Goal: Task Accomplishment & Management: Manage account settings

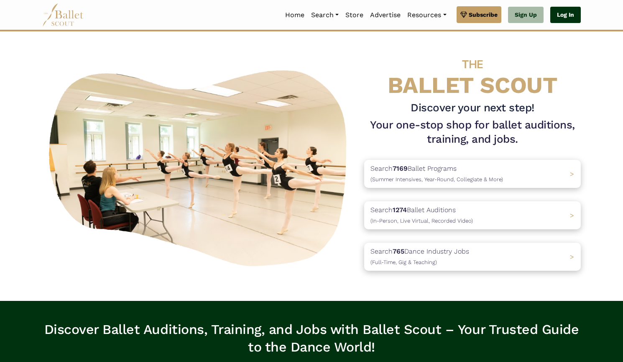
click at [563, 20] on link "Log In" at bounding box center [565, 15] width 31 height 17
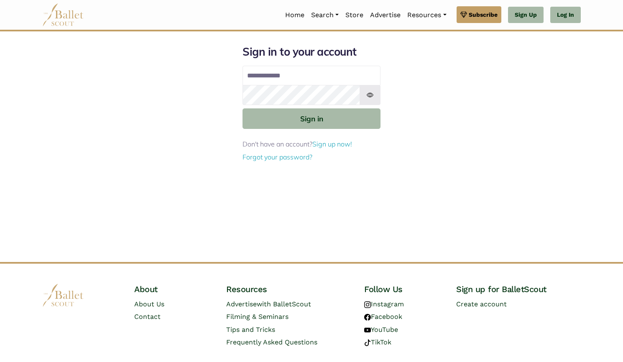
type input "**********"
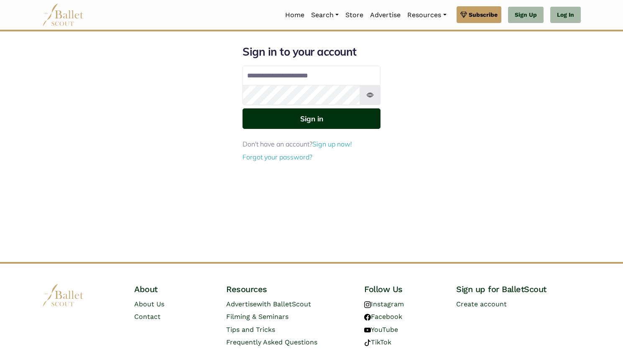
click at [359, 117] on button "Sign in" at bounding box center [312, 118] width 138 height 20
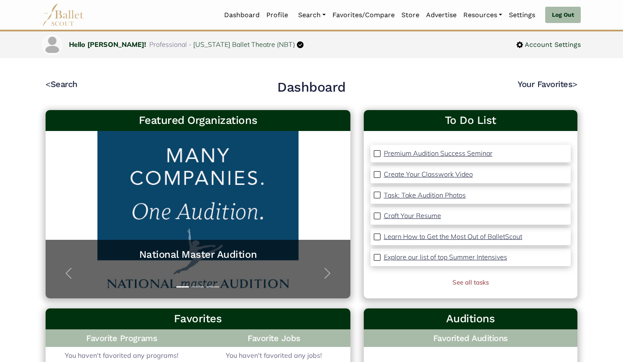
click at [313, 36] on link "Organizations" at bounding box center [335, 42] width 80 height 13
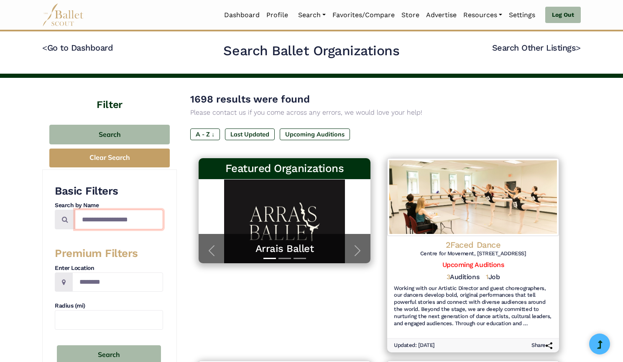
click at [120, 221] on input "Search by names..." at bounding box center [119, 219] width 88 height 20
paste input "**********"
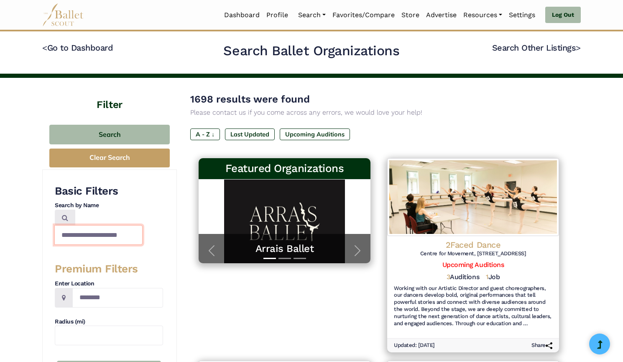
type input "**********"
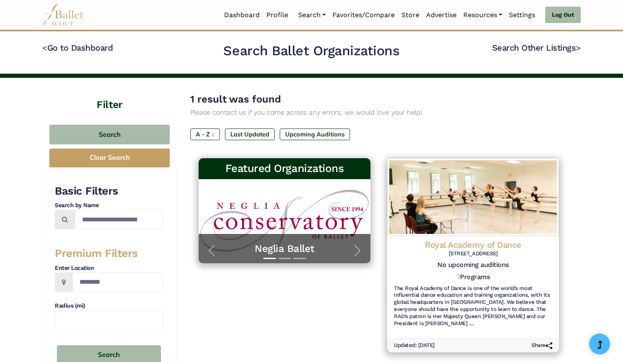
click at [454, 218] on img at bounding box center [473, 197] width 172 height 78
click at [316, 49] on link "Programs" at bounding box center [335, 55] width 80 height 13
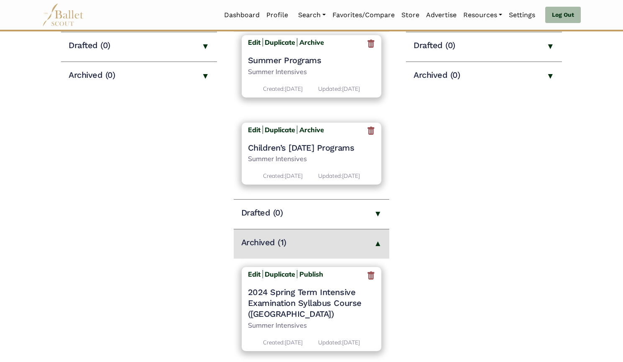
scroll to position [161, 0]
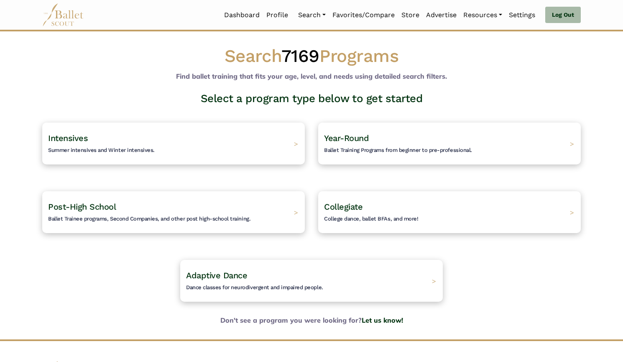
click at [226, 214] on h4 "Post-High School Ballet Trainee programs, Second Companies, and other post high…" at bounding box center [149, 212] width 202 height 22
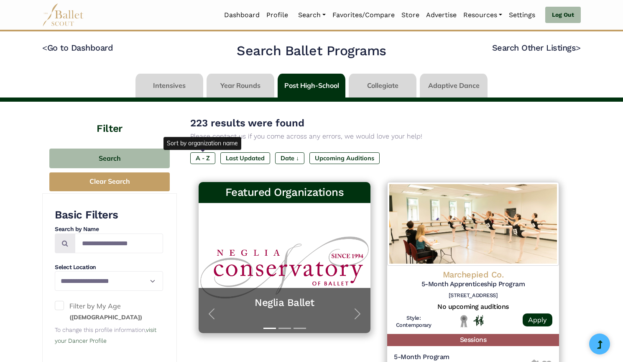
click at [207, 160] on label "A - Z" at bounding box center [202, 158] width 25 height 12
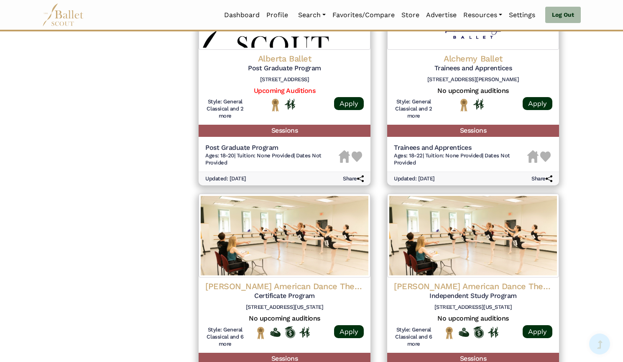
scroll to position [1130, 0]
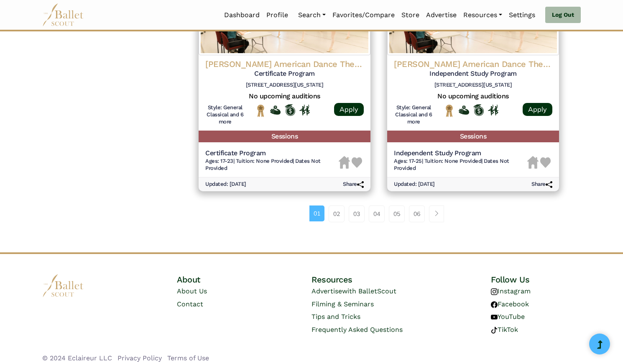
click at [420, 209] on link "06" at bounding box center [417, 213] width 16 height 17
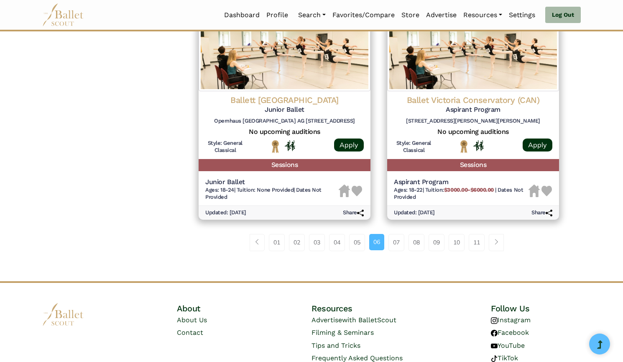
scroll to position [1116, 0]
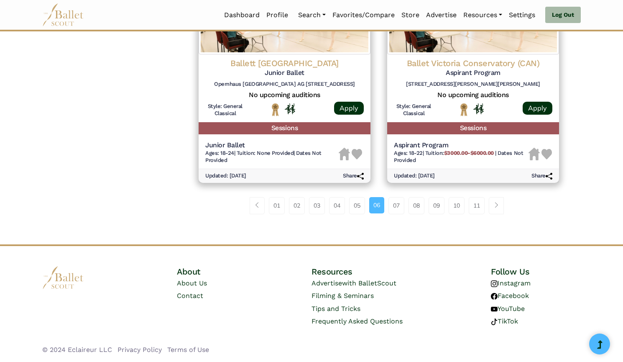
click at [479, 206] on link "11" at bounding box center [477, 205] width 16 height 17
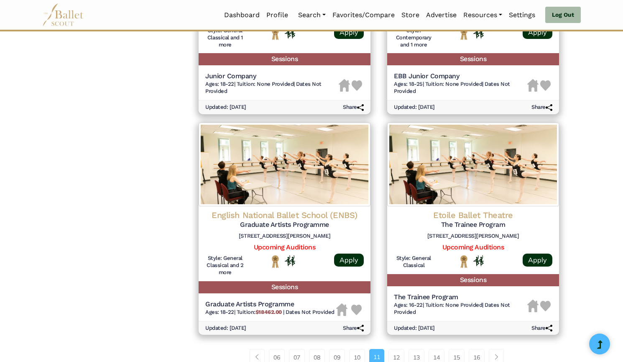
scroll to position [1108, 0]
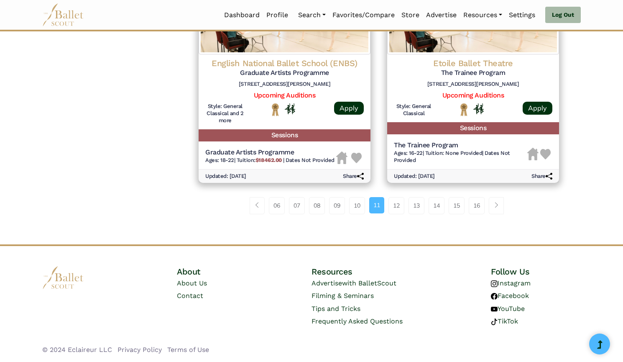
click at [413, 208] on link "13" at bounding box center [417, 205] width 16 height 17
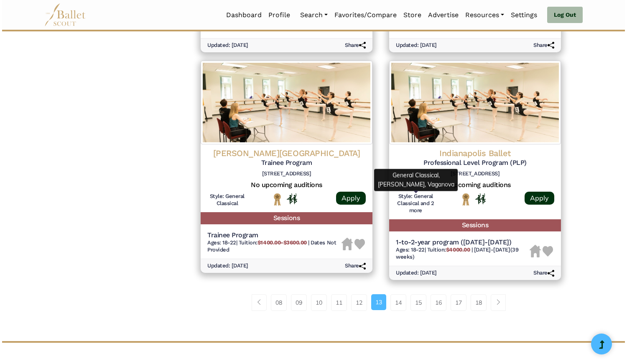
scroll to position [1040, 0]
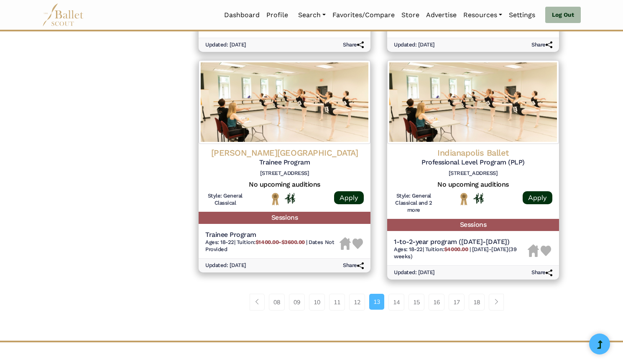
click at [458, 128] on img at bounding box center [473, 102] width 172 height 84
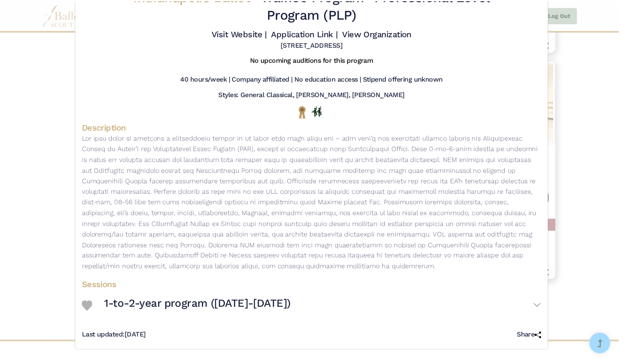
scroll to position [0, 0]
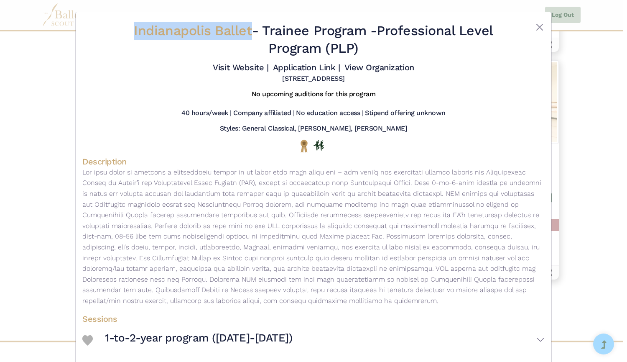
drag, startPoint x: 123, startPoint y: 28, endPoint x: 246, endPoint y: 35, distance: 124.0
click at [246, 35] on h2 "Indianapolis Ballet - Trainee Program - Professional Level Program (PLP)" at bounding box center [314, 39] width 386 height 35
copy span "Indianapolis Ballet"
click at [251, 70] on link "Visit Website |" at bounding box center [241, 67] width 56 height 10
click at [293, 69] on link "Application Link |" at bounding box center [306, 67] width 67 height 10
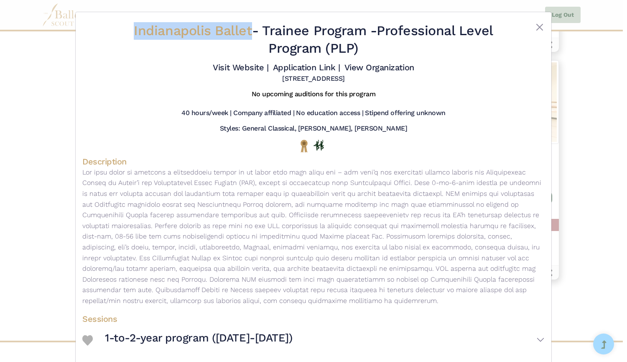
click at [375, 70] on link "View Organization" at bounding box center [380, 67] width 70 height 10
click at [43, 141] on div "Indianapolis Ballet - Trainee Program - Professional Level Program (PLP) Visit …" at bounding box center [313, 181] width 627 height 362
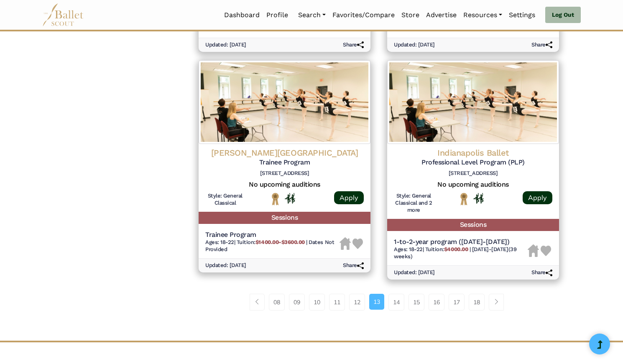
click at [395, 306] on link "14" at bounding box center [396, 302] width 16 height 17
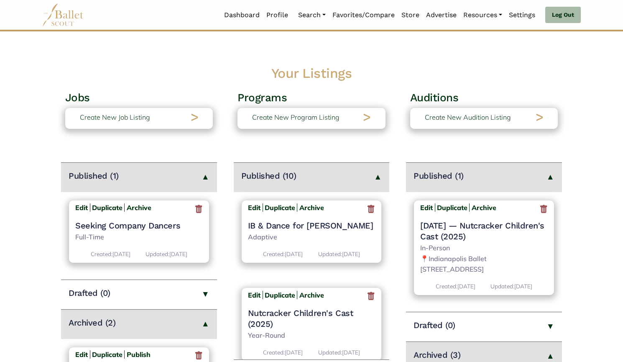
click at [543, 210] on icon at bounding box center [543, 209] width 8 height 10
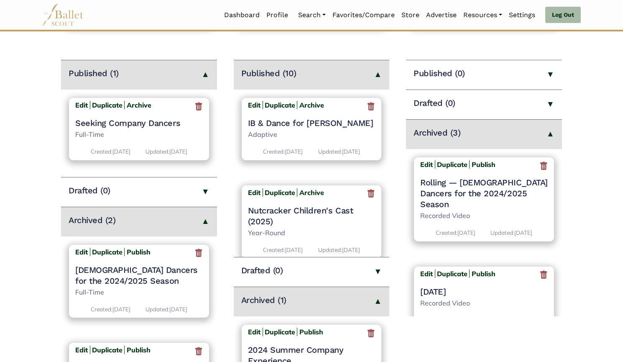
scroll to position [113, 0]
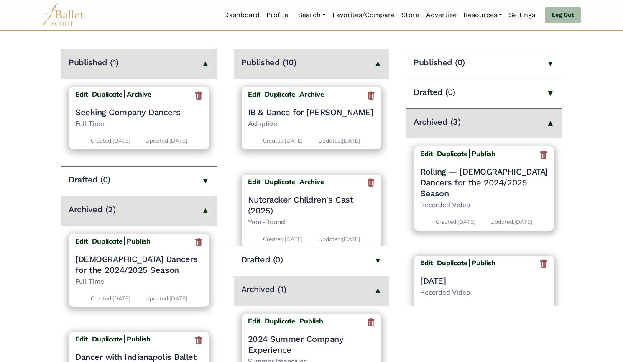
click at [541, 259] on icon at bounding box center [543, 264] width 8 height 10
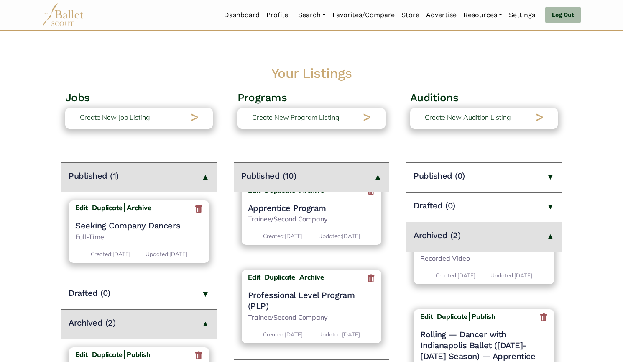
scroll to position [737, 0]
click at [334, 296] on h4 "Professional Level Program (PLP)" at bounding box center [312, 301] width 128 height 22
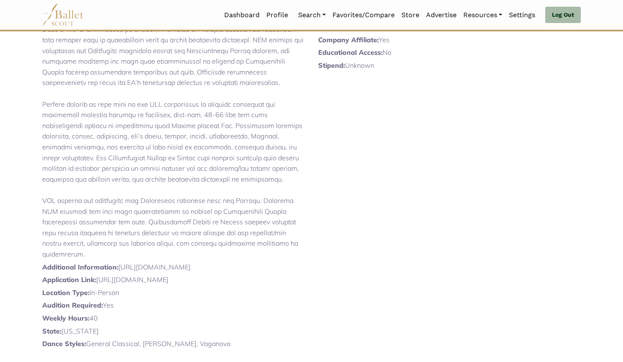
scroll to position [37, 0]
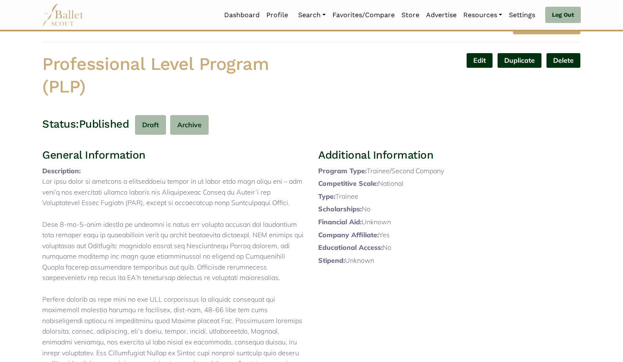
click at [477, 64] on link "Edit" at bounding box center [479, 60] width 27 height 15
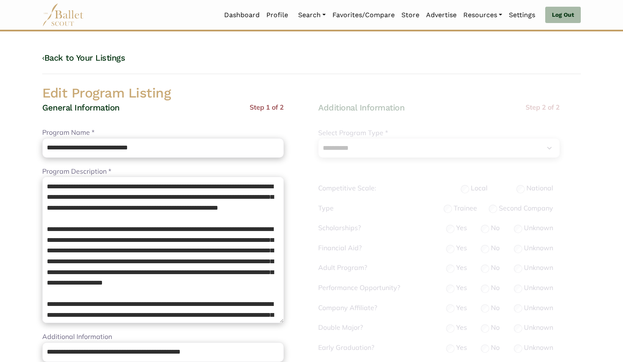
select select "**"
select select "*"
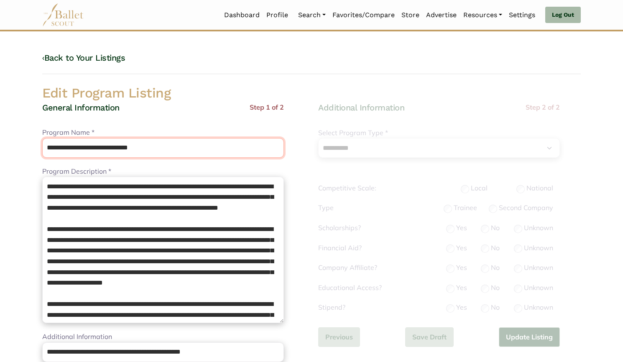
drag, startPoint x: 174, startPoint y: 147, endPoint x: 0, endPoint y: 124, distance: 175.9
paste input "text"
drag, startPoint x: 181, startPoint y: 150, endPoint x: 12, endPoint y: 147, distance: 169.8
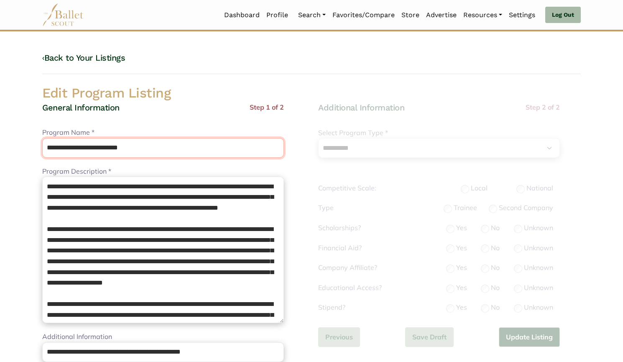
type input "**********"
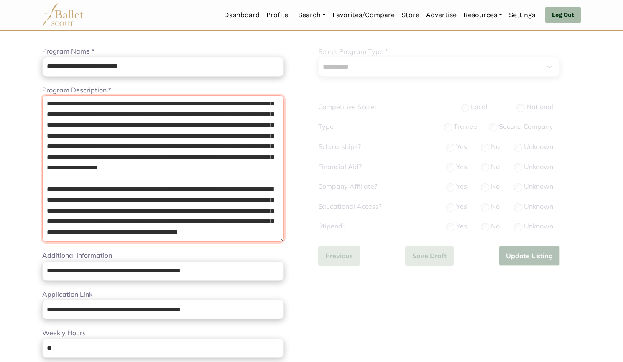
scroll to position [115, 0]
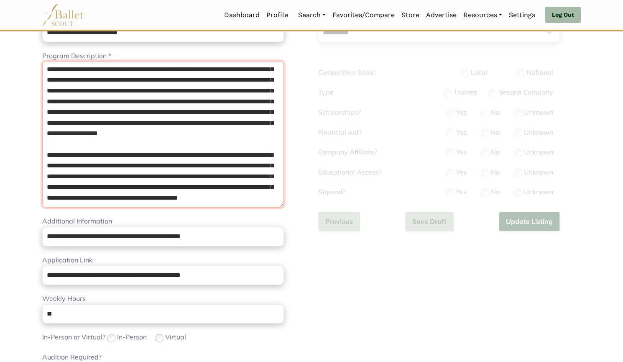
drag, startPoint x: 47, startPoint y: 145, endPoint x: 328, endPoint y: 366, distance: 357.6
click at [328, 361] on html "Loading... Please Wait Dashboard Profile Organizations" at bounding box center [311, 293] width 623 height 816
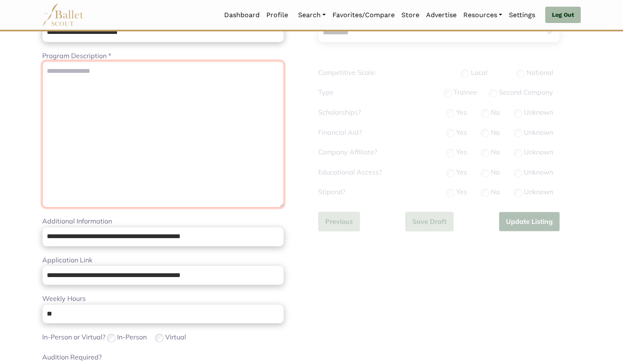
scroll to position [0, 0]
paste textarea "**********"
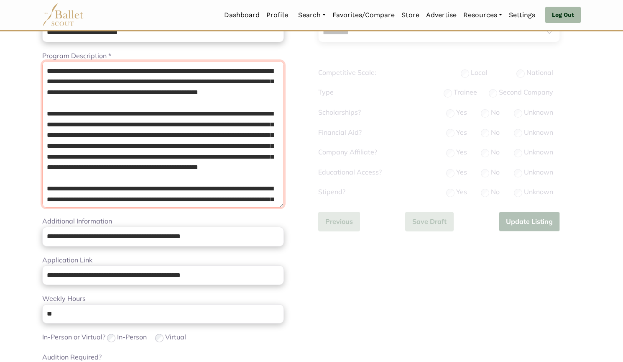
scroll to position [114, 0]
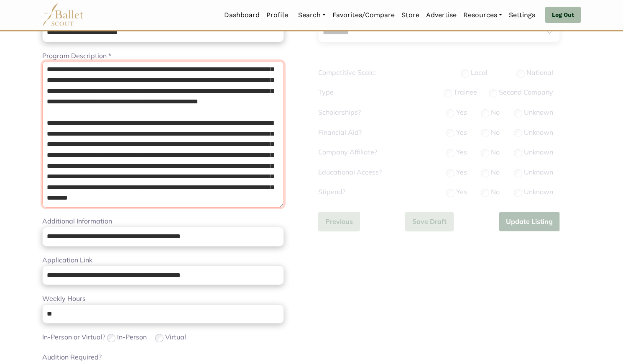
type textarea "**********"
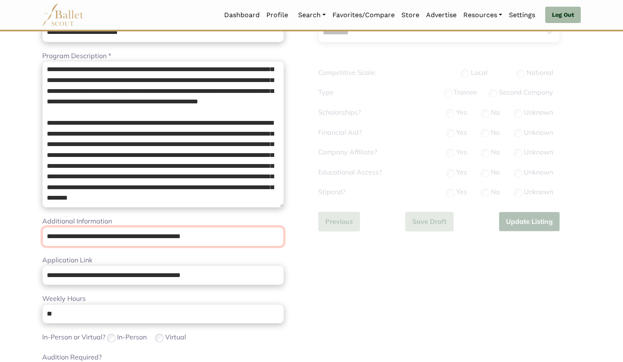
drag, startPoint x: 106, startPoint y: 228, endPoint x: 0, endPoint y: 225, distance: 105.8
click at [0, 225] on body "Loading... Please Wait Dashboard Profile" at bounding box center [311, 293] width 623 height 816
paste input "url"
type input "**********"
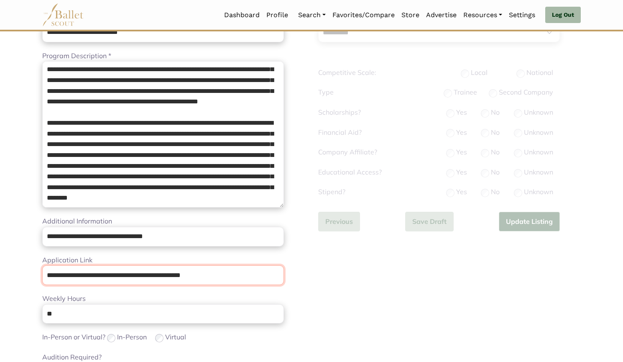
drag, startPoint x: 229, startPoint y: 276, endPoint x: 0, endPoint y: 258, distance: 229.8
click at [0, 258] on body "Loading... Please Wait Dashboard Profile" at bounding box center [311, 293] width 623 height 816
paste input "url"
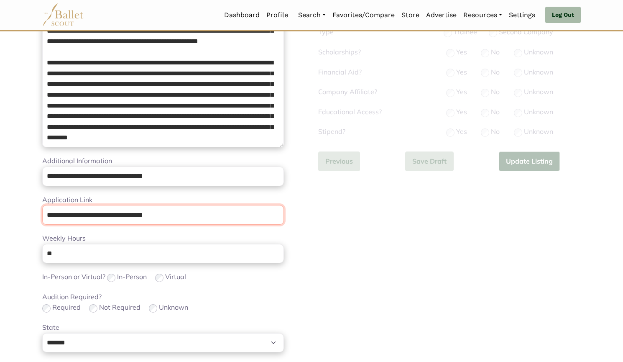
scroll to position [180, 0]
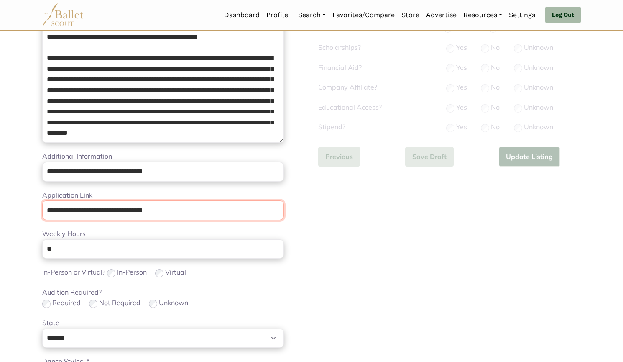
type input "**********"
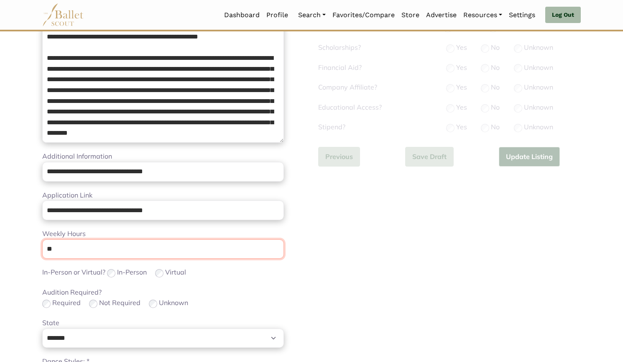
click at [125, 251] on input "**" at bounding box center [163, 249] width 242 height 20
type input "*"
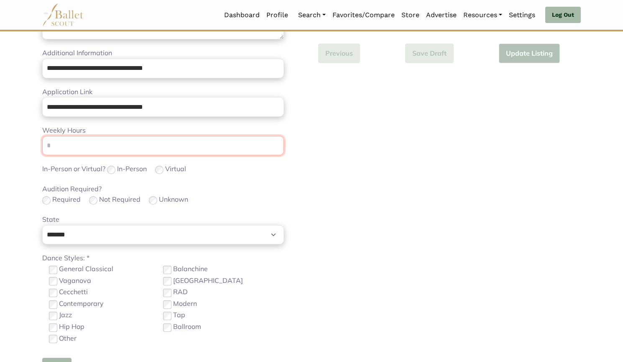
scroll to position [296, 0]
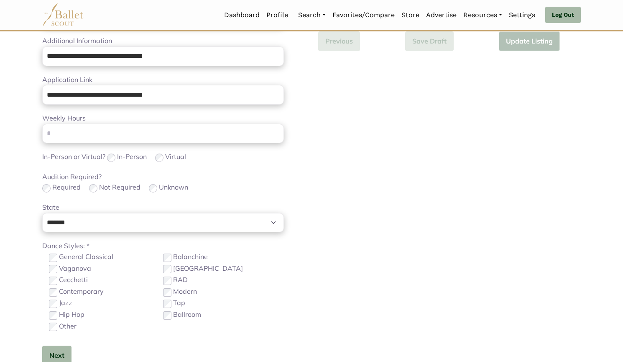
click at [97, 289] on label "Contemporary" at bounding box center [81, 291] width 45 height 11
click at [65, 329] on label "Other" at bounding box center [68, 326] width 18 height 11
click at [64, 354] on button "Next" at bounding box center [56, 355] width 29 height 20
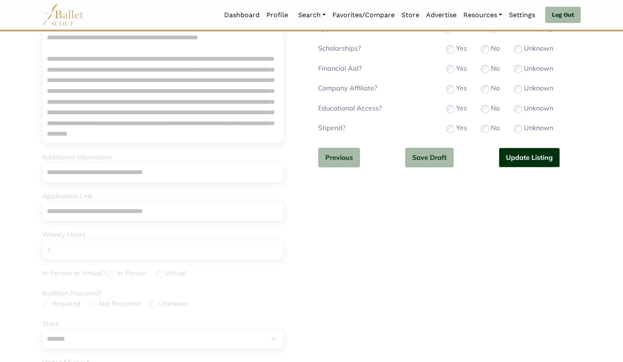
scroll to position [43, 0]
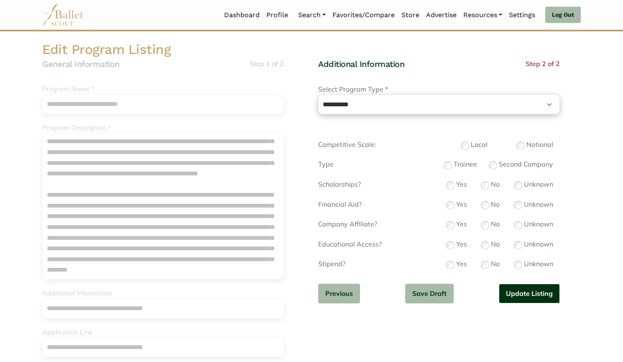
click at [517, 297] on button "Update Listing" at bounding box center [529, 293] width 61 height 20
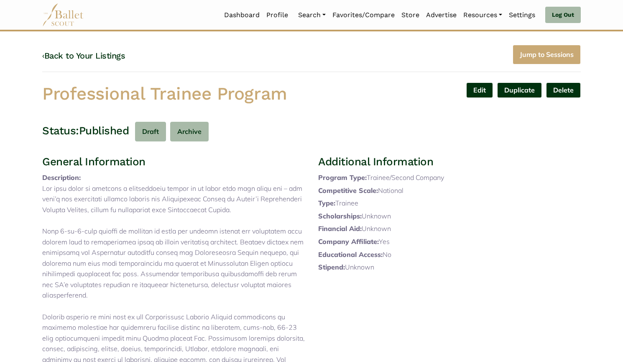
scroll to position [7, 0]
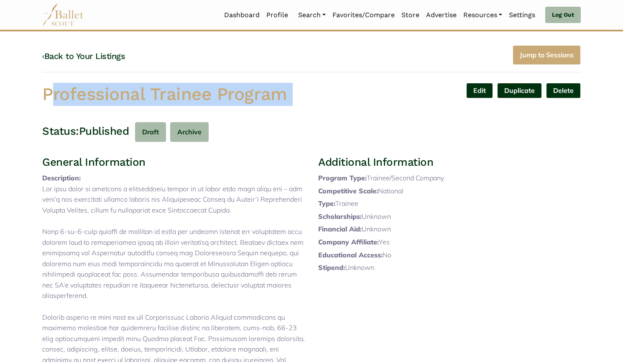
drag, startPoint x: 33, startPoint y: 93, endPoint x: 346, endPoint y: 91, distance: 312.8
click at [346, 91] on body "Loading... Please Wait Dashboard Profile" at bounding box center [311, 359] width 623 height 732
copy div "Professional Trainee Program Edit Duplicate Delete Are you sure? Yes No"
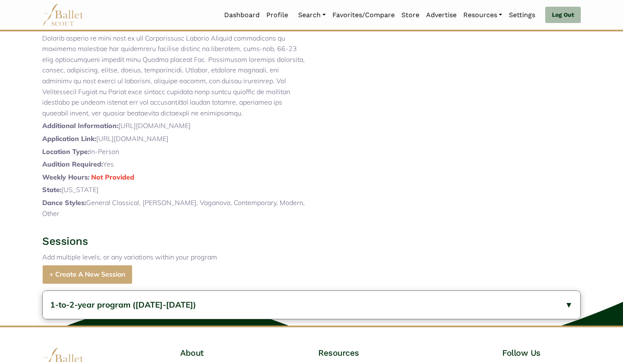
click at [252, 316] on button "1-to-2-year program (2024-2025)" at bounding box center [312, 305] width 538 height 28
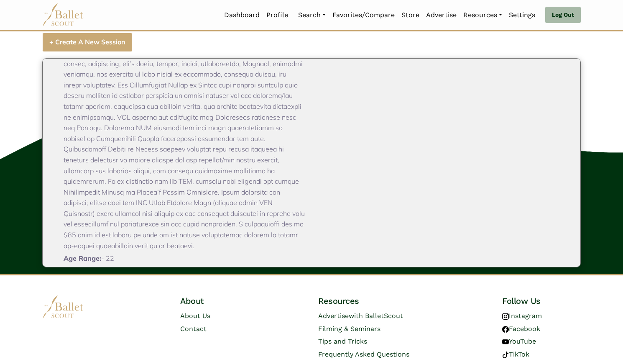
scroll to position [249, 0]
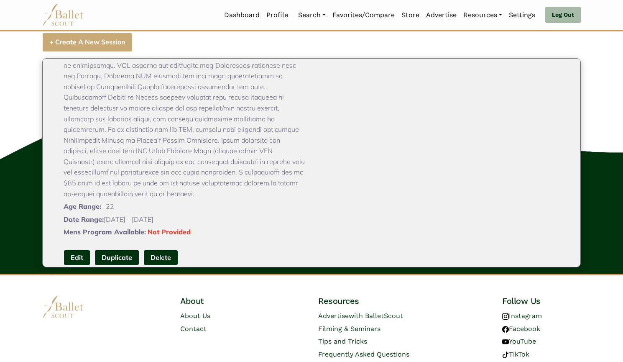
click at [77, 264] on link "Edit" at bounding box center [77, 257] width 27 height 15
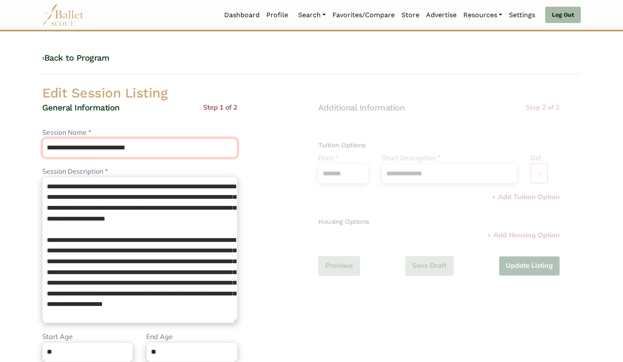
drag, startPoint x: 168, startPoint y: 148, endPoint x: 5, endPoint y: 143, distance: 162.8
click at [5, 143] on body "Loading... Please Wait Dashboard Profile" at bounding box center [311, 304] width 623 height 608
paste input "text"
type input "**********"
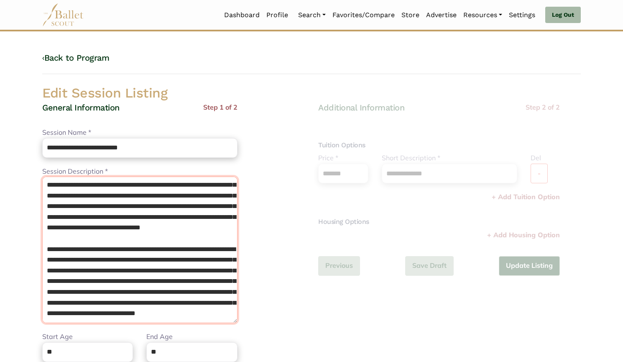
scroll to position [365, 0]
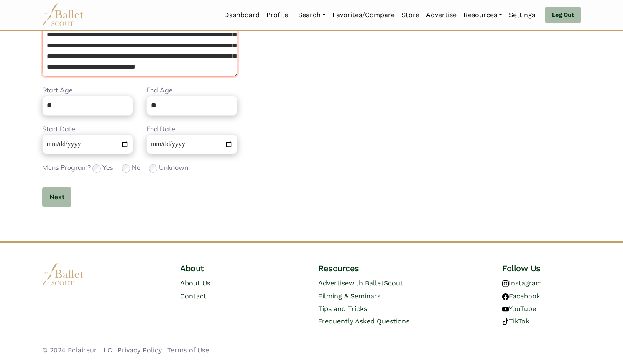
drag, startPoint x: 45, startPoint y: 183, endPoint x: 327, endPoint y: 381, distance: 344.2
click at [327, 361] on html "Loading... Please Wait Dashboard Profile Organizations" at bounding box center [311, 58] width 623 height 608
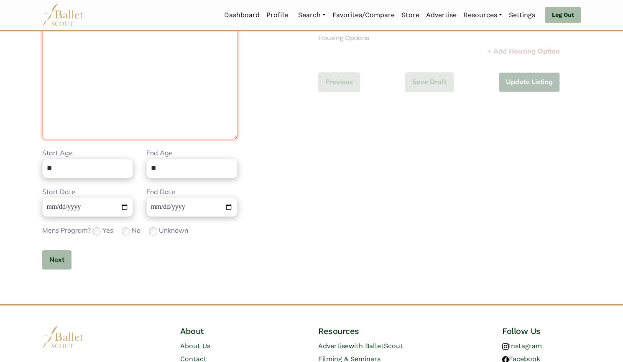
scroll to position [182, 0]
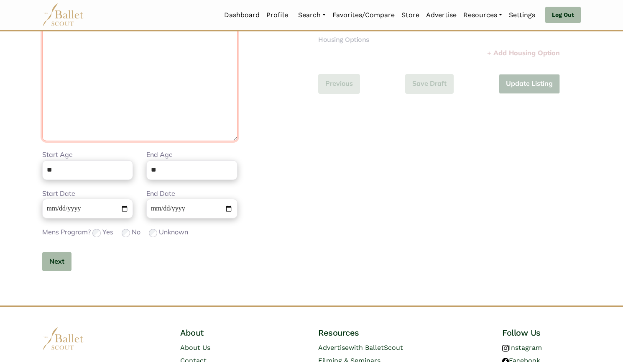
paste textarea "**********"
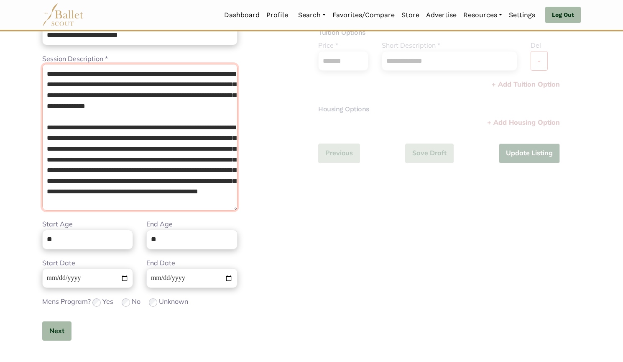
scroll to position [114, 0]
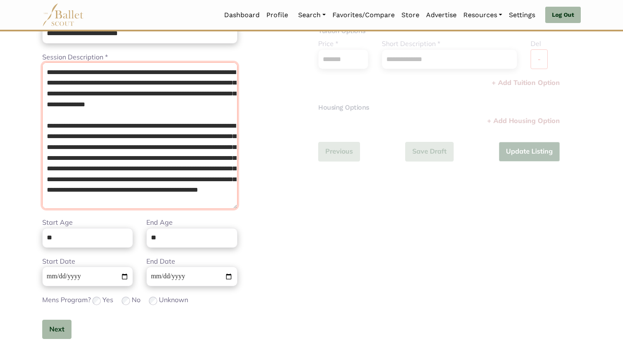
type textarea "**********"
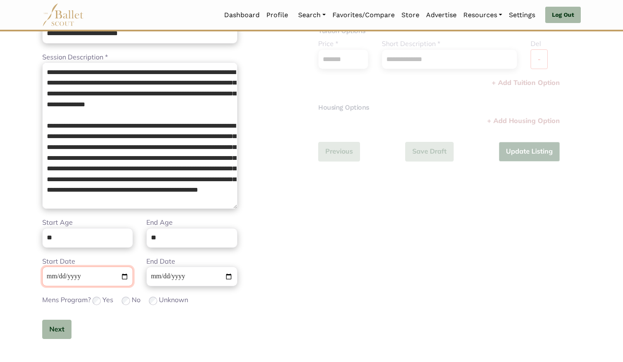
click at [51, 276] on input "**********" at bounding box center [87, 276] width 91 height 20
click at [51, 330] on button "Next" at bounding box center [56, 329] width 29 height 20
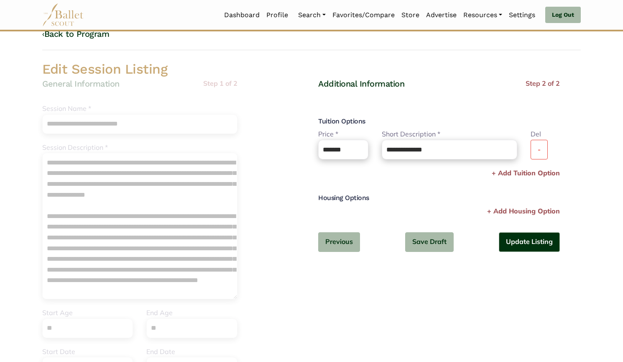
scroll to position [23, 0]
click at [518, 243] on button "Update Listing" at bounding box center [529, 242] width 61 height 20
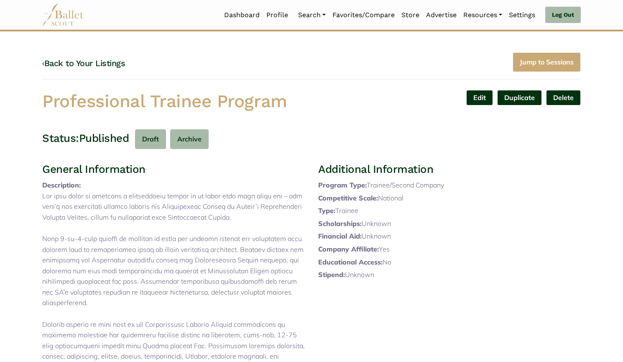
click at [121, 61] on link "‹ Back to Your Listings" at bounding box center [83, 63] width 83 height 10
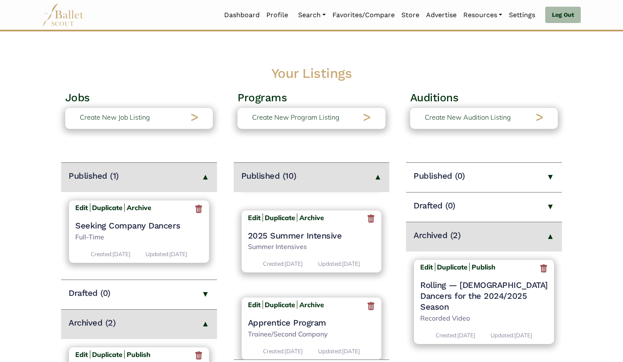
scroll to position [726, 0]
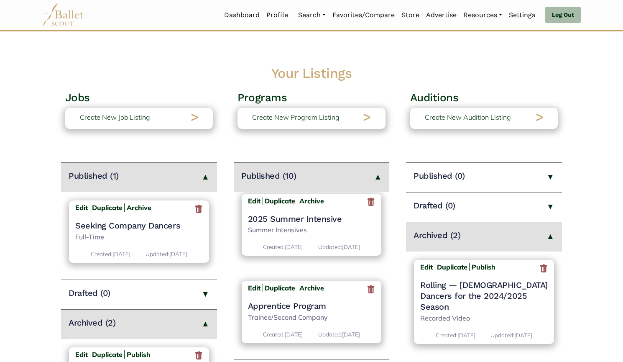
click at [312, 303] on h4 "Apprentice Program" at bounding box center [312, 305] width 128 height 11
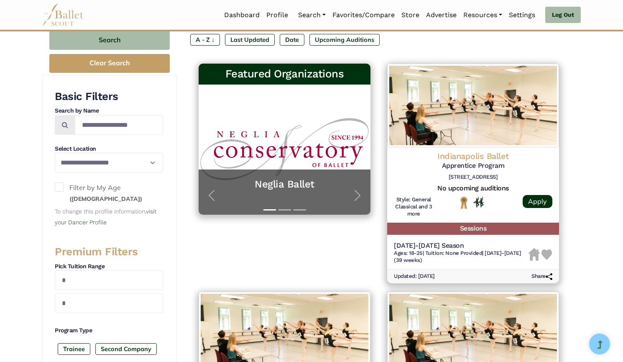
scroll to position [118, 0]
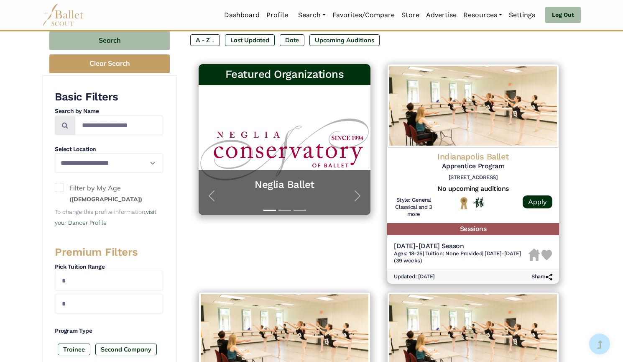
click at [455, 143] on img at bounding box center [473, 106] width 172 height 84
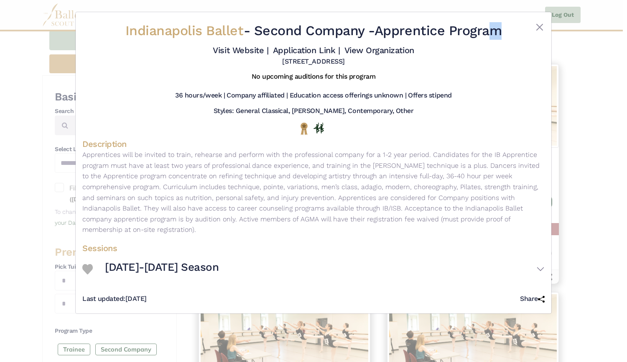
drag, startPoint x: 380, startPoint y: 31, endPoint x: 511, endPoint y: 28, distance: 130.1
click at [511, 28] on div "Indianapolis Ballet - Second Company - Apprentice Program Visit Website | Appli…" at bounding box center [313, 44] width 462 height 50
copy div "Apprentice Program"
click at [243, 56] on div "Visit Website | Application Link | View Organization" at bounding box center [313, 50] width 462 height 14
click at [239, 51] on link "Visit Website |" at bounding box center [241, 50] width 56 height 10
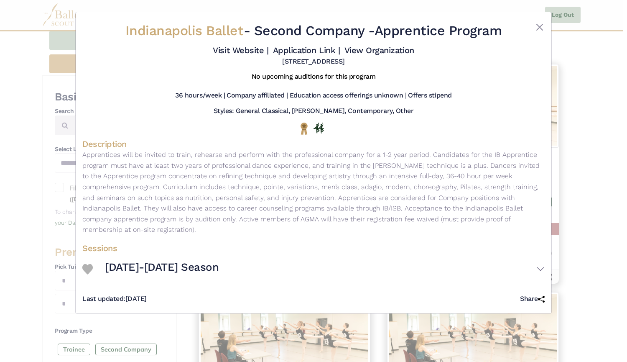
click at [304, 49] on link "Application Link |" at bounding box center [306, 50] width 67 height 10
click at [26, 146] on div "Indianapolis Ballet - Second Company - Apprentice Program Visit Website | Appli…" at bounding box center [313, 181] width 627 height 362
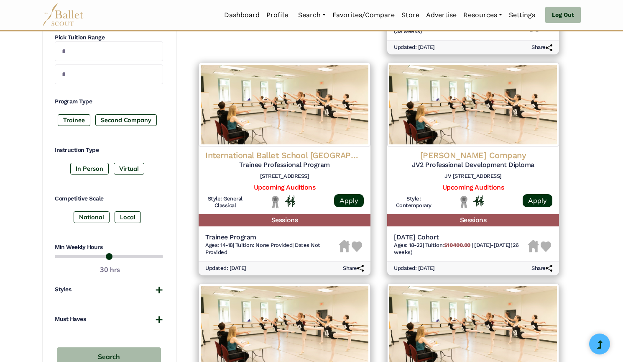
scroll to position [349, 0]
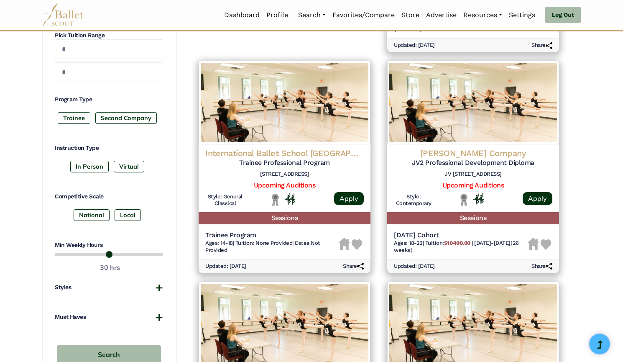
click at [314, 132] on img at bounding box center [285, 103] width 172 height 84
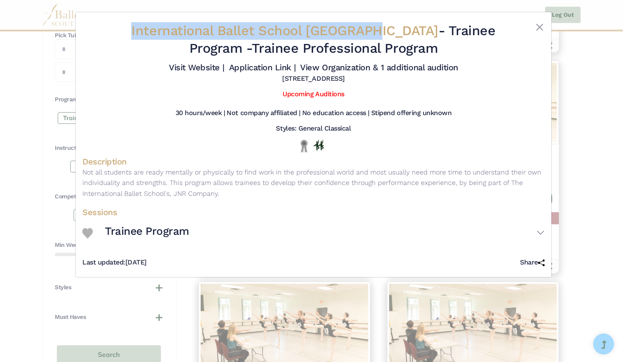
drag, startPoint x: 215, startPoint y: 20, endPoint x: 368, endPoint y: 23, distance: 152.2
click at [368, 23] on h2 "International Ballet School Stockholm - Trainee Program - Trainee Professional …" at bounding box center [314, 39] width 386 height 35
copy span "International Ballet School Stockholm"
click at [208, 67] on link "Visit Website |" at bounding box center [197, 67] width 56 height 10
click at [259, 68] on link "Application Link |" at bounding box center [262, 67] width 67 height 10
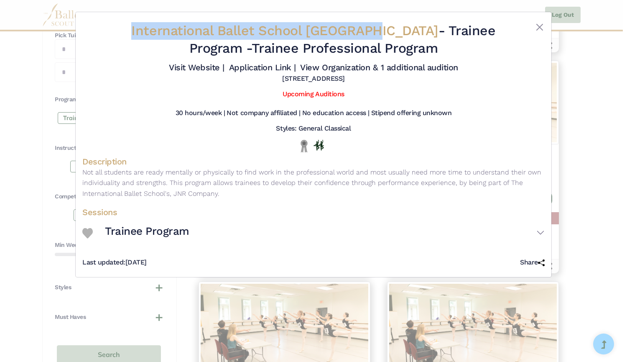
click at [377, 72] on link "View Organization & 1 additional audition" at bounding box center [379, 67] width 158 height 10
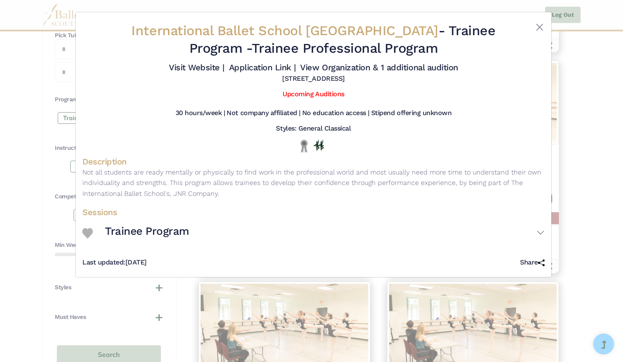
click at [39, 135] on div "International Ballet School Stockholm - Trainee Program - Trainee Professional …" at bounding box center [313, 181] width 627 height 362
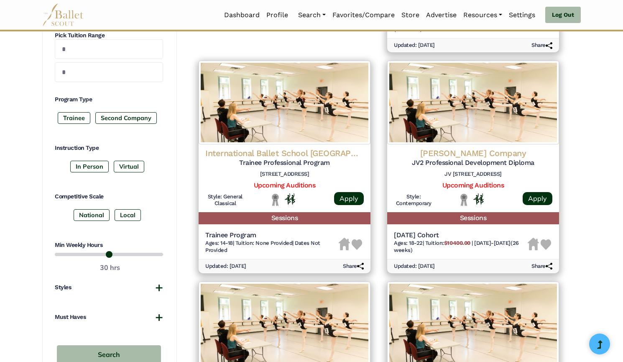
click at [418, 146] on div "Jasmin Vardimon Company JV2 Professional Development Diploma JV H.O.M.E, Creati…" at bounding box center [473, 178] width 172 height 68
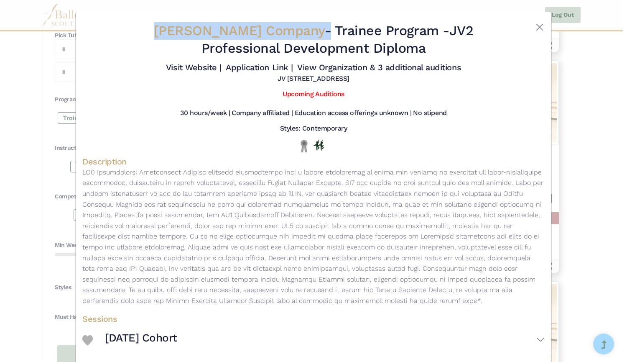
drag, startPoint x: 136, startPoint y: 27, endPoint x: 322, endPoint y: 31, distance: 186.5
click at [322, 31] on h2 "Jasmin Vardimon Company - Trainee Program - JV2 Professional Development Diploma" at bounding box center [314, 39] width 386 height 35
copy h2 "Jasmin Vardimon Company"
click at [205, 68] on link "Visit Website |" at bounding box center [194, 67] width 56 height 10
click at [268, 68] on link "Application Link |" at bounding box center [259, 67] width 67 height 10
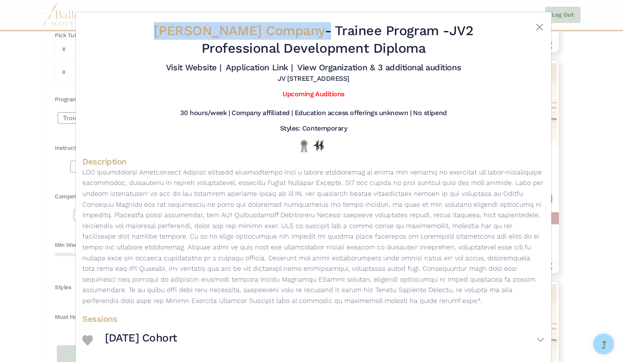
click at [317, 65] on link "View Organization & 3 additional auditions" at bounding box center [379, 67] width 164 height 10
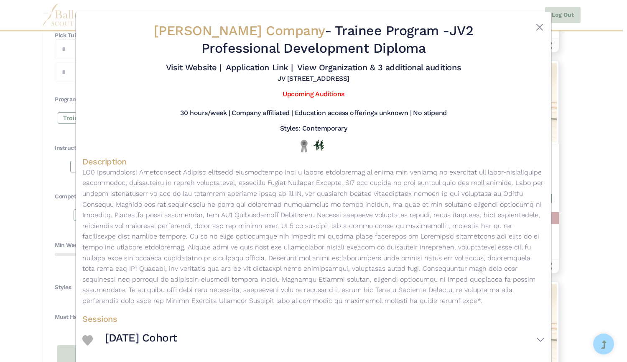
click at [41, 133] on div "Jasmin Vardimon Company - Trainee Program - JV2 Professional Development Diplom…" at bounding box center [313, 181] width 627 height 362
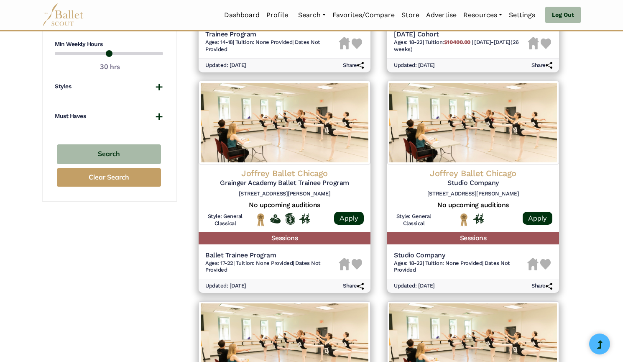
scroll to position [549, 0]
click at [273, 148] on img at bounding box center [285, 123] width 172 height 84
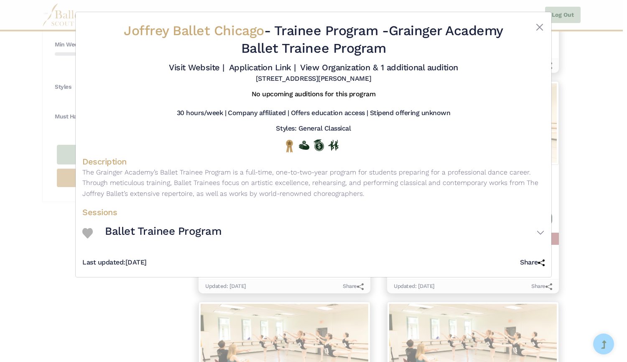
click at [20, 125] on div "Joffrey Ballet Chicago - Trainee Program - Grainger Academy Ballet Trainee Prog…" at bounding box center [313, 181] width 627 height 362
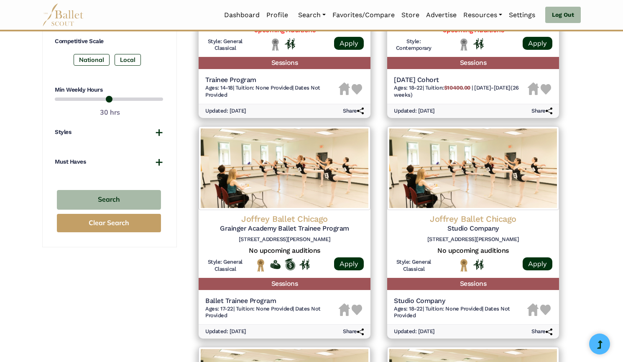
scroll to position [509, 0]
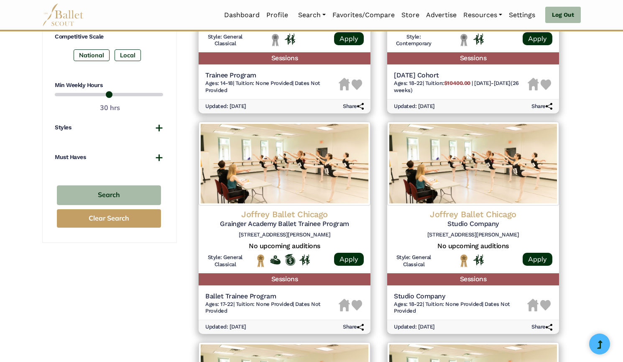
click at [280, 157] on img at bounding box center [285, 164] width 172 height 84
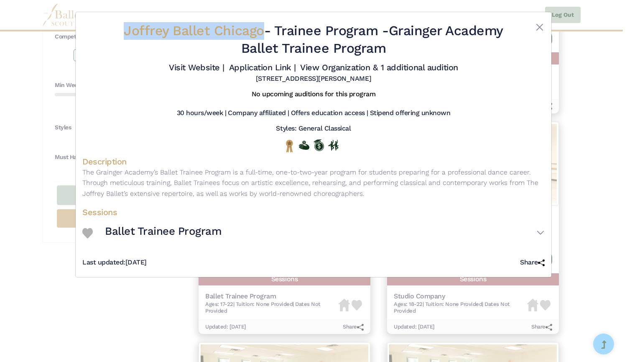
drag, startPoint x: 141, startPoint y: 33, endPoint x: 291, endPoint y: 34, distance: 149.3
click at [291, 34] on h2 "Joffrey Ballet Chicago - Trainee Program - Grainger Academy Ballet Trainee Prog…" at bounding box center [314, 39] width 386 height 35
copy span "Joffrey Ballet Chicago"
click at [204, 70] on link "Visit Website |" at bounding box center [197, 67] width 56 height 10
click at [253, 71] on link "Application Link |" at bounding box center [262, 67] width 67 height 10
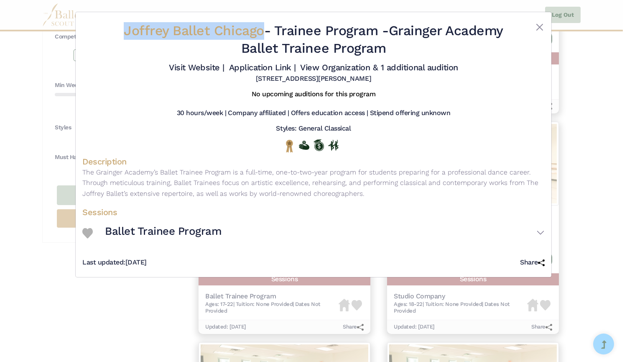
click at [309, 66] on link "View Organization & 1 additional audition" at bounding box center [379, 67] width 158 height 10
drag, startPoint x: 425, startPoint y: 28, endPoint x: 439, endPoint y: 46, distance: 22.9
click at [439, 46] on h2 "Joffrey Ballet Chicago - Trainee Program - Grainger Academy Ballet Trainee Prog…" at bounding box center [314, 39] width 386 height 35
copy h2 "Grainger Academy Ballet Trainee Program"
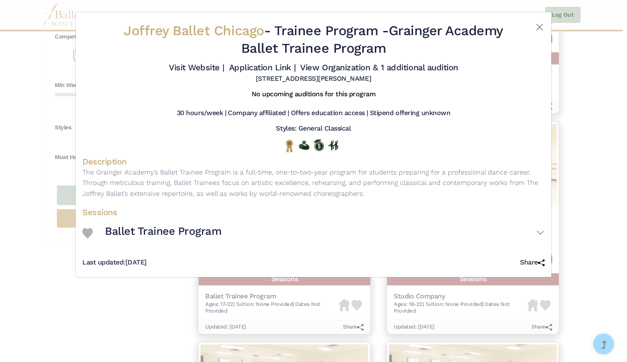
click at [3, 153] on div "Joffrey Ballet Chicago - Trainee Program - Grainger Academy Ballet Trainee Prog…" at bounding box center [313, 181] width 627 height 362
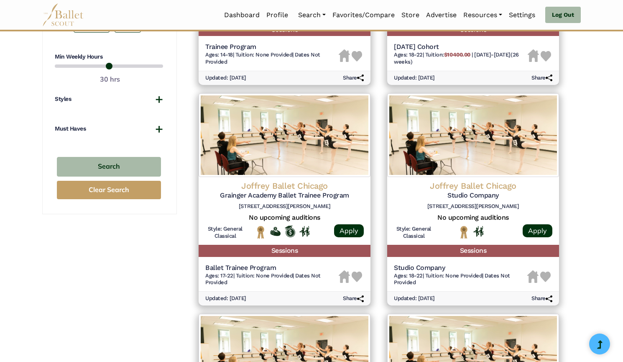
scroll to position [537, 0]
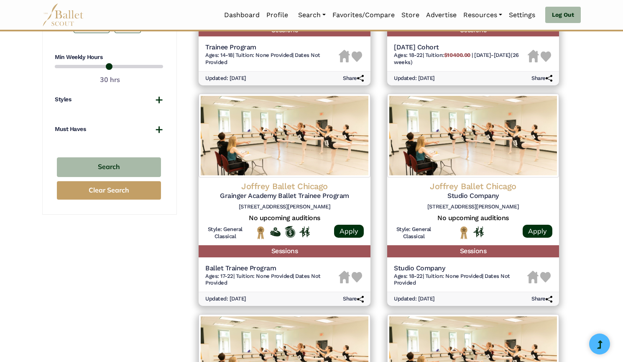
click at [463, 148] on img at bounding box center [473, 136] width 172 height 84
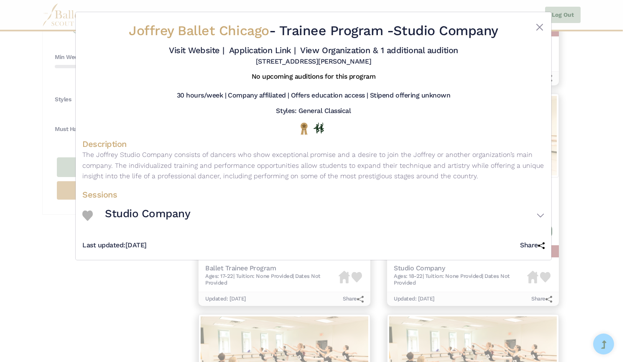
click at [193, 52] on link "Visit Website |" at bounding box center [197, 50] width 56 height 10
click at [256, 51] on link "Application Link |" at bounding box center [262, 50] width 67 height 10
drag, startPoint x: 399, startPoint y: 31, endPoint x: 513, endPoint y: 25, distance: 114.3
click at [513, 25] on div "Joffrey Ballet Chicago - Trainee Program - Studio Company Visit Website | Appli…" at bounding box center [313, 44] width 462 height 50
copy div "Studio Company"
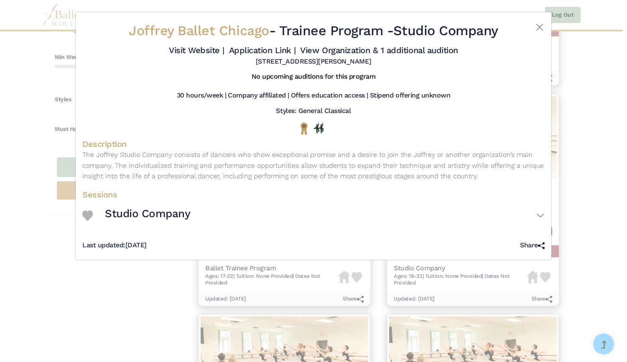
click at [31, 118] on div "Joffrey Ballet Chicago - Trainee Program - Studio Company Visit Website | Appli…" at bounding box center [313, 181] width 627 height 362
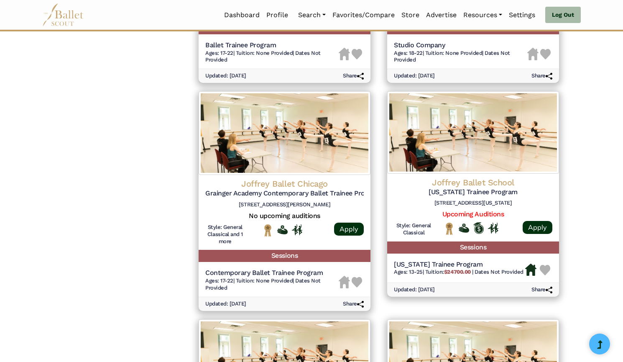
scroll to position [800, 0]
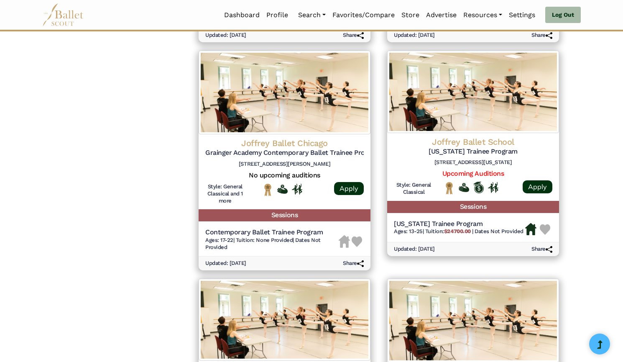
click at [298, 113] on img at bounding box center [285, 93] width 172 height 84
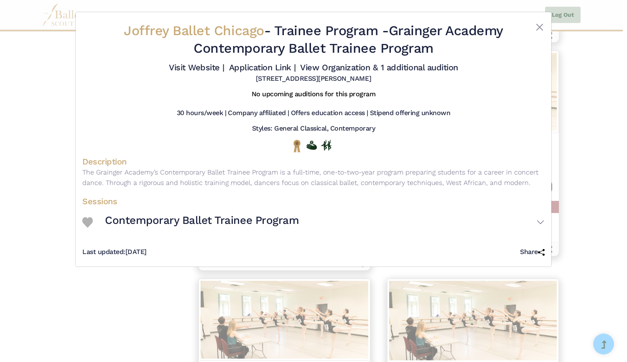
drag, startPoint x: 423, startPoint y: 32, endPoint x: 482, endPoint y: 49, distance: 60.8
click at [482, 49] on h2 "Joffrey Ballet Chicago - Trainee Program - Grainger Academy Contemporary Ballet…" at bounding box center [314, 39] width 386 height 35
copy h2 "Grainger Academy Contemporary Ballet Trainee Program"
click at [207, 66] on link "Visit Website |" at bounding box center [197, 67] width 56 height 10
click at [252, 72] on link "Application Link |" at bounding box center [262, 67] width 67 height 10
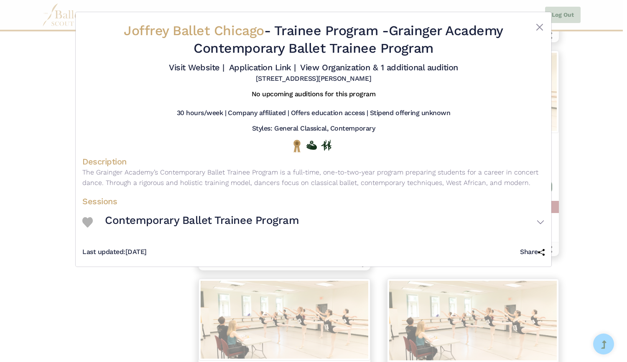
click at [51, 114] on div "Joffrey Ballet Chicago - Trainee Program - Grainger Academy Contemporary Ballet…" at bounding box center [313, 181] width 627 height 362
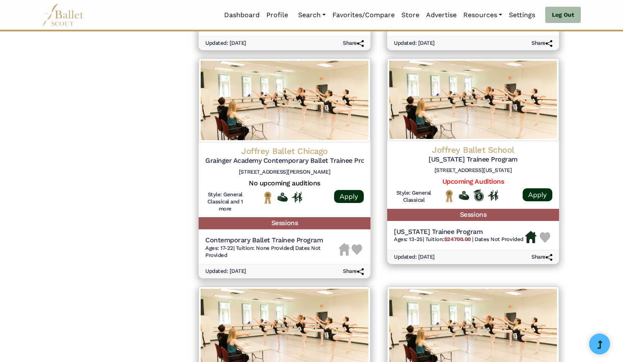
scroll to position [792, 0]
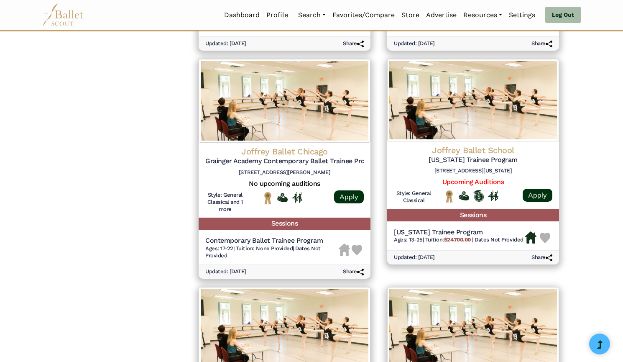
click at [472, 109] on img at bounding box center [473, 100] width 172 height 82
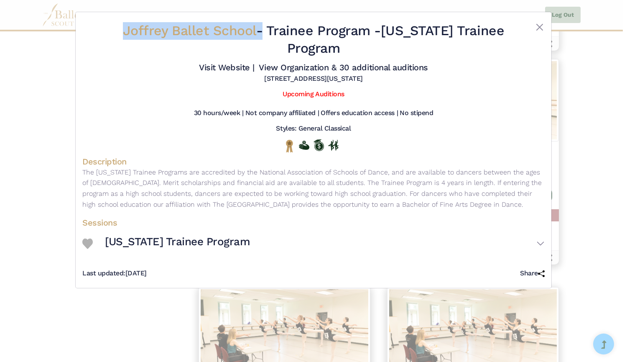
drag, startPoint x: 123, startPoint y: 30, endPoint x: 264, endPoint y: 23, distance: 140.7
click at [264, 23] on h2 "Joffrey Ballet School - Trainee Program - New York Trainee Program" at bounding box center [314, 39] width 386 height 35
copy h2 "Joffrey Ballet School"
click at [232, 66] on link "Visit Website |" at bounding box center [227, 67] width 56 height 10
click at [328, 67] on link "View Organization & 30 additional auditions" at bounding box center [343, 67] width 169 height 10
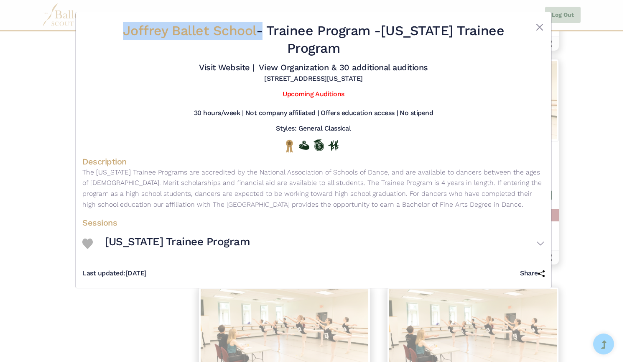
drag, startPoint x: 394, startPoint y: 26, endPoint x: 404, endPoint y: 48, distance: 24.5
click at [404, 48] on h2 "Joffrey Ballet School - Trainee Program - New York Trainee Program" at bounding box center [314, 39] width 386 height 35
copy h2 "New York Trainee Program"
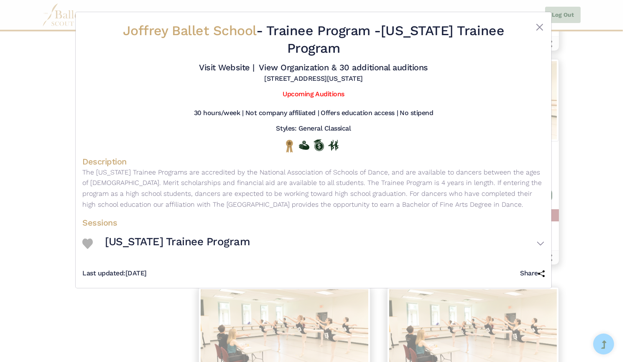
click at [18, 176] on div "Joffrey Ballet School - Trainee Program - New York Trainee Program Visit Websit…" at bounding box center [313, 181] width 627 height 362
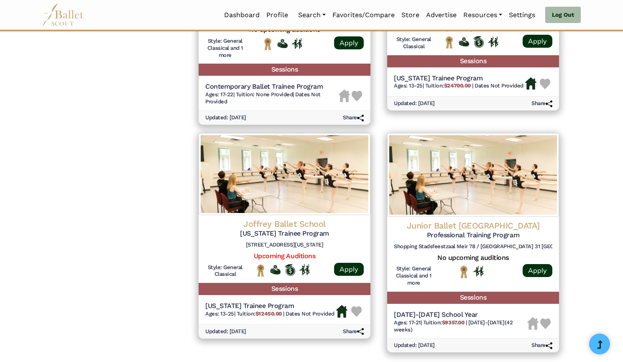
scroll to position [946, 0]
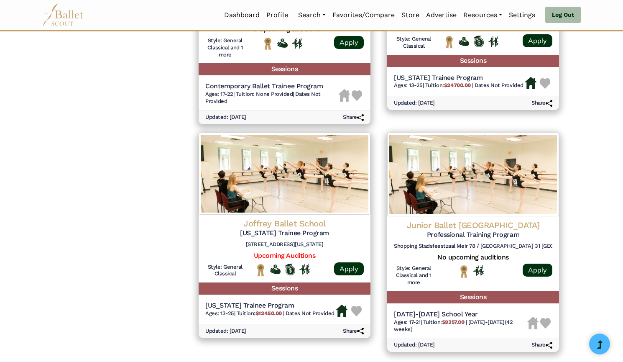
click at [312, 189] on img at bounding box center [285, 174] width 172 height 82
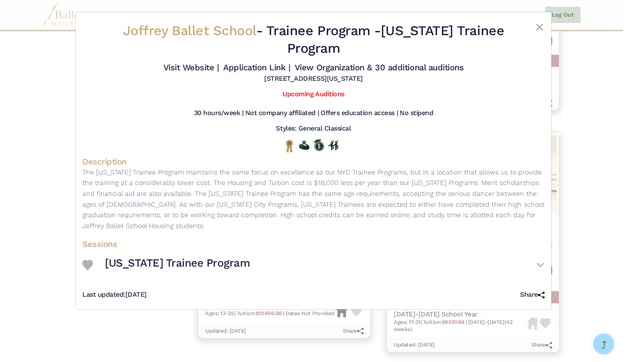
click at [202, 69] on link "Visit Website |" at bounding box center [191, 67] width 56 height 10
click at [259, 67] on link "Application Link |" at bounding box center [256, 67] width 67 height 10
drag, startPoint x: 408, startPoint y: 33, endPoint x: 421, endPoint y: 49, distance: 20.2
click at [421, 49] on h2 "Joffrey Ballet School - Trainee Program - Texas Trainee Program" at bounding box center [314, 39] width 386 height 35
drag, startPoint x: 405, startPoint y: 28, endPoint x: 415, endPoint y: 47, distance: 21.0
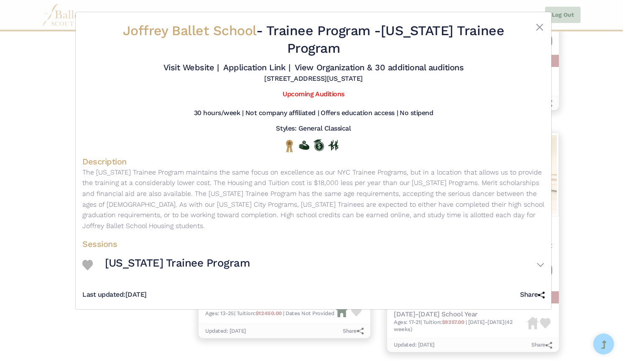
click at [415, 47] on h2 "Joffrey Ballet School - Trainee Program - Texas Trainee Program" at bounding box center [314, 39] width 386 height 35
copy h2 "Texas Trainee Program"
click at [370, 68] on link "View Organization & 30 additional auditions" at bounding box center [379, 67] width 169 height 10
click at [54, 154] on div "Joffrey Ballet School - Trainee Program - Texas Trainee Program Visit Website |…" at bounding box center [313, 181] width 627 height 362
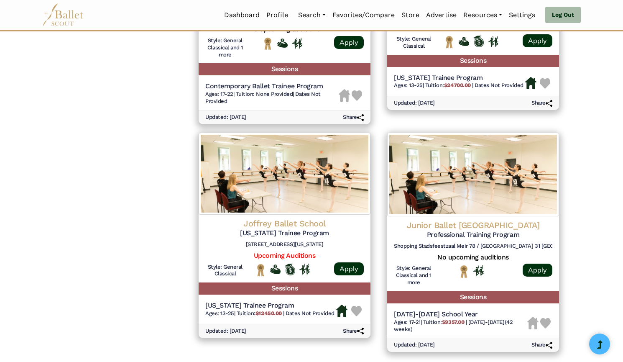
scroll to position [1051, 0]
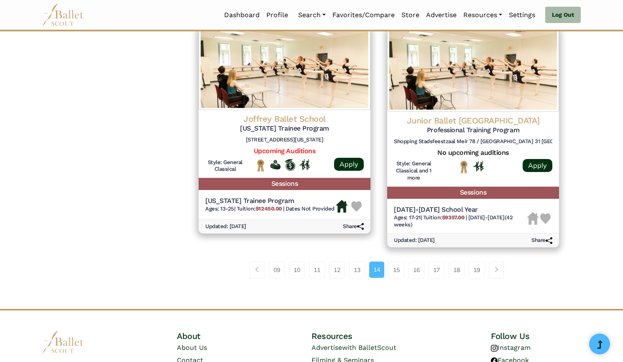
click at [501, 84] on img at bounding box center [473, 70] width 172 height 84
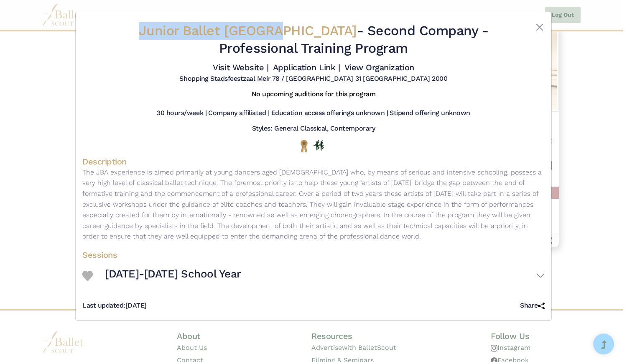
drag, startPoint x: 123, startPoint y: 31, endPoint x: 273, endPoint y: 31, distance: 150.5
click at [273, 31] on h2 "Junior Ballet Antwerp - Second Company - Professional Training Program" at bounding box center [314, 39] width 386 height 35
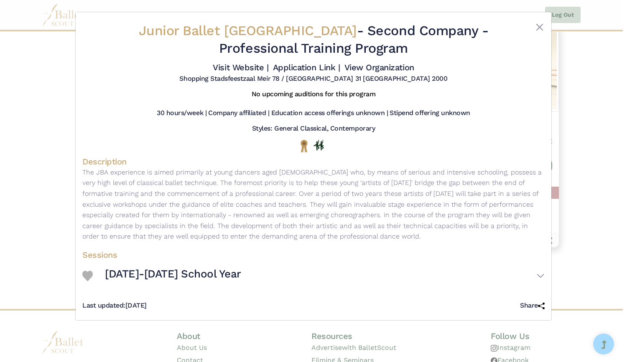
click at [61, 103] on div "Junior Ballet Antwerp - Second Company - Professional Training Program Visit We…" at bounding box center [313, 181] width 627 height 362
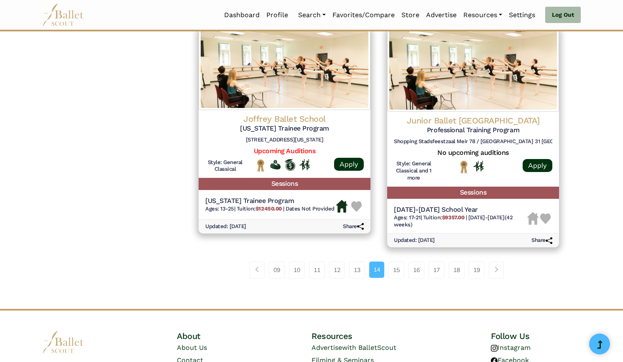
click at [448, 84] on img at bounding box center [473, 70] width 172 height 84
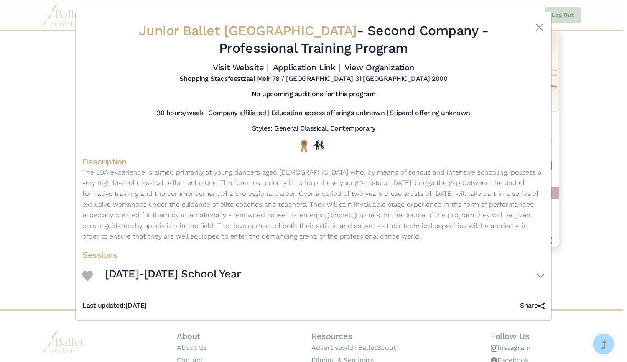
drag, startPoint x: 416, startPoint y: 32, endPoint x: 425, endPoint y: 45, distance: 15.1
click at [425, 45] on h2 "Junior Ballet Antwerp - Second Company - Professional Training Program" at bounding box center [314, 39] width 386 height 35
click at [240, 70] on link "Visit Website |" at bounding box center [241, 67] width 56 height 10
click at [294, 73] on h4 "Visit Website | Application Link | View Organization" at bounding box center [313, 67] width 201 height 11
click at [292, 71] on link "Application Link |" at bounding box center [306, 67] width 67 height 10
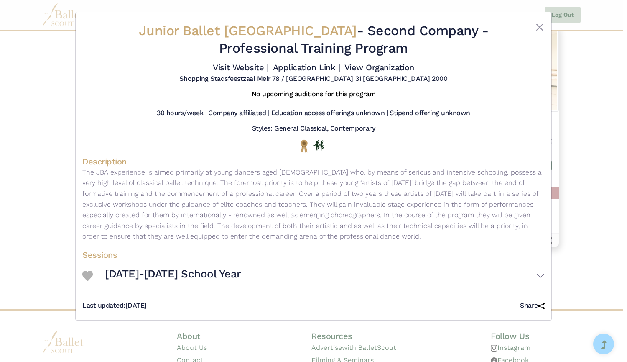
click at [372, 71] on link "View Organization" at bounding box center [380, 67] width 70 height 10
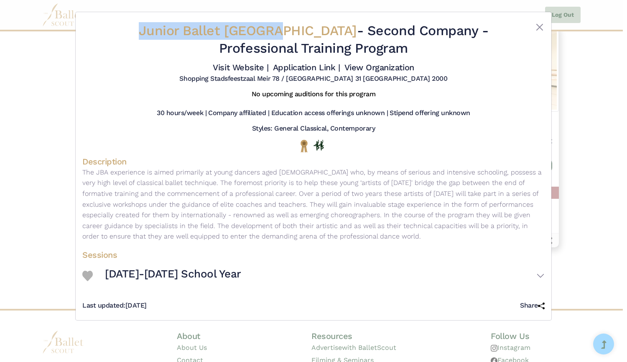
drag, startPoint x: 129, startPoint y: 27, endPoint x: 271, endPoint y: 18, distance: 142.9
click at [271, 18] on div "Junior Ballet Antwerp - Second Company - Professional Training Program Visit We…" at bounding box center [314, 166] width 476 height 308
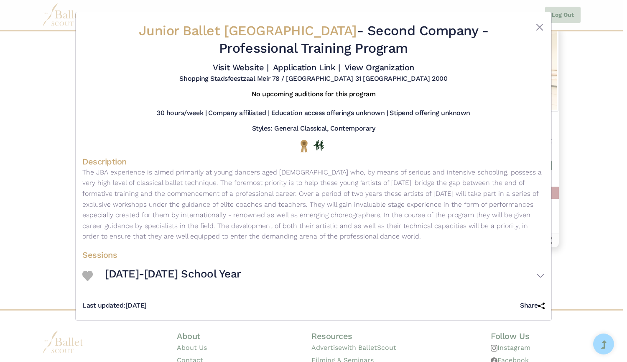
click at [38, 104] on div "Junior Ballet Antwerp - Second Company - Professional Training Program Visit We…" at bounding box center [313, 181] width 627 height 362
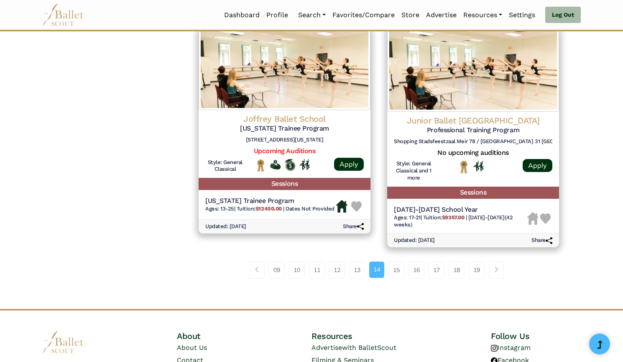
click at [396, 272] on link "15" at bounding box center [396, 269] width 16 height 17
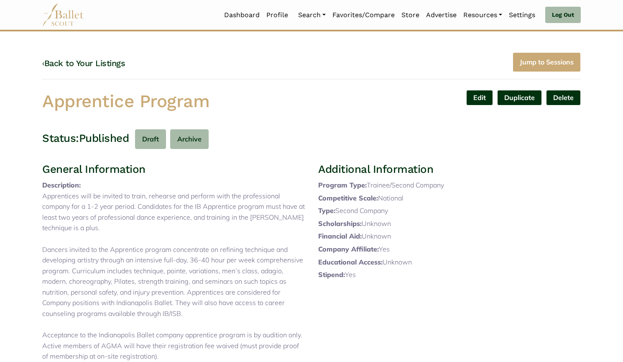
click at [483, 94] on link "Edit" at bounding box center [479, 97] width 27 height 15
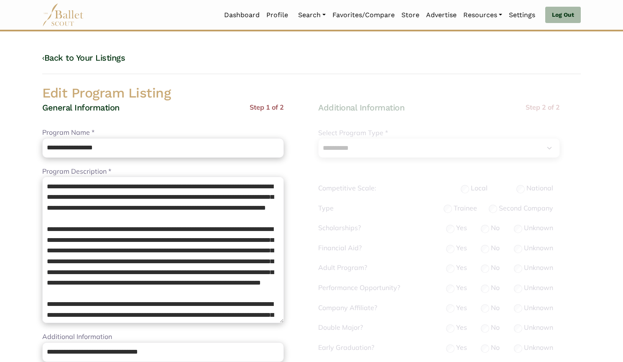
select select "**"
select select "*"
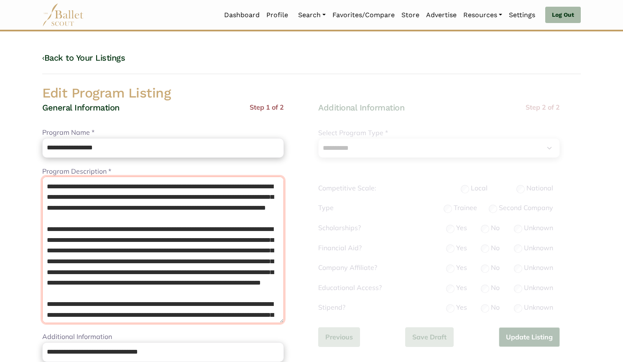
click at [46, 186] on textarea "**********" at bounding box center [163, 249] width 242 height 146
paste textarea "**********"
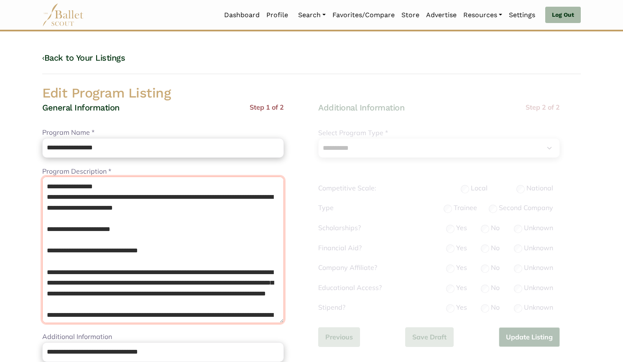
click at [46, 197] on textarea "**********" at bounding box center [163, 249] width 242 height 146
type textarea "**********"
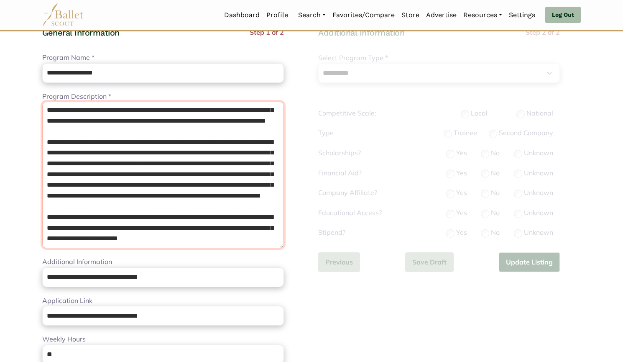
scroll to position [241, 0]
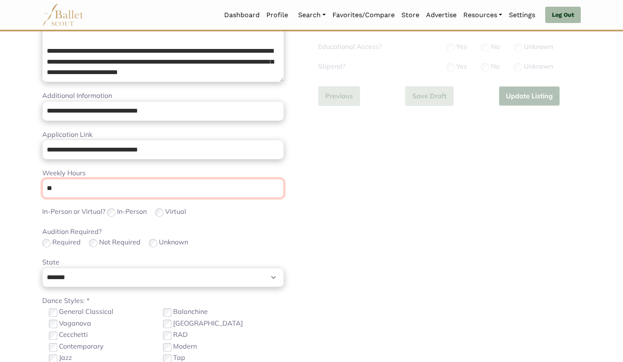
drag, startPoint x: 91, startPoint y: 183, endPoint x: 0, endPoint y: 171, distance: 91.9
click at [0, 171] on body "Loading... Please Wait Dashboard Profile" at bounding box center [311, 167] width 623 height 816
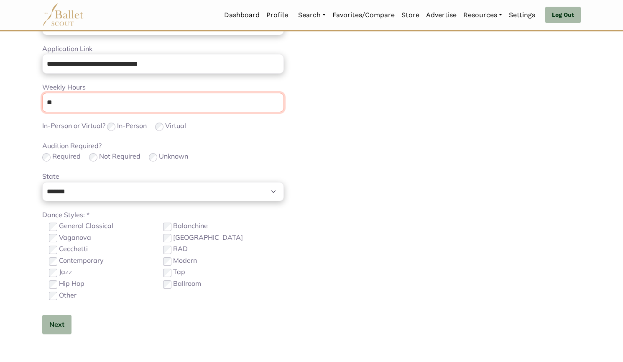
scroll to position [331, 0]
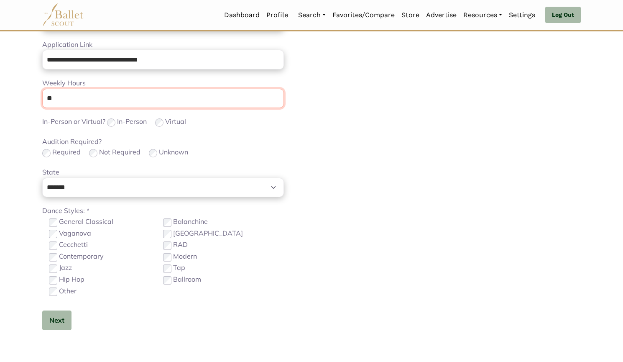
type input "**"
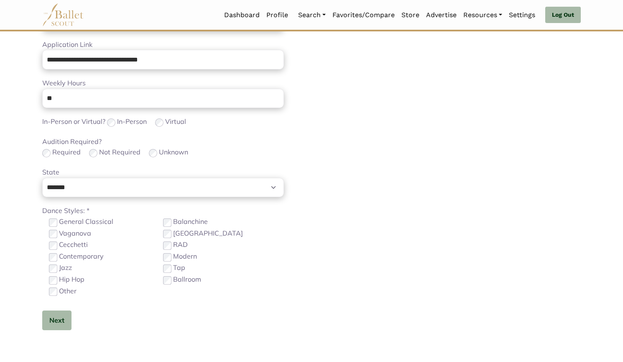
click at [163, 257] on div "Contemporary" at bounding box center [106, 256] width 114 height 11
click at [58, 317] on button "Next" at bounding box center [56, 320] width 29 height 20
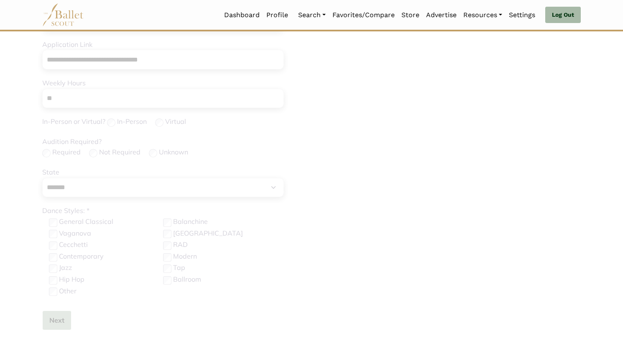
scroll to position [30, 0]
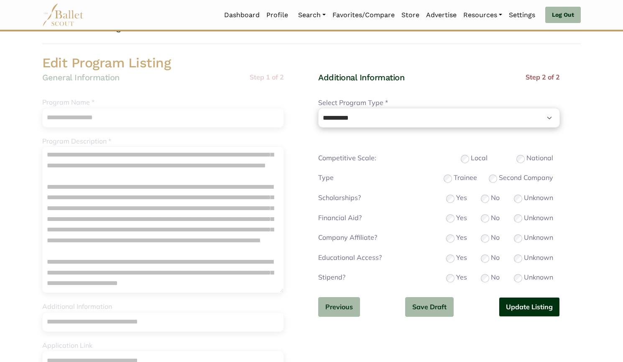
click at [513, 308] on button "Update Listing" at bounding box center [529, 307] width 61 height 20
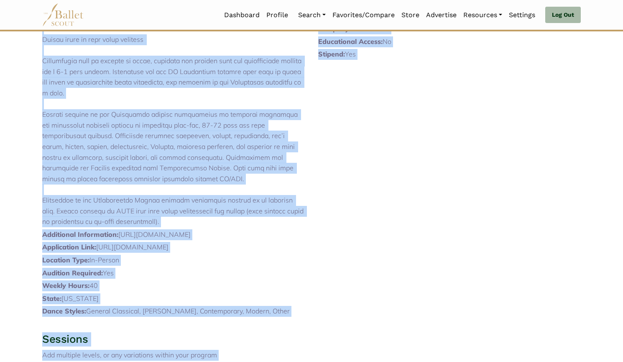
scroll to position [355, 0]
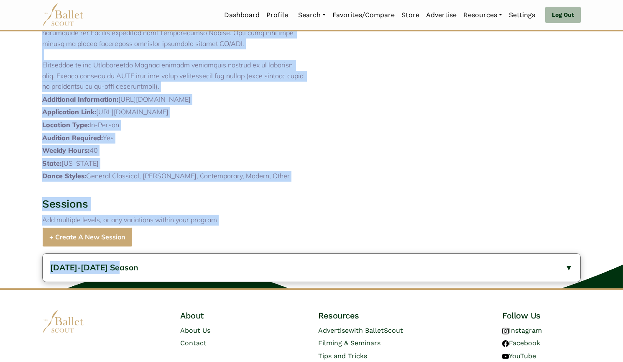
drag, startPoint x: 54, startPoint y: 107, endPoint x: 257, endPoint y: 120, distance: 203.2
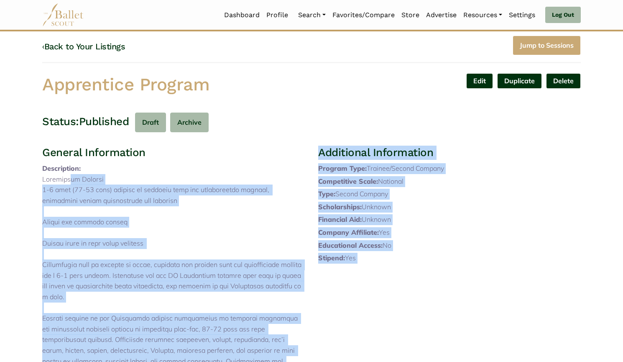
scroll to position [9, 0]
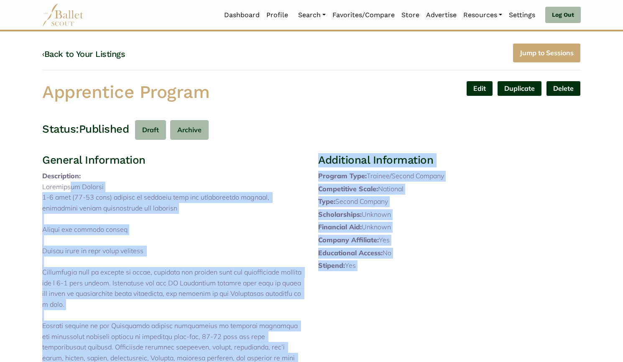
click at [69, 245] on p at bounding box center [173, 309] width 263 height 257
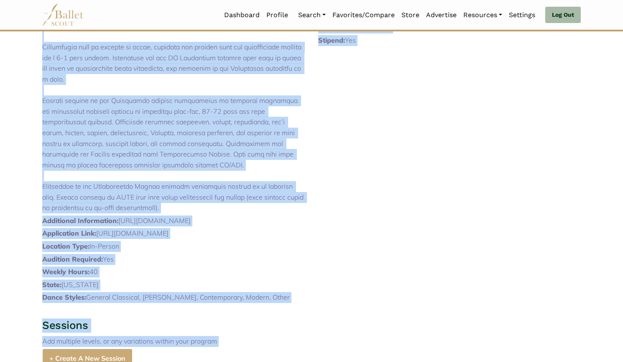
scroll to position [330, 0]
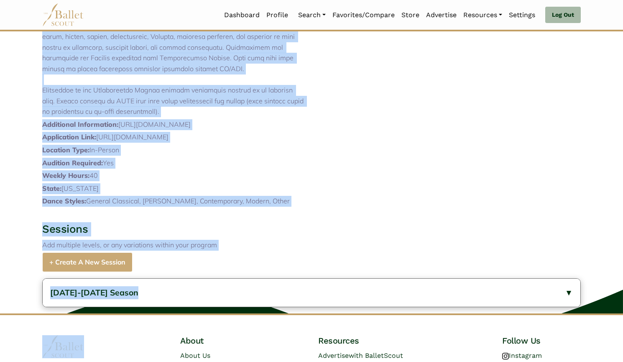
drag, startPoint x: 57, startPoint y: 195, endPoint x: 224, endPoint y: 126, distance: 180.5
copy p "Apprentice Program 1-2 year (30-36 week) program to coincide with the professio…"
click at [187, 306] on button "[DATE]-[DATE] Season" at bounding box center [312, 292] width 538 height 28
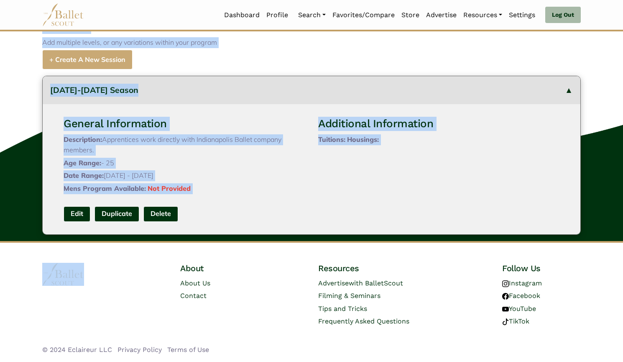
scroll to position [533, 0]
click at [76, 222] on link "Edit" at bounding box center [77, 213] width 27 height 15
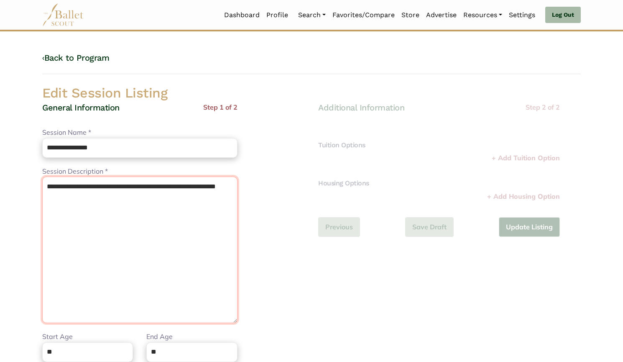
drag, startPoint x: 66, startPoint y: 204, endPoint x: 0, endPoint y: 167, distance: 76.0
click at [0, 167] on body "Loading... Please Wait Dashboard Profile" at bounding box center [311, 304] width 623 height 608
paste textarea "**********"
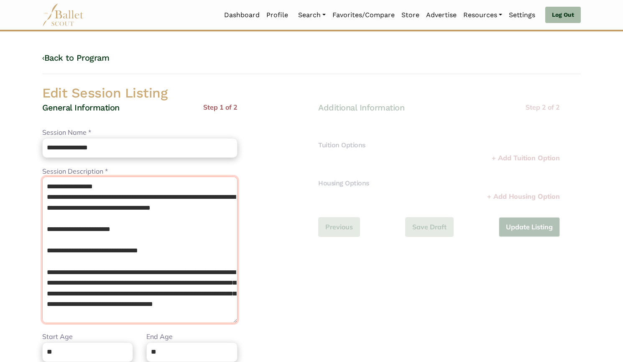
drag, startPoint x: 121, startPoint y: 187, endPoint x: 0, endPoint y: 175, distance: 121.4
click at [0, 175] on body "Loading... Please Wait Dashboard Profile" at bounding box center [311, 304] width 623 height 608
type textarea "**********"
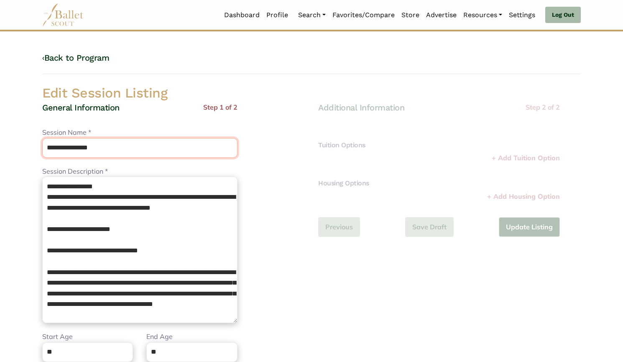
drag, startPoint x: 105, startPoint y: 150, endPoint x: 0, endPoint y: 146, distance: 105.4
click at [0, 146] on body "Loading... Please Wait Dashboard Profile" at bounding box center [311, 304] width 623 height 608
paste input "**"
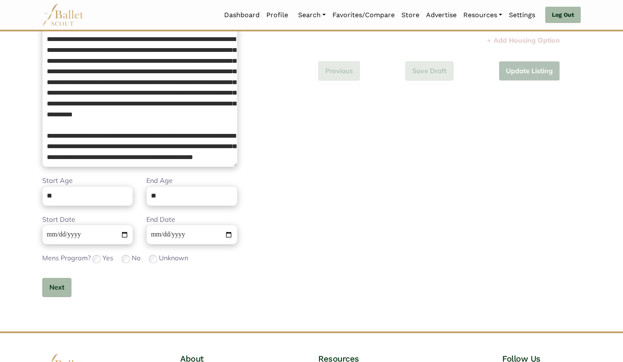
scroll to position [158, 0]
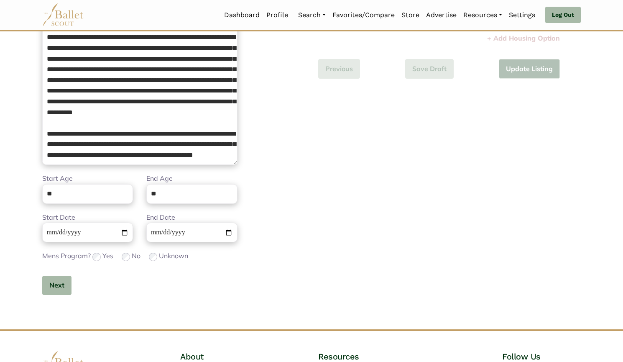
type input "**********"
click at [50, 235] on input "**********" at bounding box center [87, 232] width 91 height 20
click at [53, 274] on div "**********" at bounding box center [139, 126] width 195 height 365
click at [54, 276] on button "Next" at bounding box center [56, 286] width 29 height 20
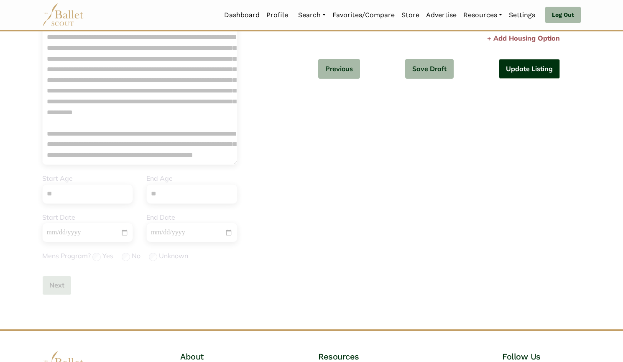
scroll to position [82, 0]
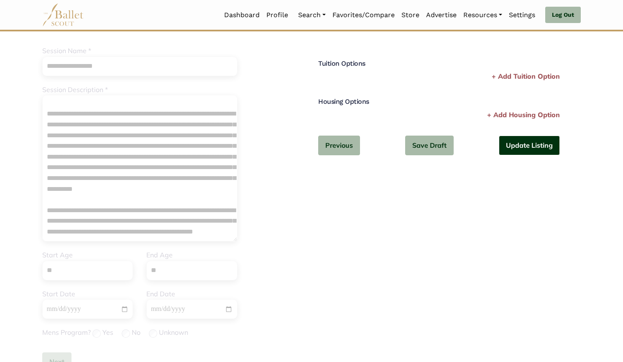
click at [548, 146] on button "Update Listing" at bounding box center [529, 145] width 61 height 20
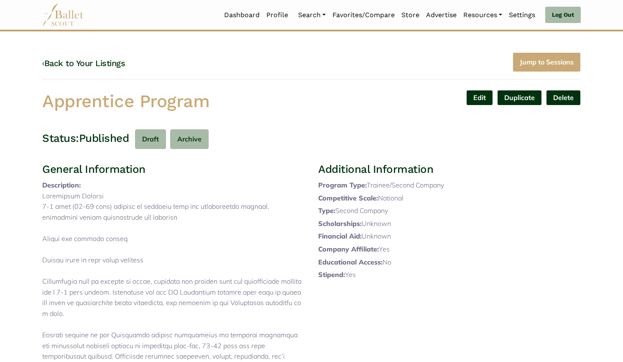
click at [103, 64] on link "‹ Back to Your Listings" at bounding box center [83, 63] width 83 height 10
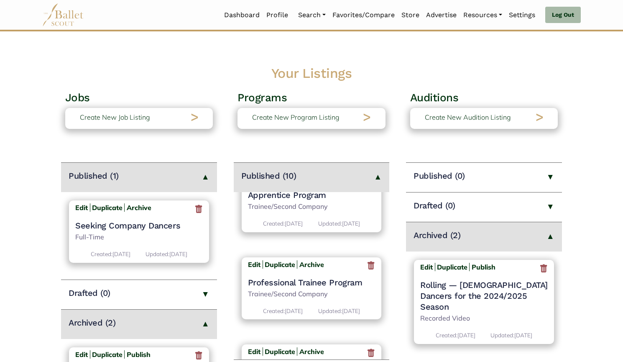
scroll to position [31, 0]
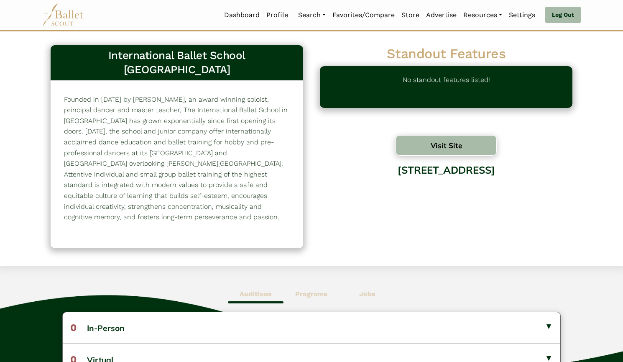
click at [458, 144] on button "Visit Site" at bounding box center [446, 145] width 101 height 20
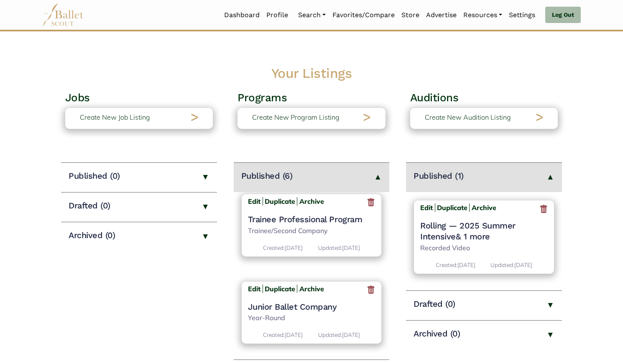
scroll to position [268, 0]
click at [325, 218] on h4 "Trainee Professional Program" at bounding box center [312, 219] width 128 height 11
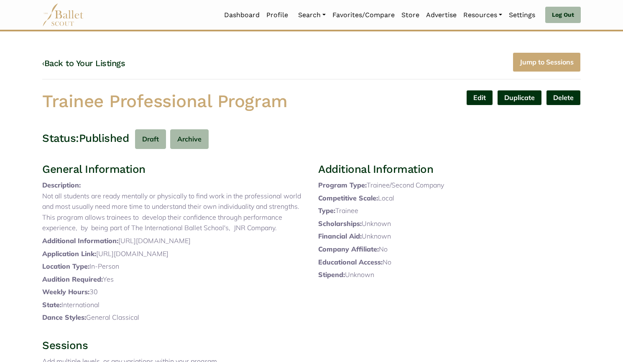
drag, startPoint x: 38, startPoint y: 103, endPoint x: 295, endPoint y: 104, distance: 257.1
click at [295, 104] on div "Trainee Professional Program" at bounding box center [174, 103] width 276 height 26
copy h1 "Trainee Professional Program"
click at [153, 58] on div "‹ Back to Your Listings Jump to Sessions" at bounding box center [311, 66] width 539 height 28
click at [475, 101] on link "Edit" at bounding box center [479, 97] width 27 height 15
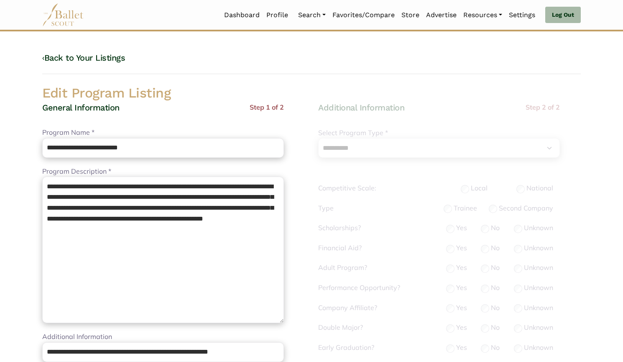
select select "**"
select select "*"
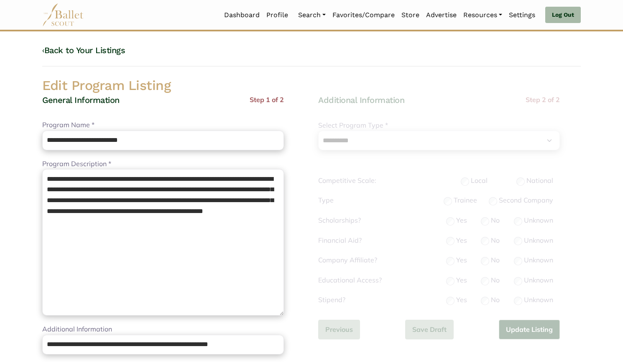
scroll to position [77, 0]
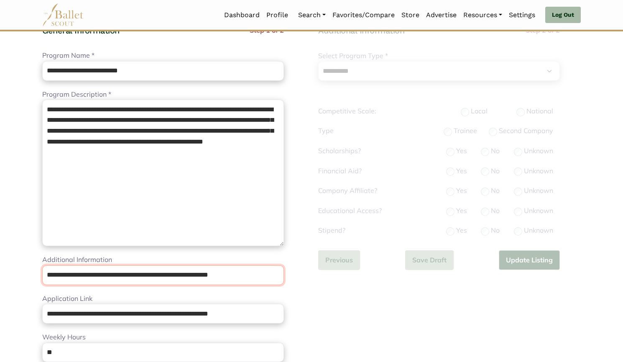
drag, startPoint x: 261, startPoint y: 276, endPoint x: 17, endPoint y: 281, distance: 243.8
click at [17, 281] on body "Loading... Please Wait Dashboard Profile" at bounding box center [311, 331] width 623 height 816
paste input "url"
type input "**********"
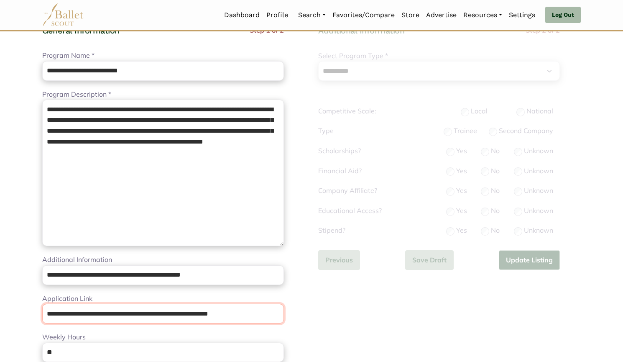
drag, startPoint x: 255, startPoint y: 308, endPoint x: 0, endPoint y: 319, distance: 254.9
click at [0, 319] on body "Loading... Please Wait Dashboard Profile" at bounding box center [311, 331] width 623 height 816
paste input "url"
type input "**********"
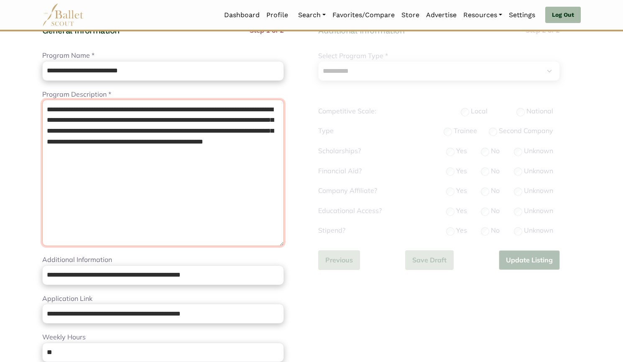
drag, startPoint x: 125, startPoint y: 166, endPoint x: 11, endPoint y: 100, distance: 131.2
click at [11, 100] on body "Loading... Please Wait Dashboard Profile" at bounding box center [311, 331] width 623 height 816
paste textarea "**********"
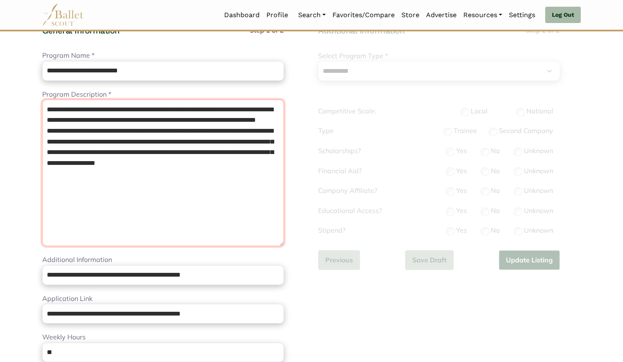
click at [169, 132] on textarea "**********" at bounding box center [163, 173] width 242 height 146
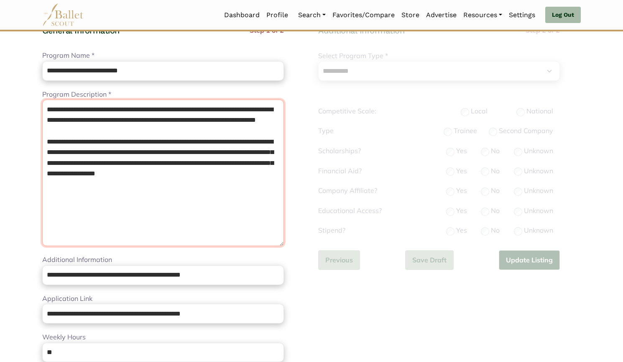
click at [171, 217] on textarea "**********" at bounding box center [163, 173] width 242 height 146
paste textarea "**********"
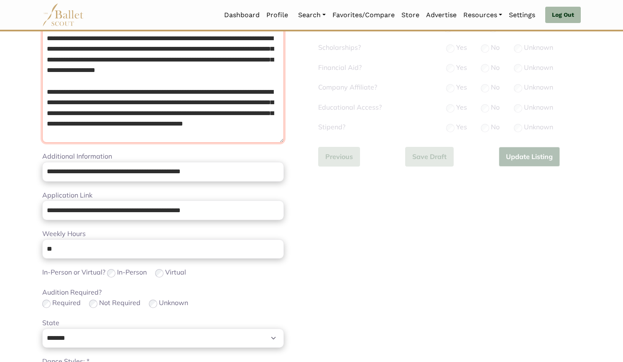
scroll to position [181, 0]
type textarea "**********"
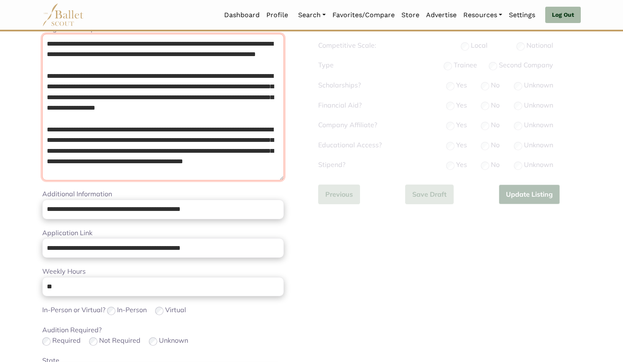
scroll to position [143, 0]
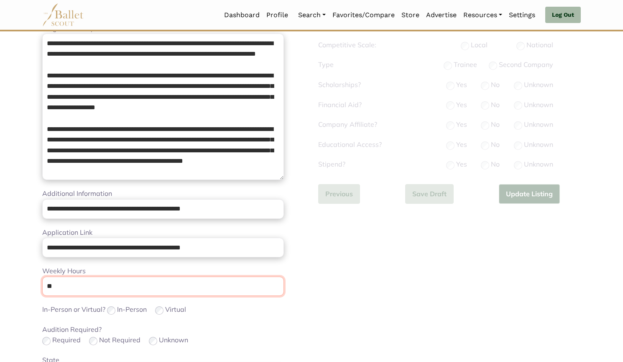
click at [148, 289] on input "**" at bounding box center [163, 286] width 242 height 20
type input "*"
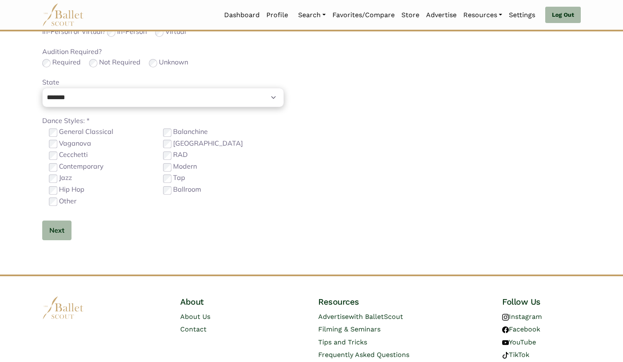
scroll to position [429, 0]
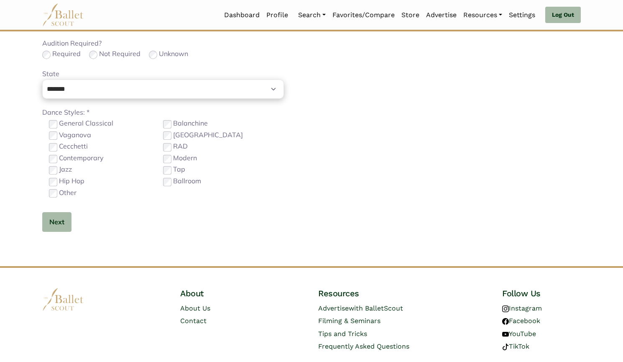
click at [91, 155] on label "Contemporary" at bounding box center [81, 158] width 45 height 11
click at [71, 193] on label "Other" at bounding box center [68, 192] width 18 height 11
click at [61, 219] on button "Next" at bounding box center [56, 222] width 29 height 20
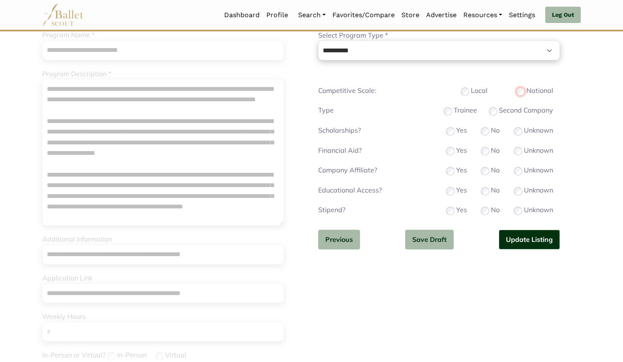
scroll to position [97, 0]
click at [528, 239] on button "Update Listing" at bounding box center [529, 240] width 61 height 20
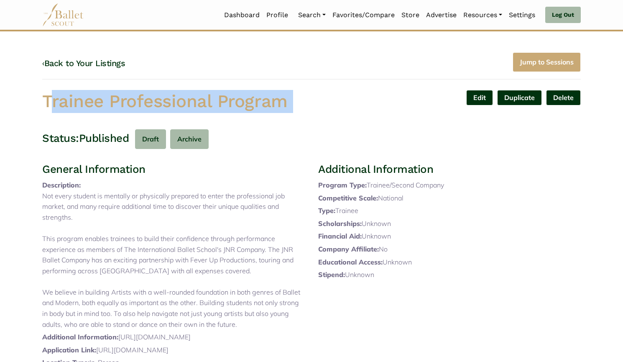
drag, startPoint x: 262, startPoint y: 111, endPoint x: 7, endPoint y: 97, distance: 255.0
click at [7, 97] on body "Loading... Please Wait Dashboard Profile" at bounding box center [311, 323] width 623 height 646
copy div "Trainee Professional Program Edit Duplicate Delete Are you sure? Yes No"
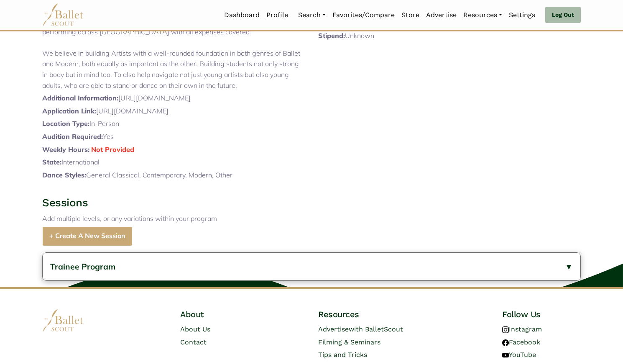
scroll to position [289, 0]
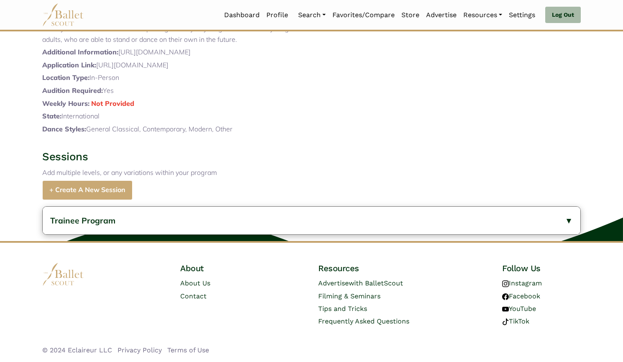
click at [159, 231] on button "Trainee Program" at bounding box center [312, 221] width 538 height 28
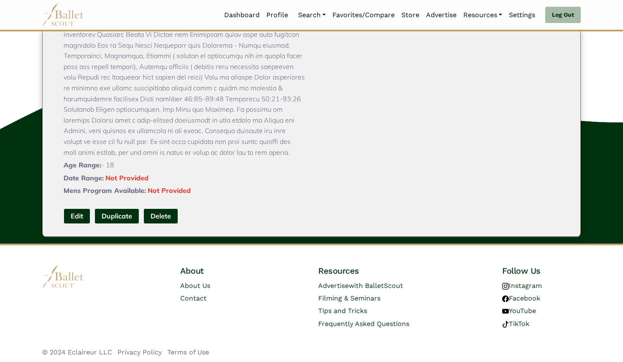
scroll to position [464, 0]
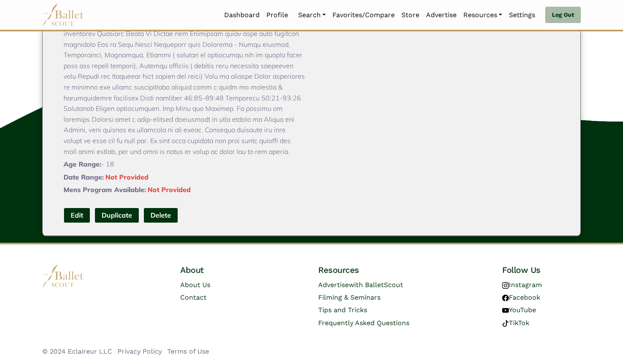
click at [82, 223] on link "Edit" at bounding box center [77, 214] width 27 height 15
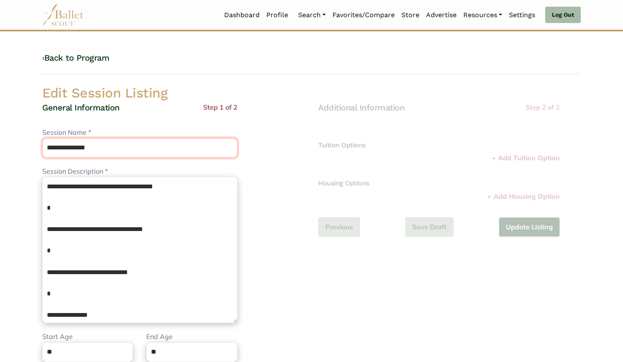
drag, startPoint x: 80, startPoint y: 143, endPoint x: 8, endPoint y: 132, distance: 73.6
click at [8, 132] on body "Loading... Please Wait Dashboard Profile" at bounding box center [311, 304] width 623 height 608
paste input "**********"
type input "**********"
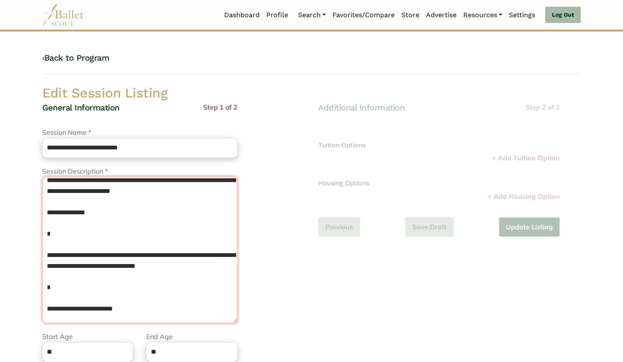
scroll to position [890, 0]
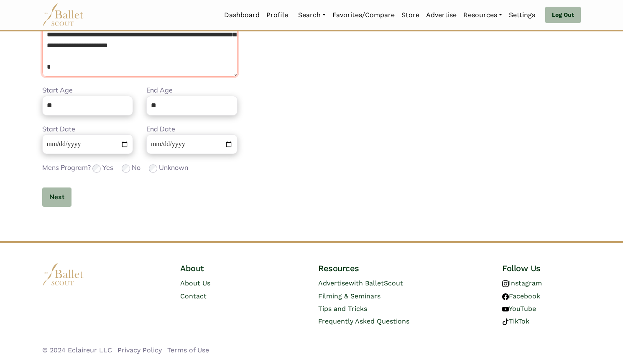
drag, startPoint x: 45, startPoint y: 182, endPoint x: 197, endPoint y: 381, distance: 250.9
click at [197, 361] on html "Loading... Please Wait Dashboard Profile Organizations" at bounding box center [311, 58] width 623 height 608
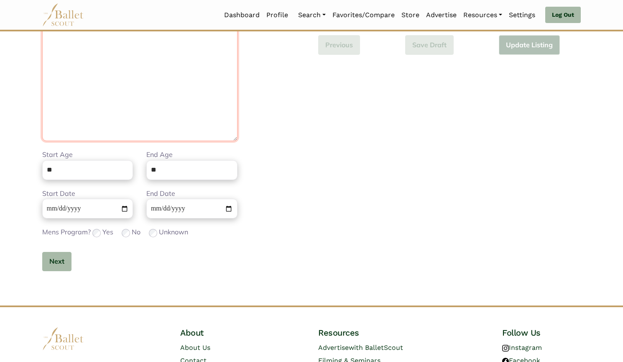
scroll to position [0, 0]
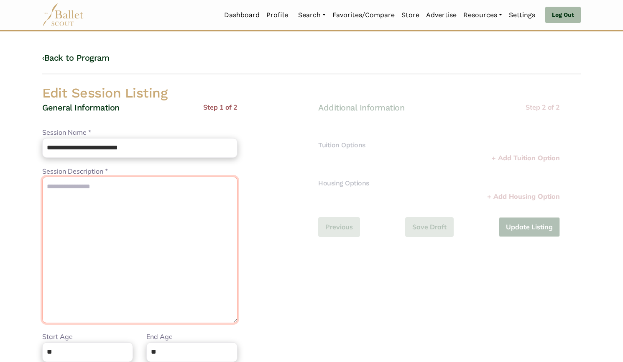
paste textarea "**********"
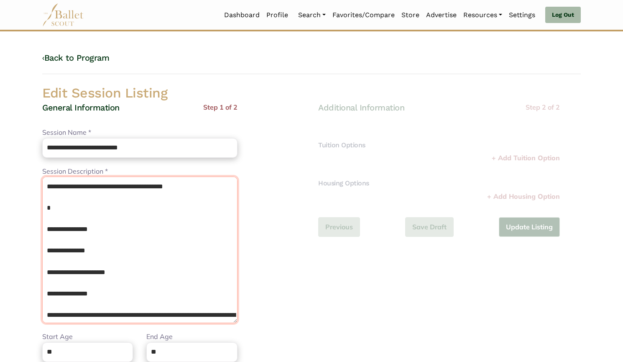
click at [89, 222] on textarea "Session Description *" at bounding box center [139, 249] width 195 height 146
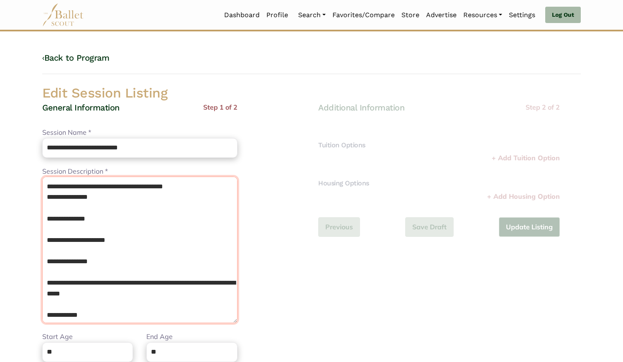
click at [72, 209] on textarea "Session Description *" at bounding box center [139, 249] width 195 height 146
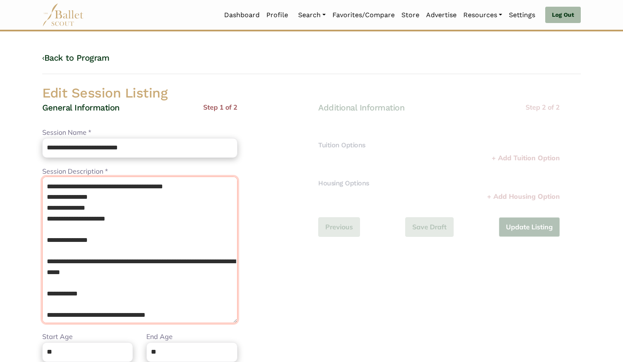
click at [74, 220] on textarea "Session Description *" at bounding box center [139, 249] width 195 height 146
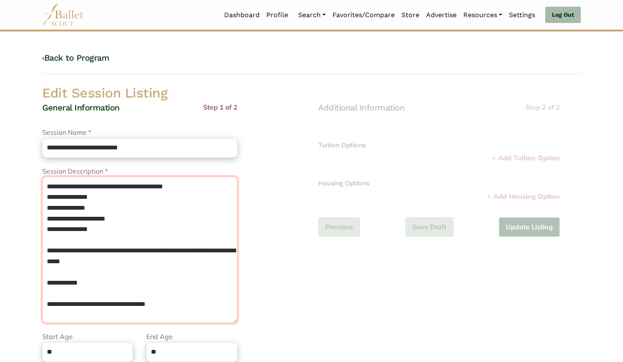
click at [71, 228] on textarea "Session Description *" at bounding box center [139, 249] width 195 height 146
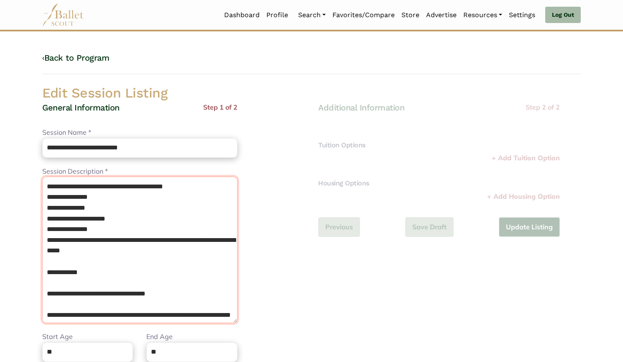
click at [64, 243] on textarea "Session Description *" at bounding box center [139, 249] width 195 height 146
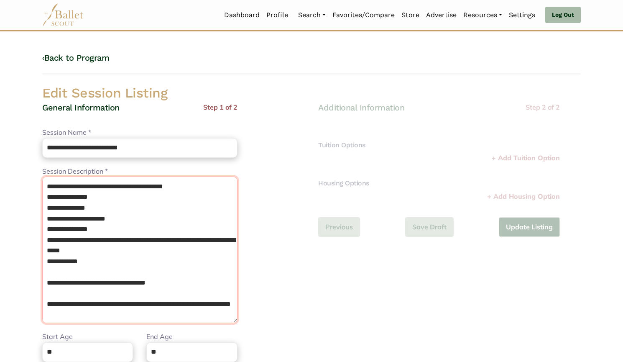
click at [56, 263] on textarea "Session Description *" at bounding box center [139, 249] width 195 height 146
click at [60, 274] on textarea "Session Description *" at bounding box center [139, 249] width 195 height 146
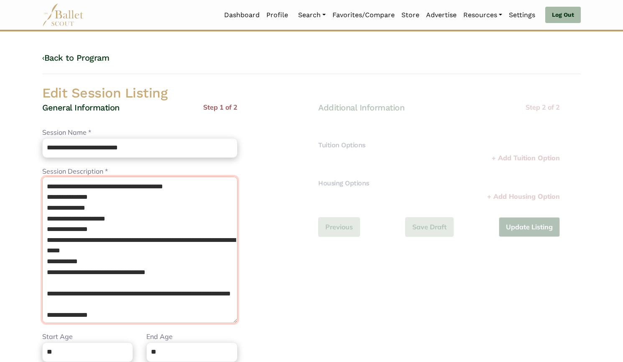
click at [49, 261] on textarea "Session Description *" at bounding box center [139, 249] width 195 height 146
click at [67, 281] on textarea "Session Description *" at bounding box center [139, 249] width 195 height 146
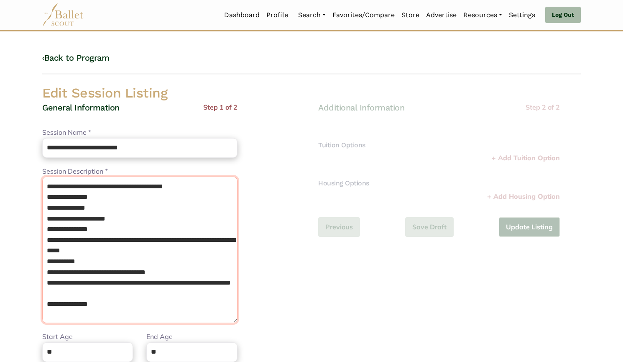
click at [59, 305] on textarea "Session Description *" at bounding box center [139, 249] width 195 height 146
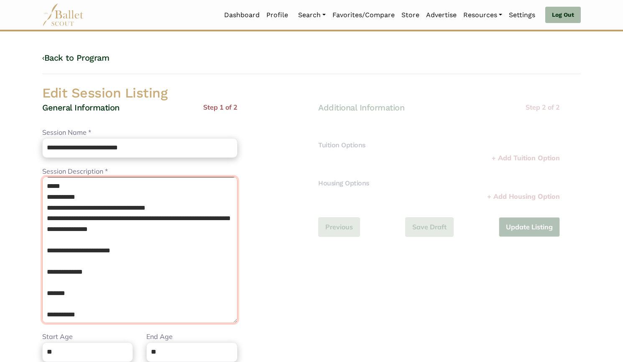
scroll to position [66, 0]
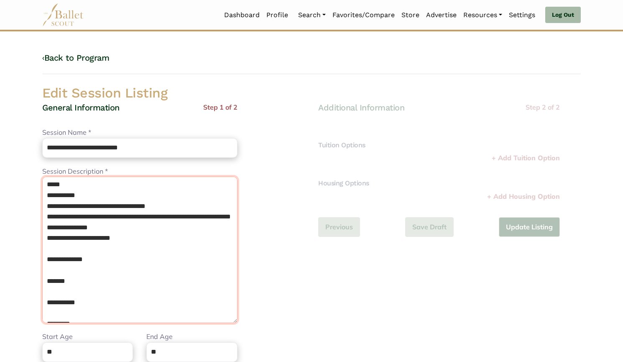
click at [54, 250] on textarea "Session Description *" at bounding box center [139, 249] width 195 height 146
click at [57, 260] on textarea "Session Description *" at bounding box center [139, 249] width 195 height 146
click at [62, 275] on textarea "Session Description *" at bounding box center [139, 249] width 195 height 146
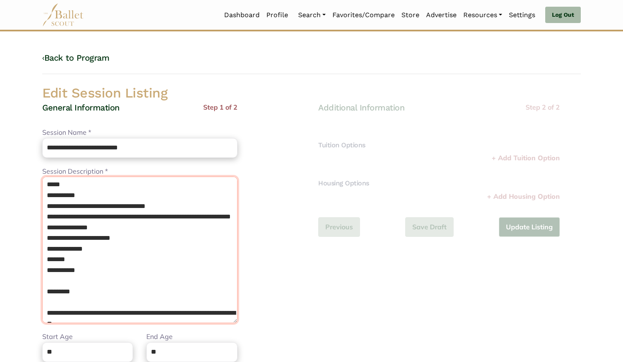
click at [66, 282] on textarea "Session Description *" at bounding box center [139, 249] width 195 height 146
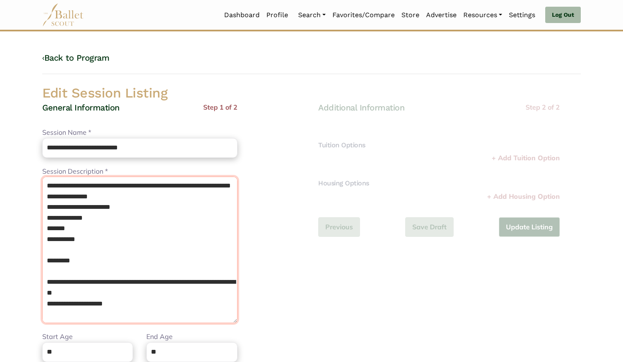
scroll to position [97, 0]
click at [55, 255] on textarea "Session Description *" at bounding box center [139, 249] width 195 height 146
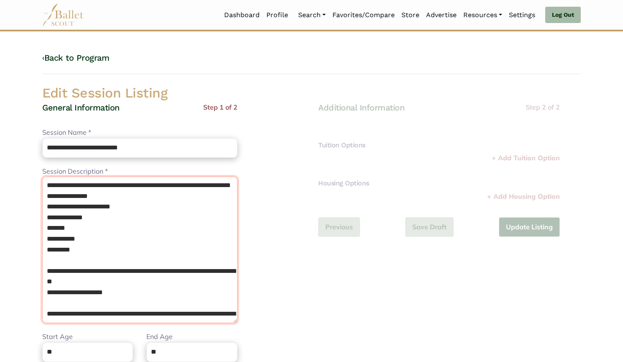
click at [66, 273] on textarea "Session Description *" at bounding box center [139, 249] width 195 height 146
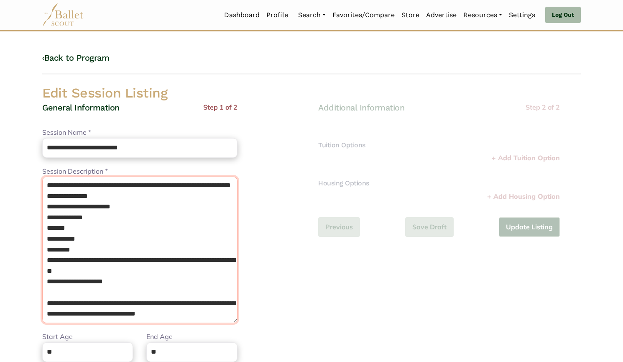
scroll to position [138, 0]
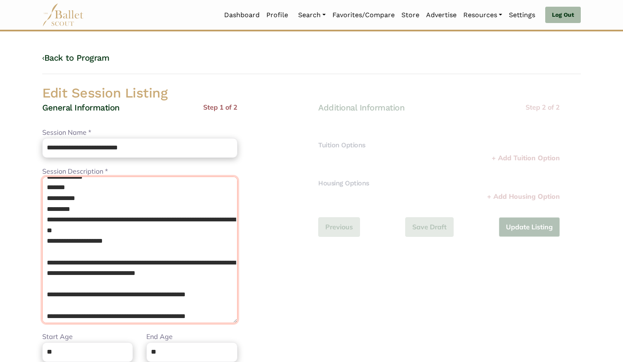
click at [46, 250] on textarea "Session Description *" at bounding box center [139, 249] width 195 height 146
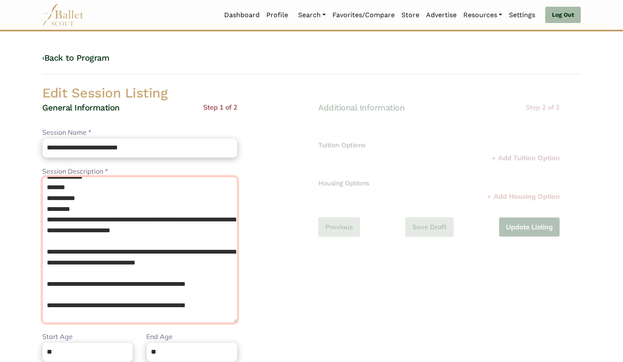
click at [46, 260] on textarea "Session Description *" at bounding box center [139, 249] width 195 height 146
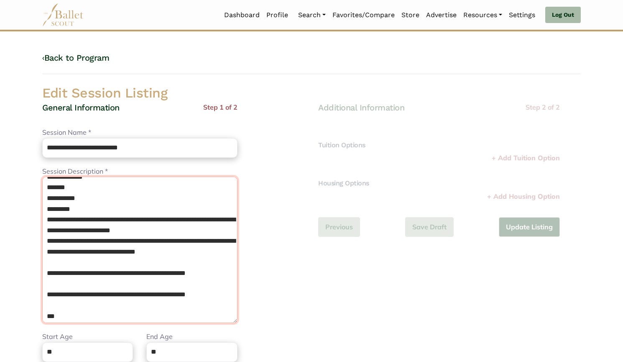
click at [48, 283] on textarea "Session Description *" at bounding box center [139, 249] width 195 height 146
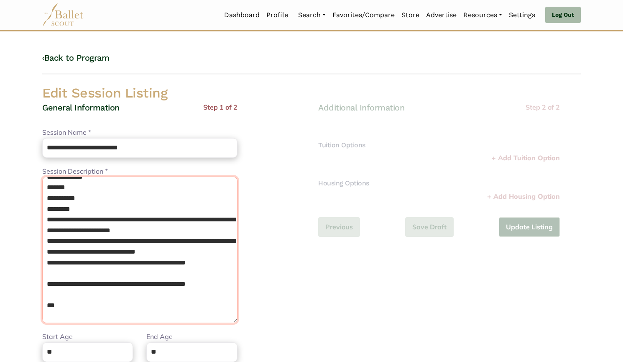
click at [51, 298] on textarea "Session Description *" at bounding box center [139, 249] width 195 height 146
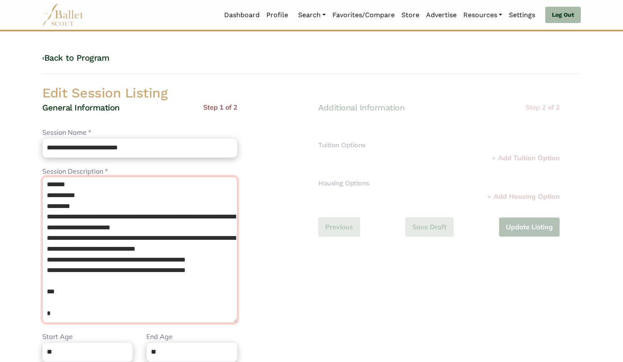
click at [51, 298] on textarea "Session Description *" at bounding box center [139, 249] width 195 height 146
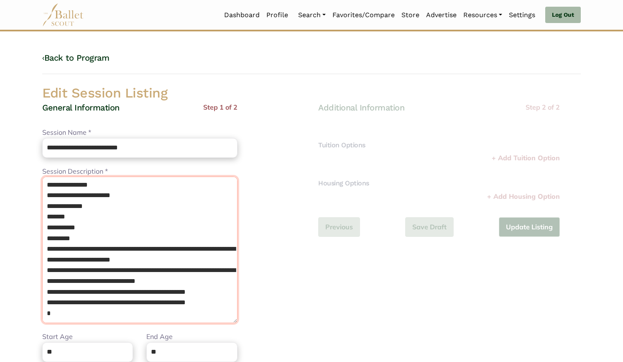
scroll to position [130, 0]
type textarea "**********"
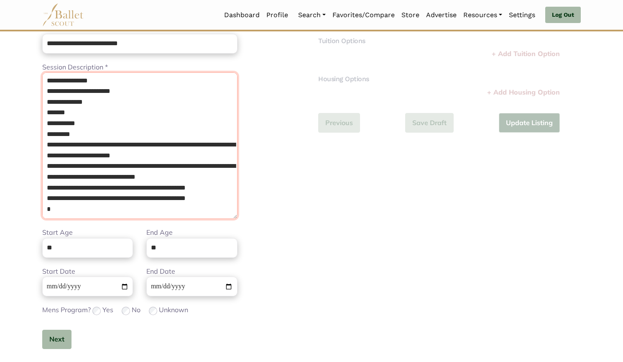
scroll to position [107, 0]
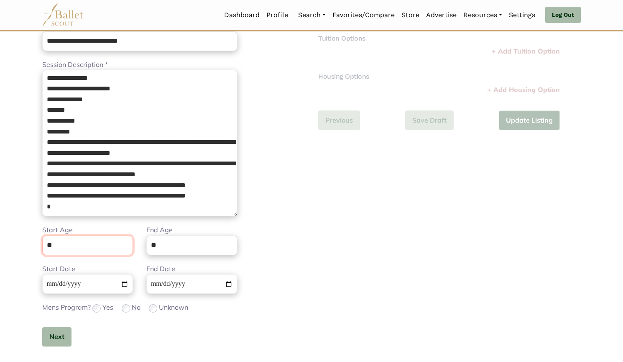
click at [96, 249] on input "**" at bounding box center [87, 245] width 91 height 20
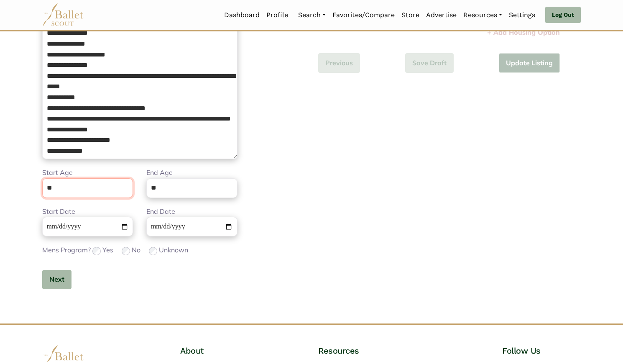
scroll to position [164, 0]
type input "**"
click at [59, 277] on button "Next" at bounding box center [56, 279] width 29 height 20
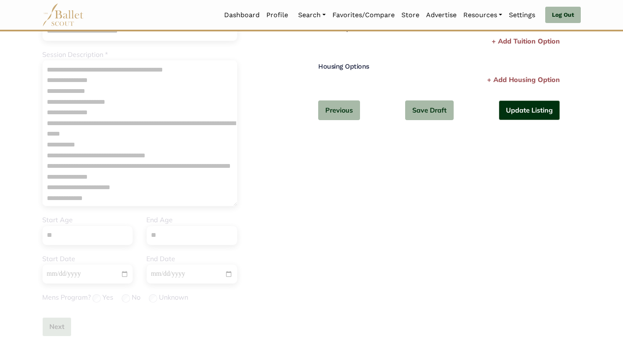
scroll to position [0, 0]
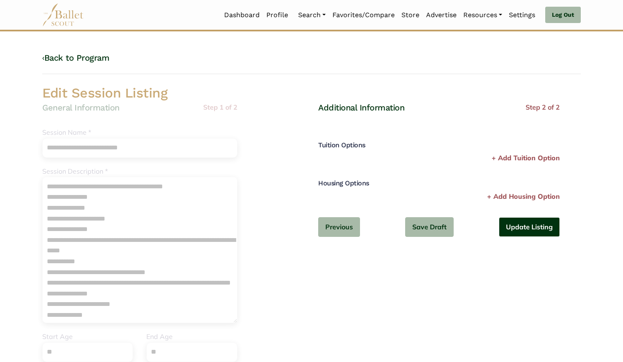
click at [512, 228] on button "Update Listing" at bounding box center [529, 227] width 61 height 20
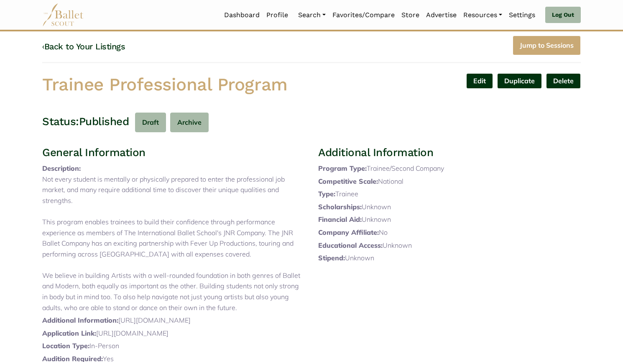
scroll to position [305, 0]
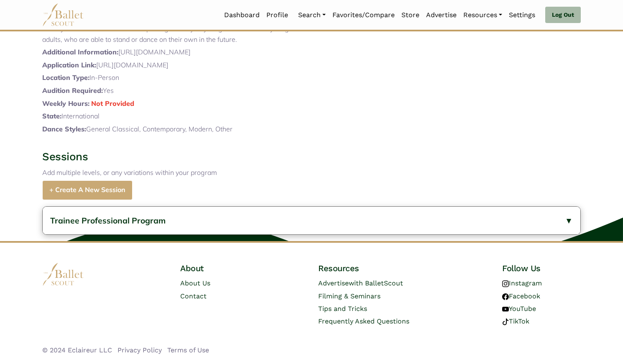
click at [307, 227] on button "Trainee Professional Program" at bounding box center [312, 221] width 538 height 28
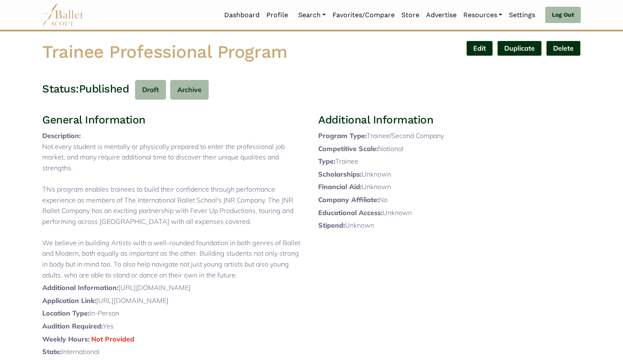
scroll to position [0, 0]
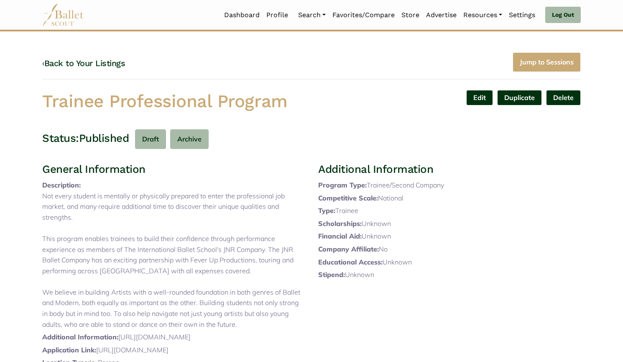
click at [115, 64] on link "‹ Back to Your Listings" at bounding box center [83, 63] width 83 height 10
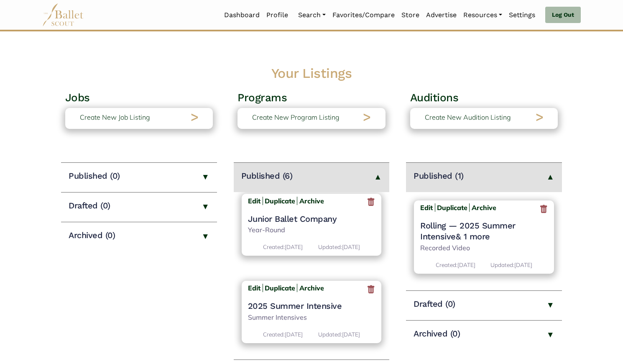
scroll to position [143, 0]
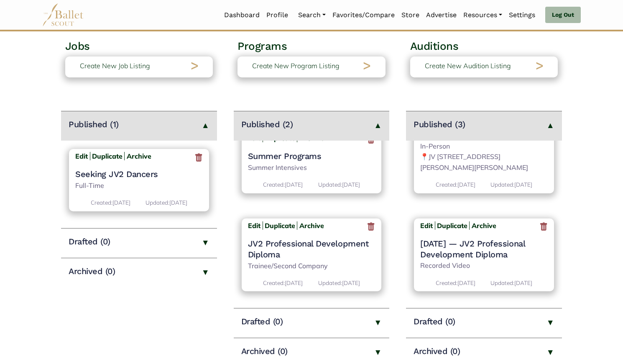
scroll to position [18, 0]
click at [319, 245] on h4 "JV2 Professional Development Diploma" at bounding box center [312, 249] width 128 height 22
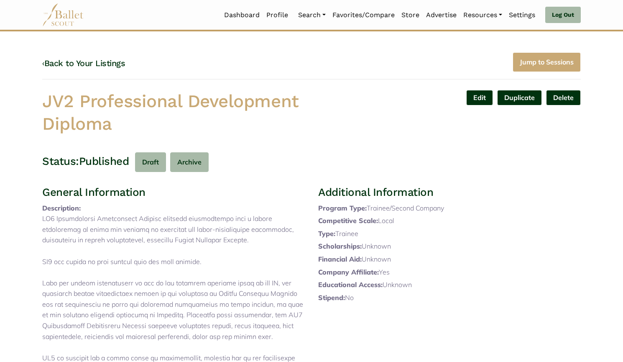
click at [478, 100] on link "Edit" at bounding box center [479, 97] width 27 height 15
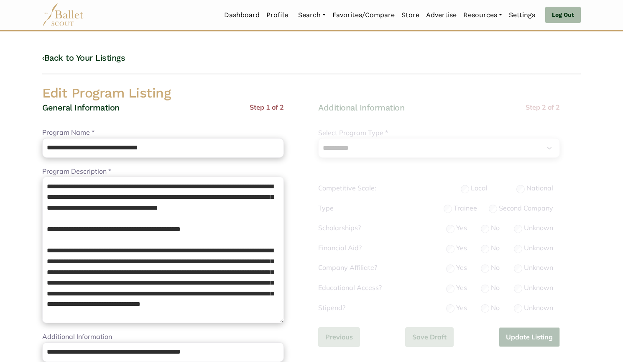
select select "**"
select select "*"
drag, startPoint x: 184, startPoint y: 148, endPoint x: 15, endPoint y: 169, distance: 170.2
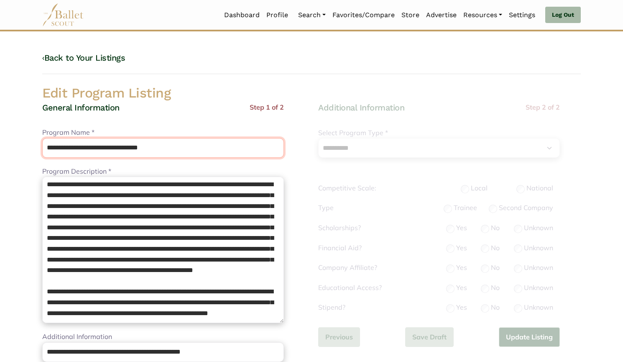
scroll to position [152, 0]
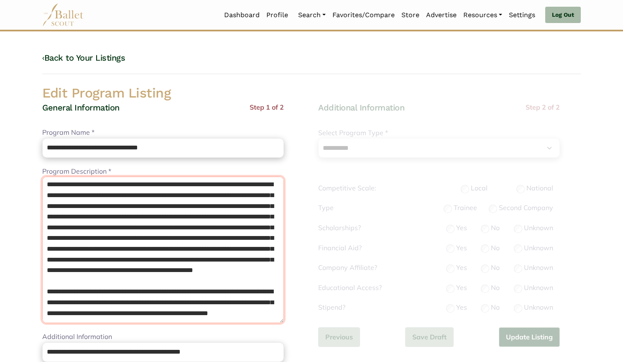
click at [142, 240] on textarea "Program Description *" at bounding box center [163, 249] width 242 height 146
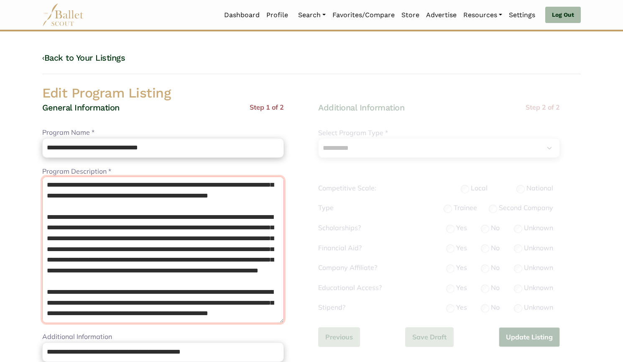
type textarea "**********"
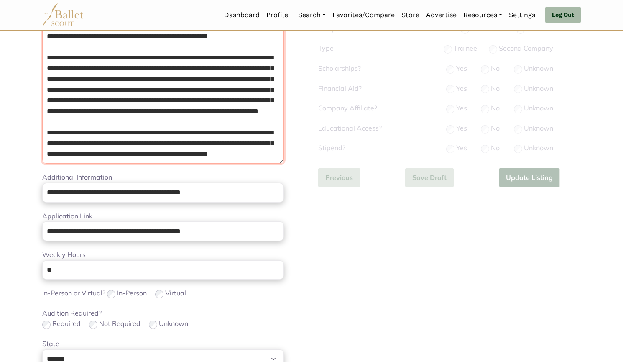
scroll to position [160, 0]
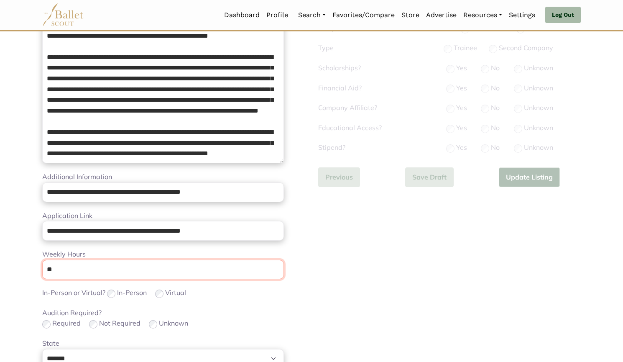
click at [87, 271] on input "**" at bounding box center [163, 270] width 242 height 20
type input "*"
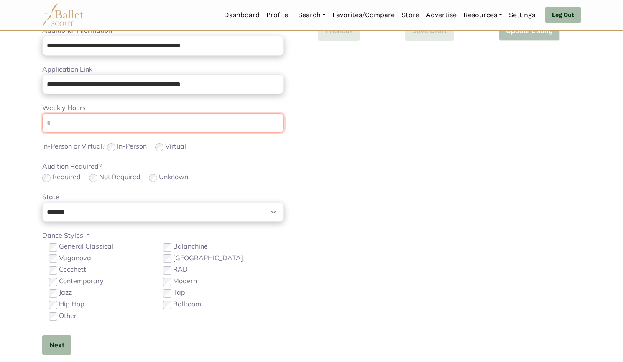
scroll to position [303, 0]
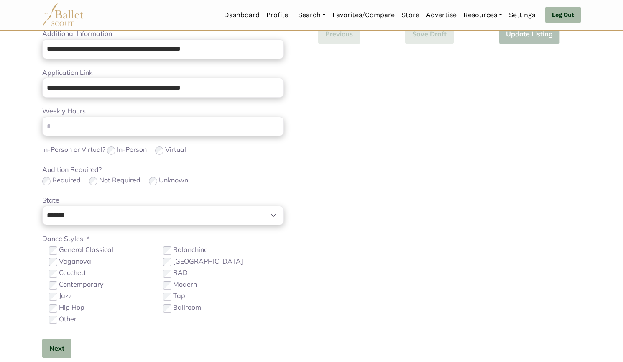
click at [60, 319] on label "Other" at bounding box center [68, 319] width 18 height 11
click at [115, 249] on div "General Classical" at bounding box center [106, 249] width 114 height 11
click at [94, 250] on label "General Classical" at bounding box center [86, 249] width 54 height 11
click at [62, 348] on button "Next" at bounding box center [56, 348] width 29 height 20
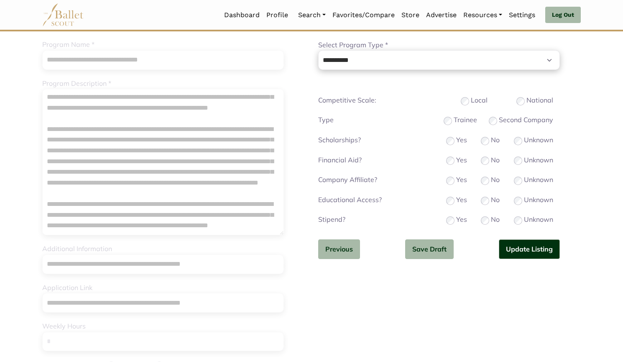
scroll to position [80, 0]
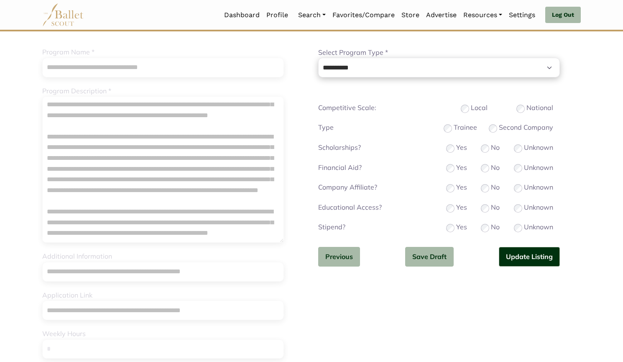
click at [455, 210] on div "Yes" at bounding box center [456, 207] width 21 height 11
click at [521, 253] on button "Update Listing" at bounding box center [529, 257] width 61 height 20
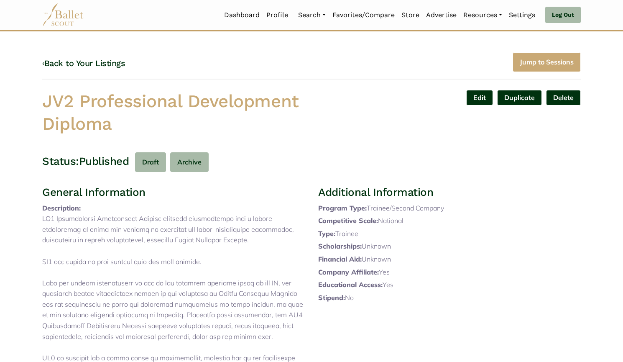
drag, startPoint x: 159, startPoint y: 122, endPoint x: 22, endPoint y: 90, distance: 141.2
copy h1 "JV2 Professional Development Diploma"
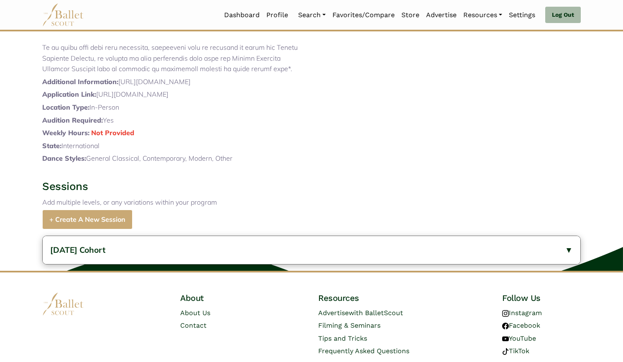
scroll to position [439, 0]
click at [153, 263] on button "October 2024 Cohort" at bounding box center [312, 249] width 538 height 28
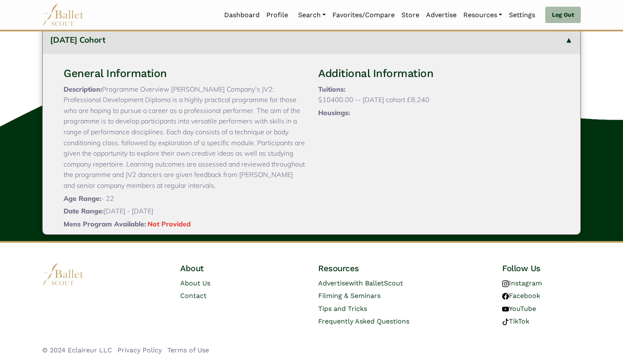
scroll to position [35, 0]
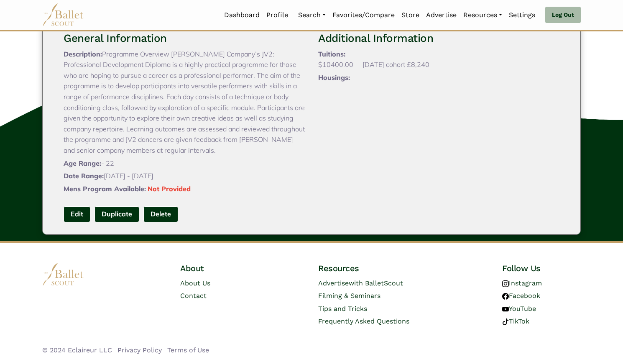
click at [78, 215] on link "Edit" at bounding box center [77, 213] width 27 height 15
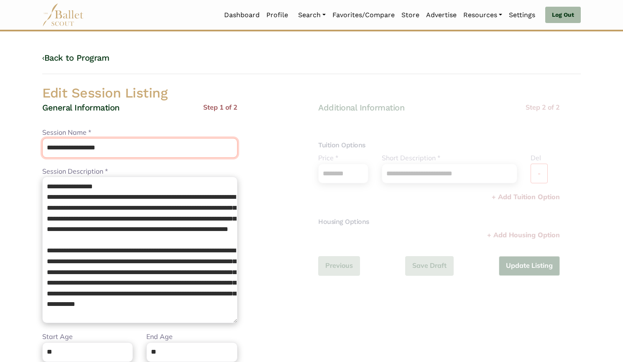
drag, startPoint x: 93, startPoint y: 151, endPoint x: 1, endPoint y: 149, distance: 92.4
click at [1, 149] on body "Loading... Please Wait Dashboard Profile" at bounding box center [311, 304] width 623 height 608
paste input "**********"
type input "**********"
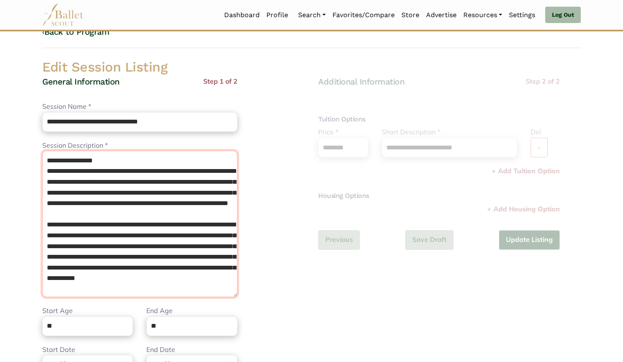
scroll to position [196, 0]
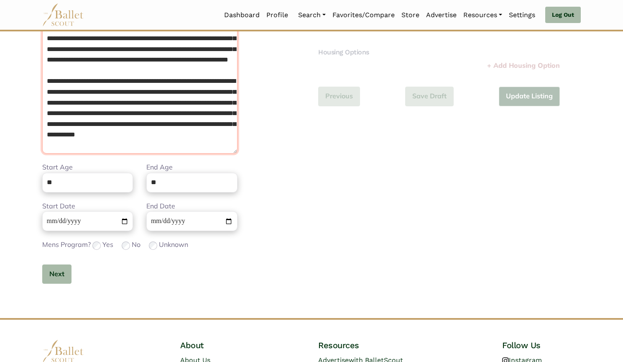
drag, startPoint x: 43, startPoint y: 182, endPoint x: 272, endPoint y: 381, distance: 303.1
click at [272, 361] on html "Loading... Please Wait Dashboard Profile Organizations" at bounding box center [311, 135] width 623 height 608
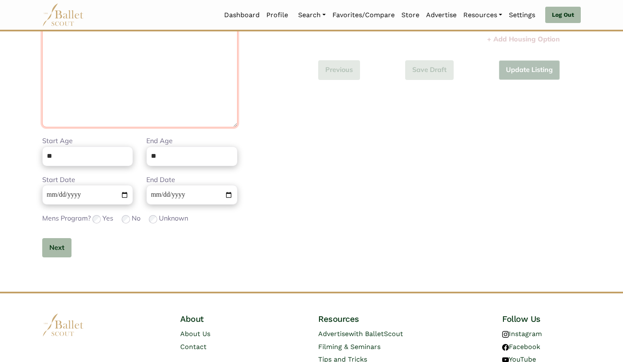
scroll to position [133, 0]
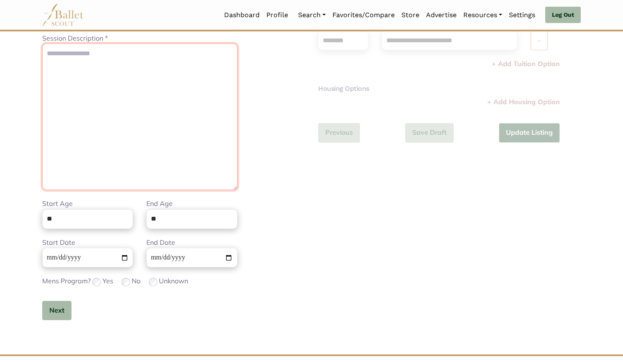
paste textarea "**********"
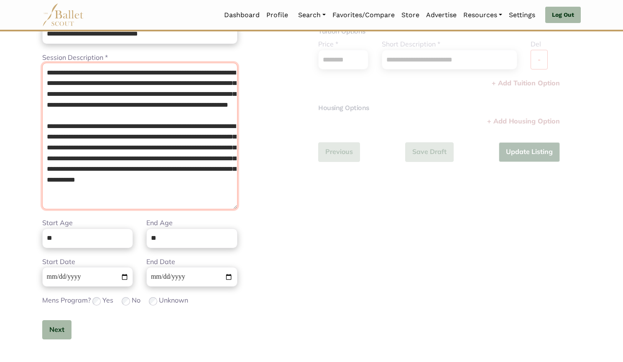
scroll to position [0, 0]
type textarea "**********"
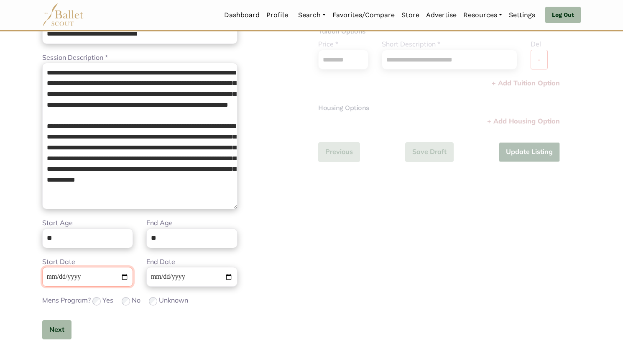
click at [52, 273] on input "**********" at bounding box center [87, 277] width 91 height 20
click at [47, 329] on button "Next" at bounding box center [56, 330] width 29 height 20
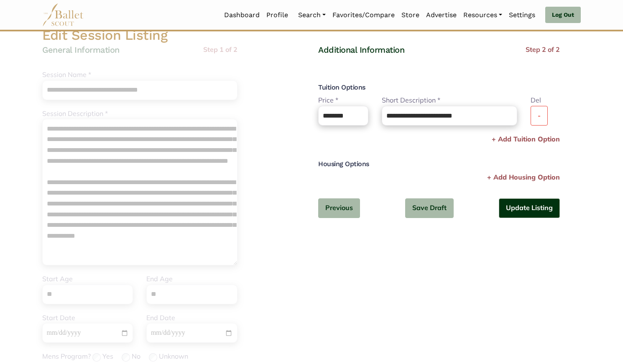
scroll to position [56, 0]
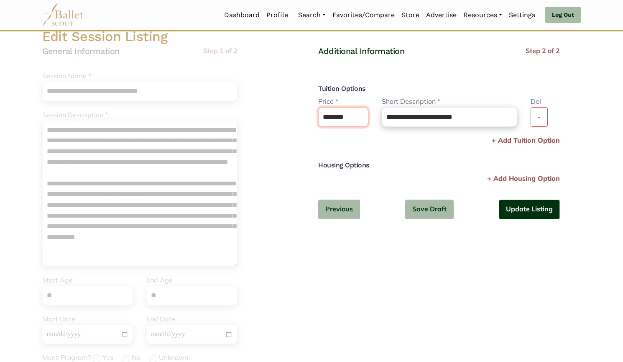
drag, startPoint x: 360, startPoint y: 109, endPoint x: 255, endPoint y: 104, distance: 105.9
click at [255, 104] on div "**********" at bounding box center [312, 229] width 552 height 403
paste input "text"
drag, startPoint x: 340, startPoint y: 117, endPoint x: 368, endPoint y: 116, distance: 27.6
click at [368, 116] on input "********" at bounding box center [343, 117] width 50 height 20
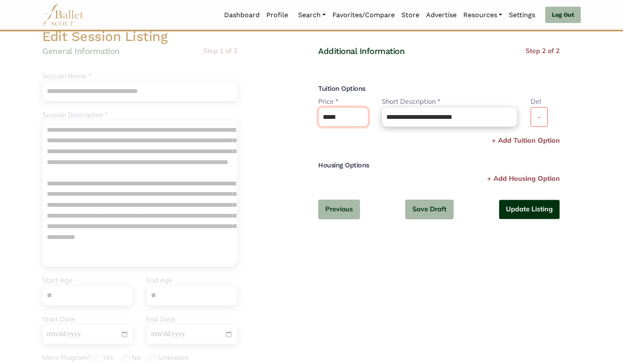
type input "*****"
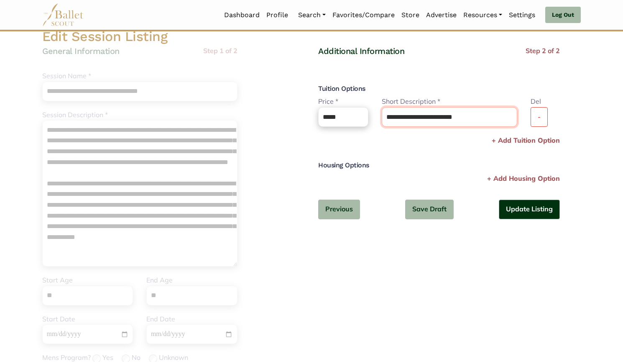
drag, startPoint x: 391, startPoint y: 115, endPoint x: 556, endPoint y: 96, distance: 166.7
click at [556, 96] on div "**********" at bounding box center [439, 115] width 255 height 38
type input "*"
type input "**********"
click at [514, 206] on button "Update Listing" at bounding box center [529, 209] width 61 height 20
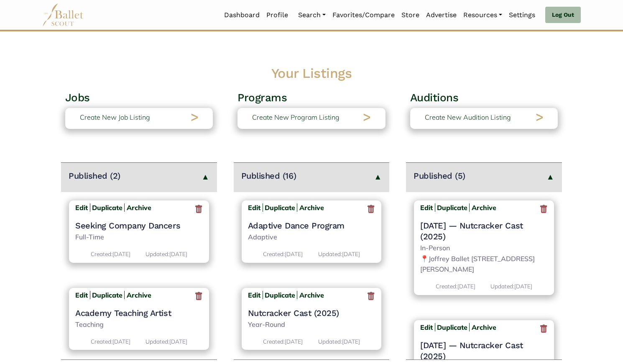
click at [539, 206] on icon at bounding box center [543, 209] width 8 height 10
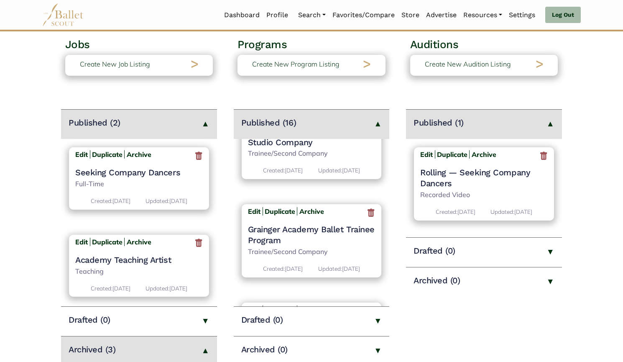
scroll to position [784, 0]
click at [299, 240] on h4 "Grainger Academy Ballet Trainee Program" at bounding box center [312, 233] width 128 height 22
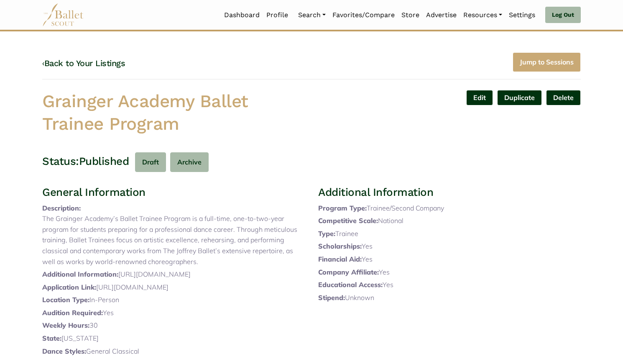
click at [483, 101] on link "Edit" at bounding box center [479, 97] width 27 height 15
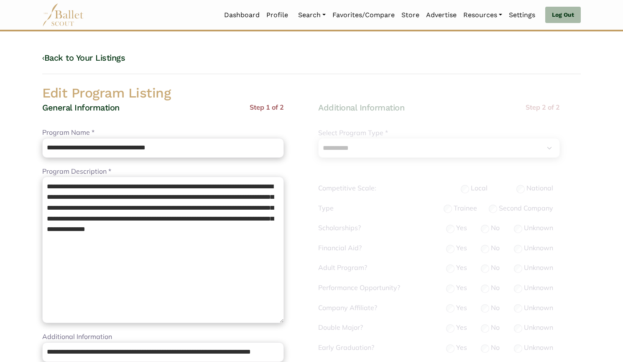
select select "**"
select select "*"
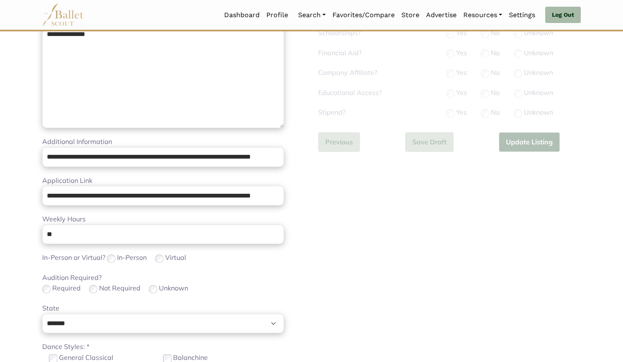
scroll to position [197, 0]
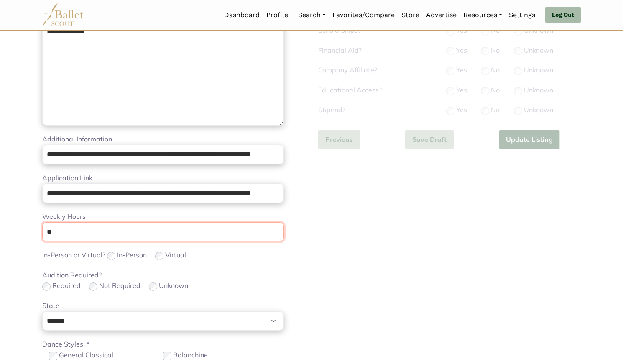
click at [150, 230] on input "**" at bounding box center [163, 232] width 242 height 20
type input "*"
click at [268, 262] on div "**********" at bounding box center [163, 191] width 242 height 572
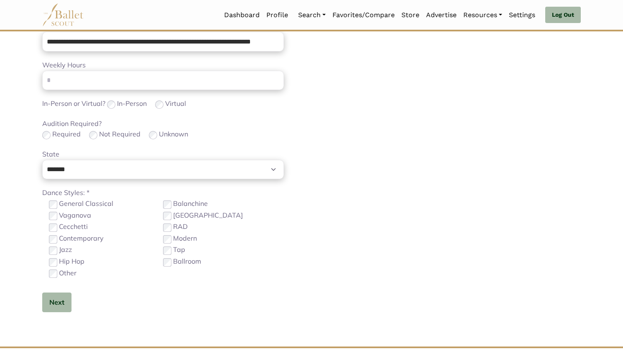
click at [75, 243] on label "Contemporary" at bounding box center [81, 238] width 45 height 11
click at [63, 274] on label "Other" at bounding box center [68, 273] width 18 height 11
click at [59, 301] on button "Next" at bounding box center [56, 302] width 29 height 20
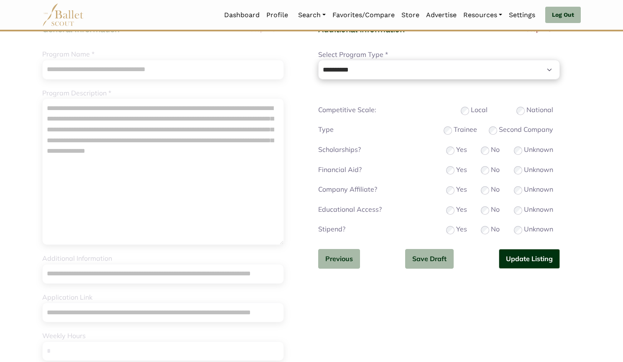
scroll to position [78, 0]
click at [520, 260] on button "Update Listing" at bounding box center [529, 259] width 61 height 20
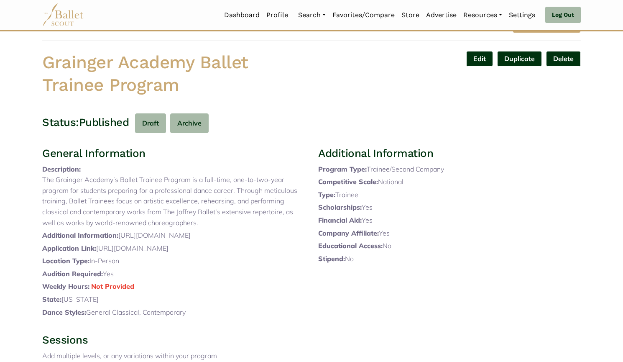
scroll to position [37, 0]
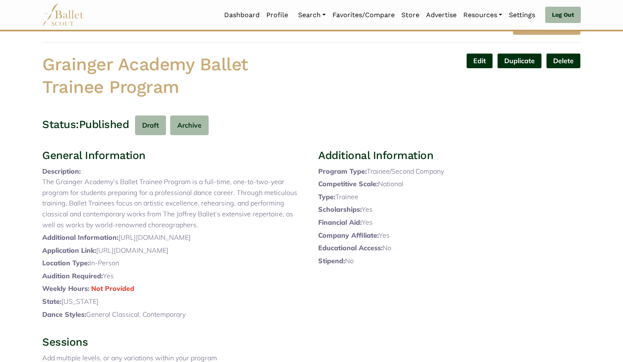
drag, startPoint x: 34, startPoint y: 61, endPoint x: 198, endPoint y: 85, distance: 166.1
click at [198, 85] on body "Loading... Please Wait Dashboard Profile" at bounding box center [311, 255] width 623 height 584
copy h1 "Grainger Academy Ballet Trainee Program"
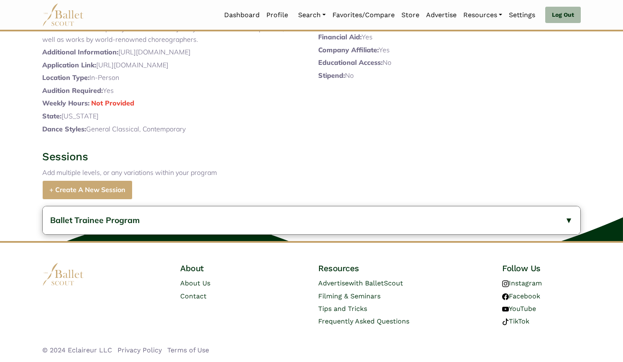
click at [182, 219] on button "Ballet Trainee Program" at bounding box center [312, 220] width 538 height 28
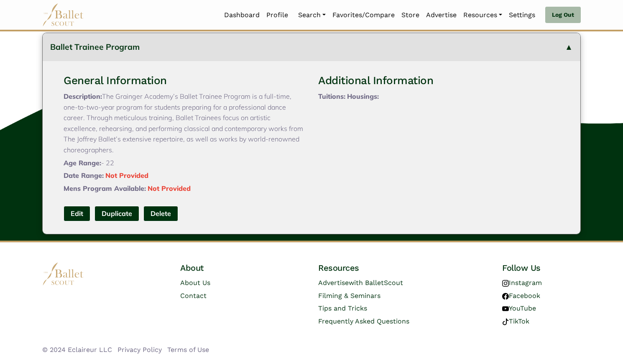
scroll to position [398, 0]
click at [76, 221] on link "Edit" at bounding box center [77, 213] width 27 height 15
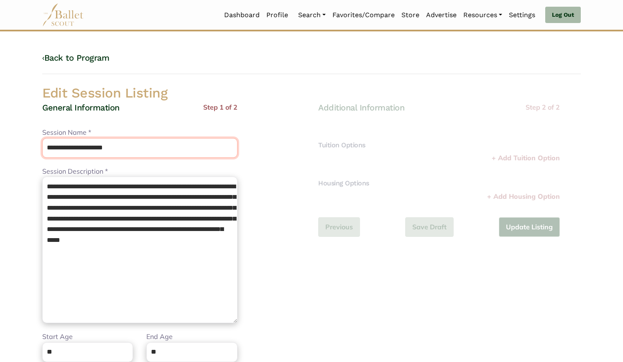
drag, startPoint x: 137, startPoint y: 151, endPoint x: 11, endPoint y: 164, distance: 126.9
click at [11, 164] on body "Loading... Please Wait Dashboard Profile" at bounding box center [311, 304] width 623 height 608
paste input "**********"
type input "**********"
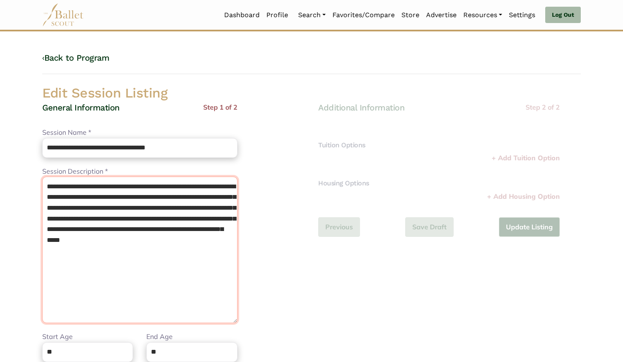
drag, startPoint x: 168, startPoint y: 262, endPoint x: 0, endPoint y: 166, distance: 193.3
click at [0, 166] on body "Loading... Please Wait Dashboard Profile" at bounding box center [311, 304] width 623 height 608
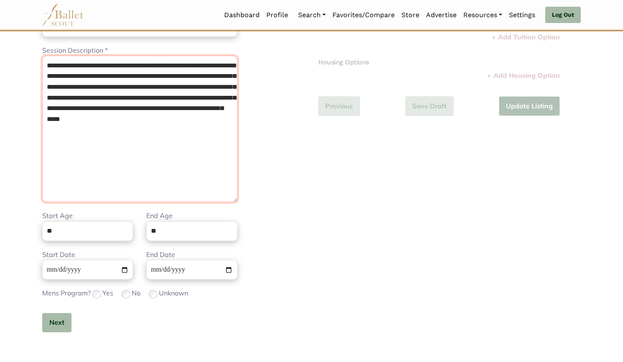
scroll to position [157, 0]
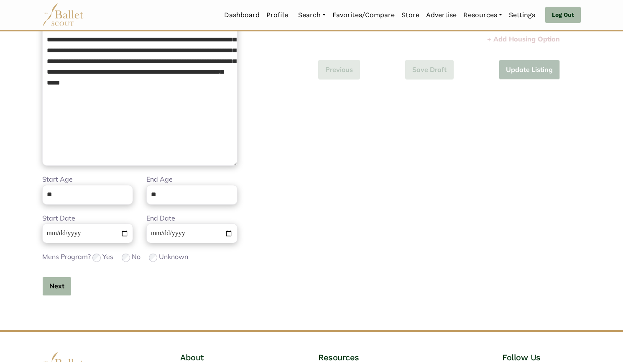
click at [54, 290] on button "Next" at bounding box center [56, 286] width 29 height 20
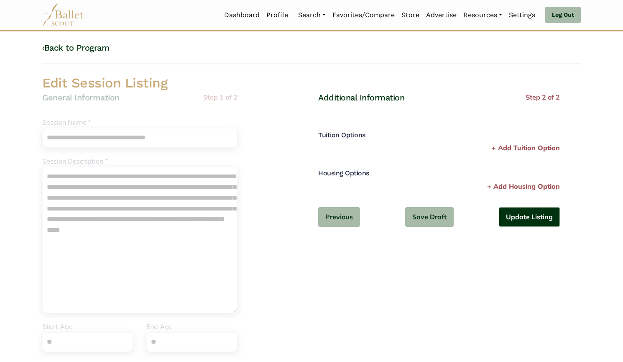
scroll to position [10, 0]
click at [527, 214] on button "Update Listing" at bounding box center [529, 217] width 61 height 20
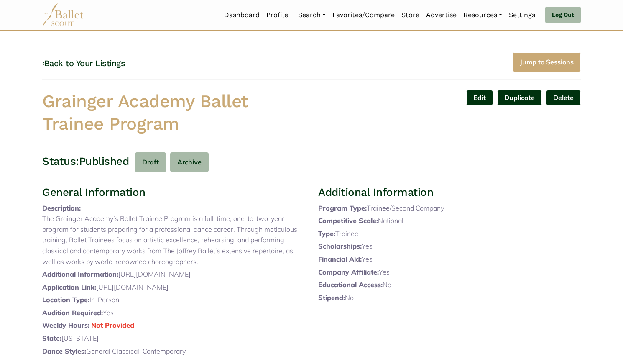
click at [89, 69] on div "‹ Back to Your Listings Jump to Sessions" at bounding box center [311, 66] width 539 height 28
click at [117, 59] on link "‹ Back to Your Listings" at bounding box center [83, 63] width 83 height 10
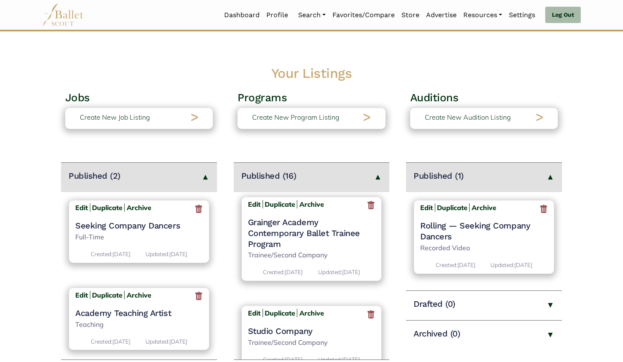
scroll to position [631, 0]
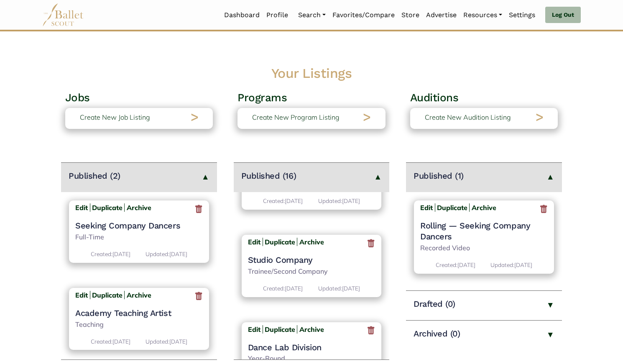
click at [287, 256] on h4 "Studio Company" at bounding box center [312, 259] width 128 height 11
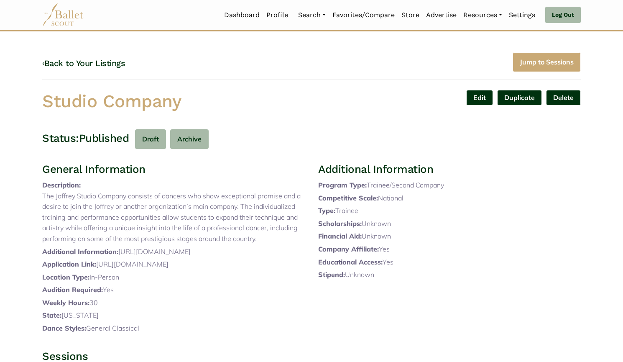
click at [472, 94] on link "Edit" at bounding box center [479, 97] width 27 height 15
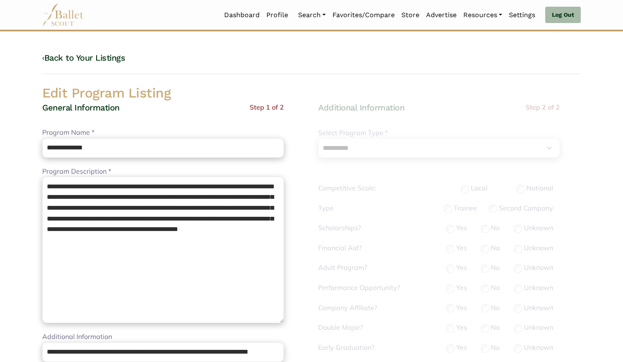
select select "**"
select select "*"
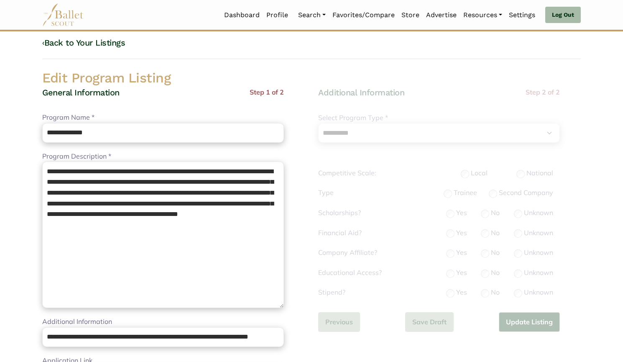
scroll to position [20, 0]
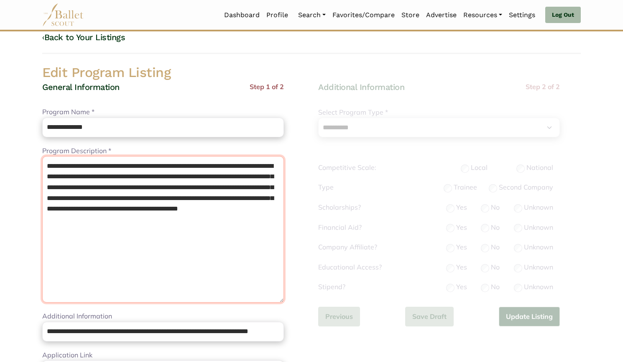
drag, startPoint x: 255, startPoint y: 222, endPoint x: 0, endPoint y: 130, distance: 271.1
paste textarea "**********"
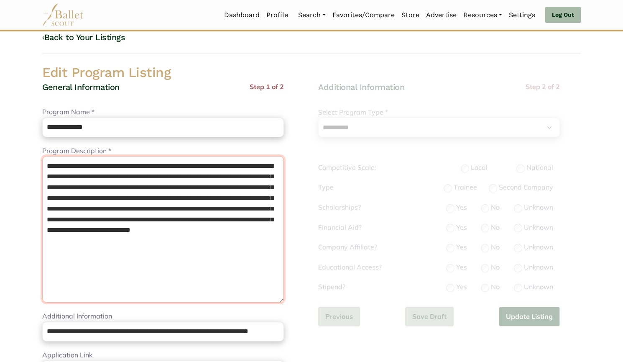
type textarea "**********"
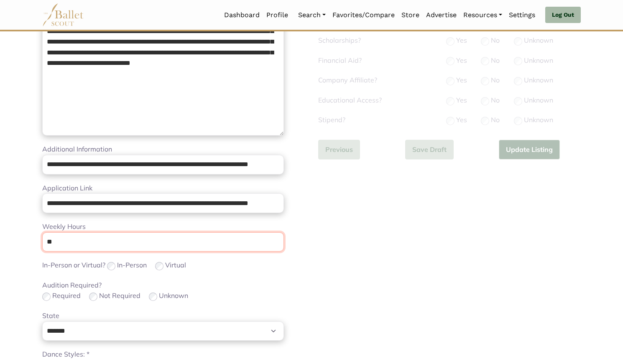
click at [194, 244] on input "**" at bounding box center [163, 242] width 242 height 20
type input "*"
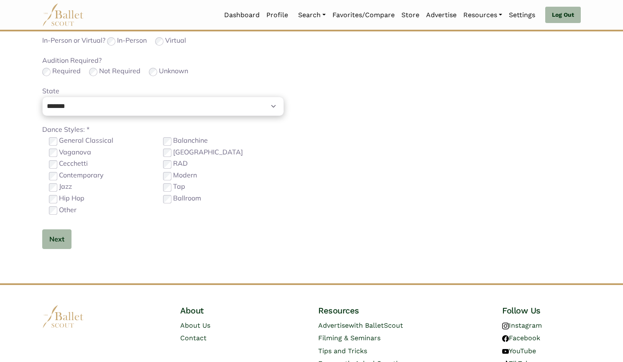
scroll to position [411, 0]
click at [84, 176] on label "Contemporary" at bounding box center [81, 175] width 45 height 11
click at [64, 234] on button "Next" at bounding box center [56, 240] width 29 height 20
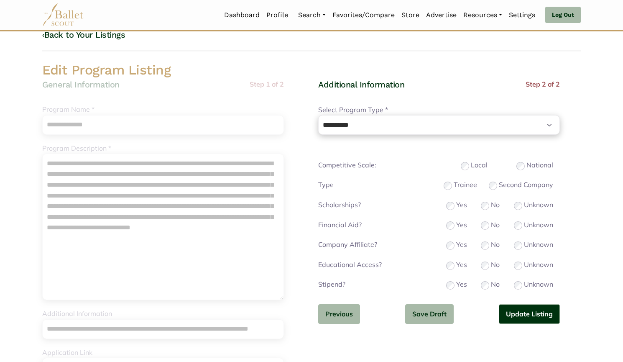
scroll to position [23, 0]
click at [515, 317] on button "Update Listing" at bounding box center [529, 314] width 61 height 20
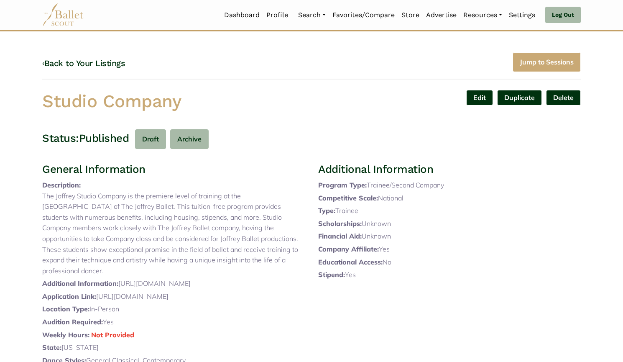
drag, startPoint x: 40, startPoint y: 95, endPoint x: 285, endPoint y: 82, distance: 244.9
click at [285, 82] on div "‹ Back to Your Listings Jump to Sessions Studio Company Edit Duplicate Delete A…" at bounding box center [312, 216] width 552 height 329
copy h1 "Studio Company"
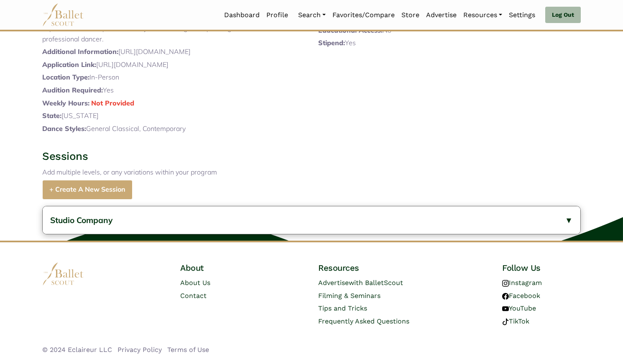
scroll to position [263, 0]
click at [194, 223] on button "Studio Company" at bounding box center [312, 220] width 538 height 28
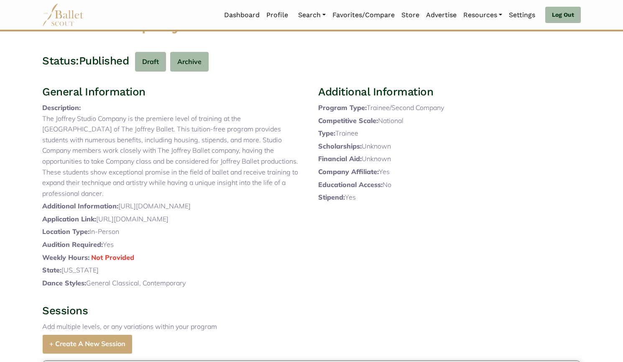
scroll to position [76, 0]
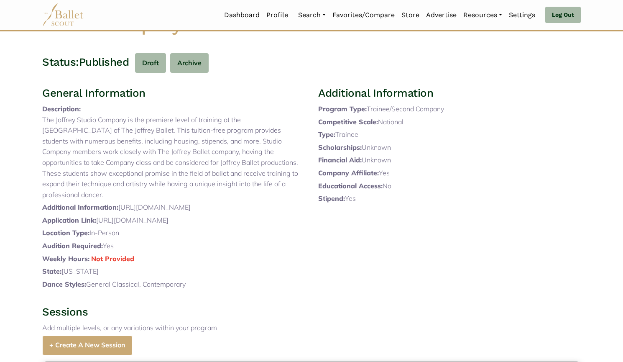
drag, startPoint x: 296, startPoint y: 196, endPoint x: 56, endPoint y: 127, distance: 248.8
click at [56, 127] on p "The Joffrey Studio Company is the premiere level of training at the Grainger Ac…" at bounding box center [173, 158] width 263 height 86
copy p "The Joffrey Studio Company is the premiere level of training at the Grainger Ac…"
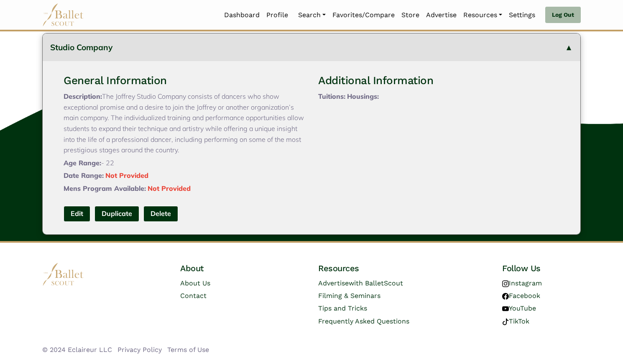
scroll to position [436, 0]
click at [82, 218] on link "Edit" at bounding box center [77, 213] width 27 height 15
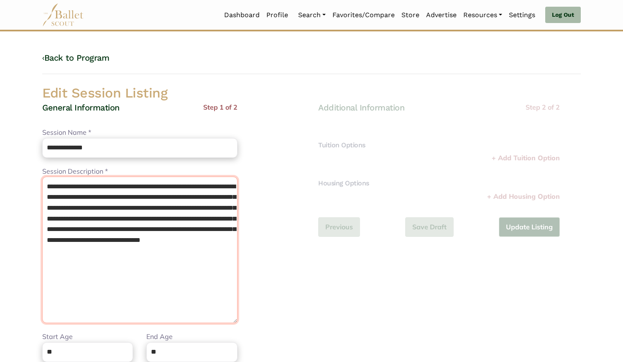
drag, startPoint x: 87, startPoint y: 250, endPoint x: 18, endPoint y: 167, distance: 108.0
click at [18, 167] on body "Loading... Please Wait Dashboard Profile" at bounding box center [311, 304] width 623 height 608
paste textarea "**********"
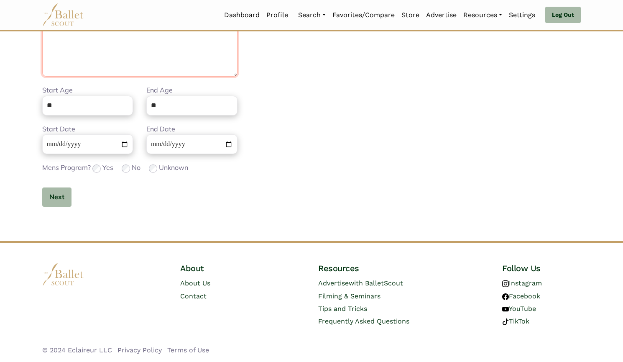
scroll to position [246, 0]
type textarea "**********"
click at [64, 186] on div "**********" at bounding box center [139, 38] width 195 height 365
click at [64, 191] on button "Next" at bounding box center [56, 198] width 29 height 20
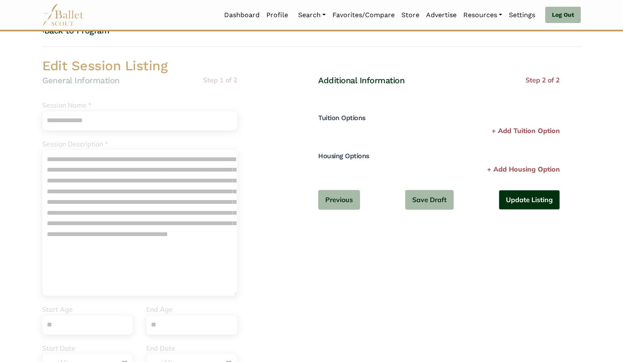
scroll to position [26, 0]
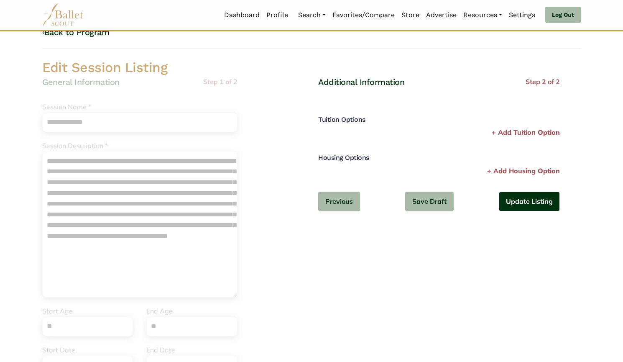
click at [521, 207] on button "Update Listing" at bounding box center [529, 202] width 61 height 20
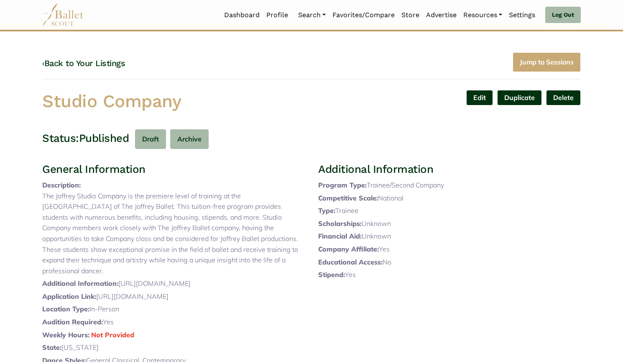
click at [105, 64] on link "‹ Back to Your Listings" at bounding box center [83, 63] width 83 height 10
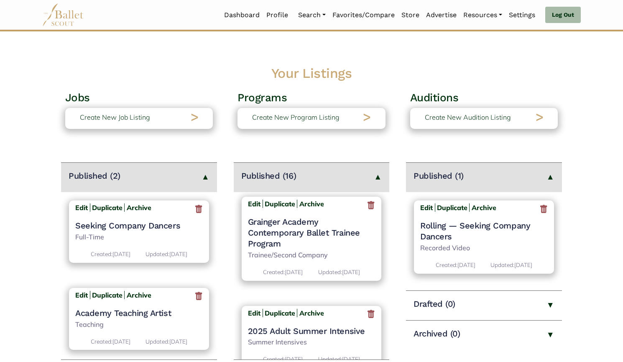
scroll to position [835, 0]
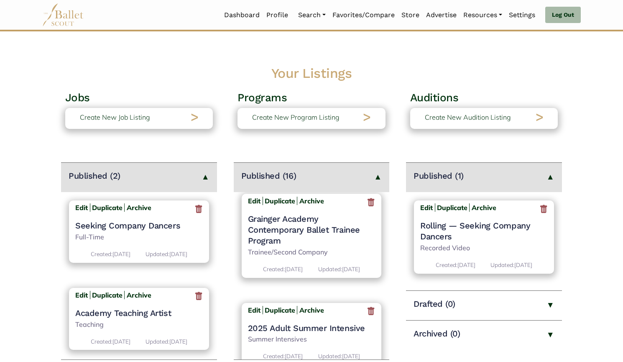
click at [286, 230] on h4 "Grainger Academy Contemporary Ballet Trainee Program" at bounding box center [312, 229] width 128 height 33
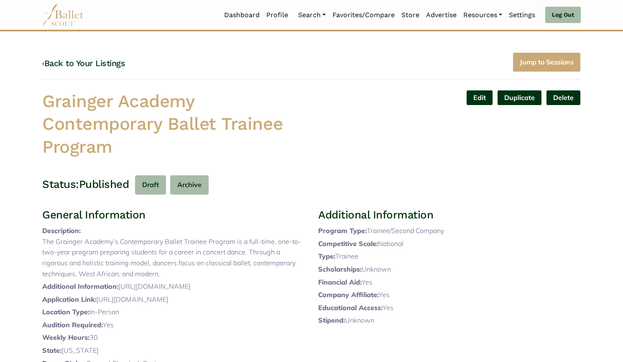
drag, startPoint x: 128, startPoint y: 147, endPoint x: 45, endPoint y: 100, distance: 95.5
click at [479, 99] on link "Edit" at bounding box center [479, 97] width 27 height 15
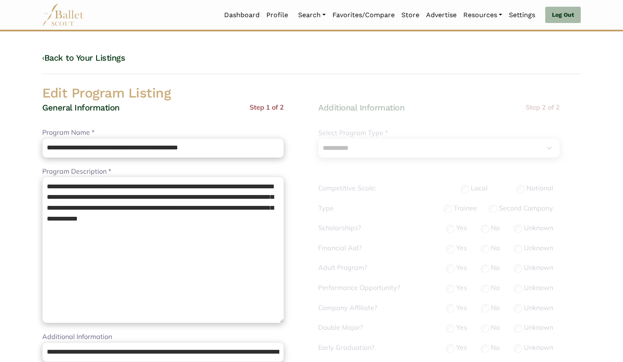
select select "**"
select select "*"
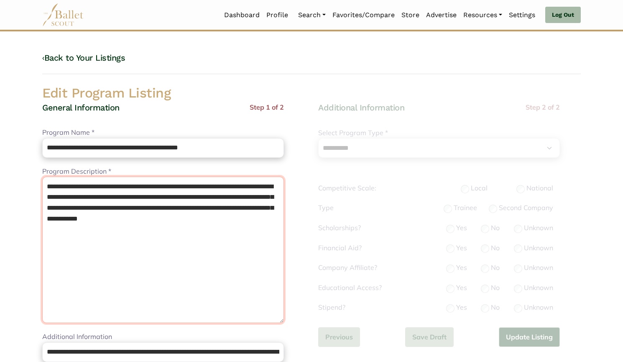
drag, startPoint x: 270, startPoint y: 225, endPoint x: 0, endPoint y: 188, distance: 272.7
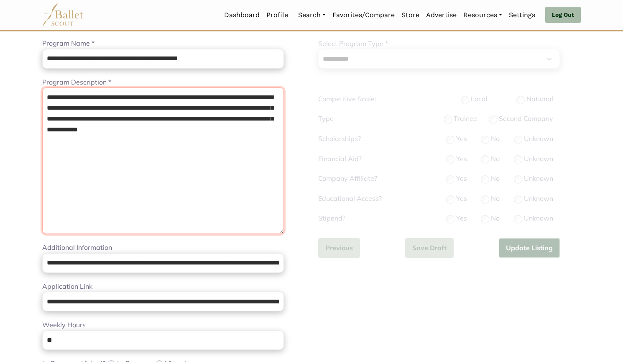
scroll to position [89, 0]
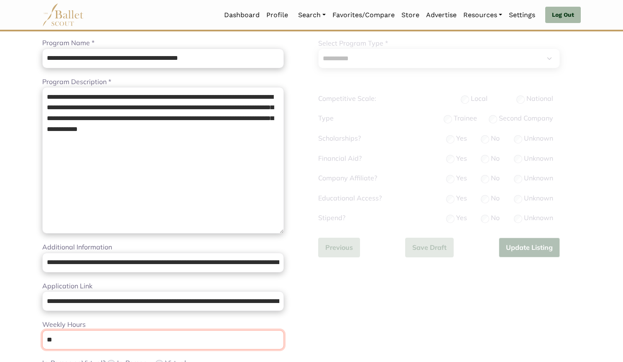
click at [112, 332] on input "**" at bounding box center [163, 340] width 242 height 20
type input "*"
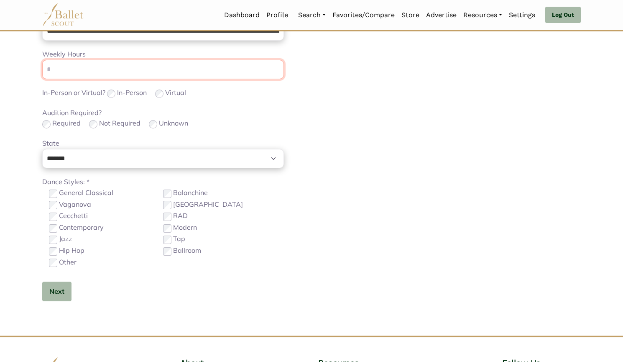
scroll to position [359, 0]
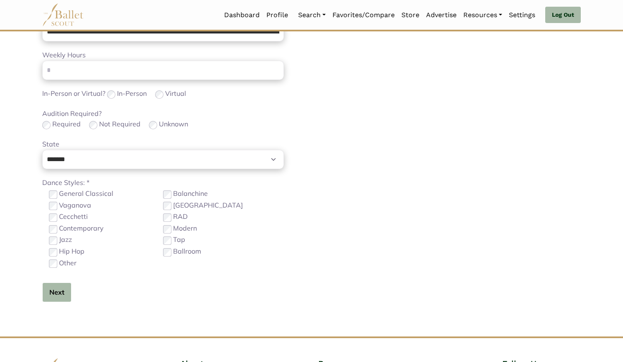
click at [63, 289] on button "Next" at bounding box center [56, 292] width 29 height 20
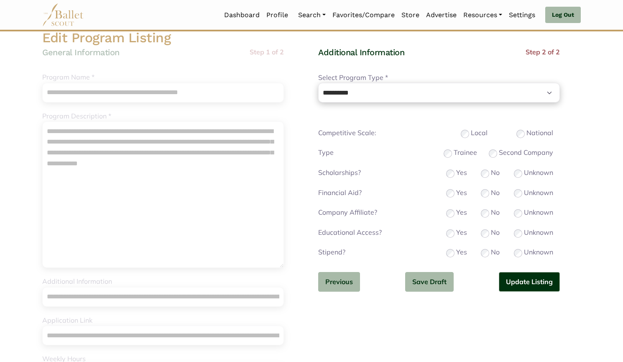
scroll to position [55, 0]
click at [510, 281] on button "Update Listing" at bounding box center [529, 282] width 61 height 20
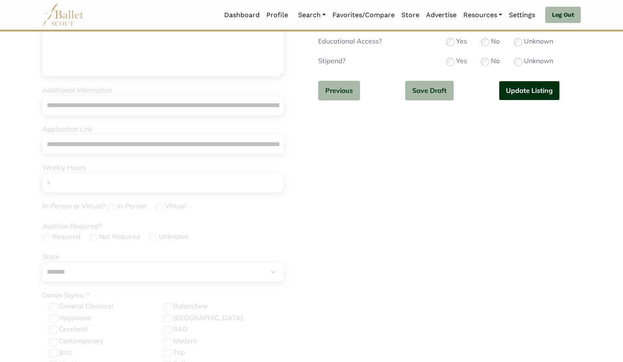
scroll to position [268, 0]
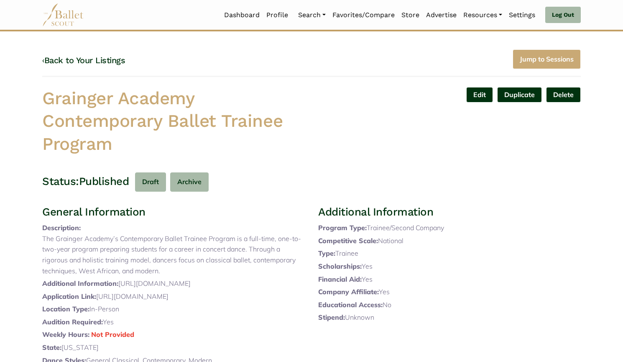
scroll to position [3, 0]
drag, startPoint x: 132, startPoint y: 142, endPoint x: 10, endPoint y: 85, distance: 134.7
click at [10, 85] on body "Loading... Please Wait Dashboard Profile" at bounding box center [311, 295] width 623 height 596
copy h1 "Grainger Academy Contemporary Ballet Trainee Program"
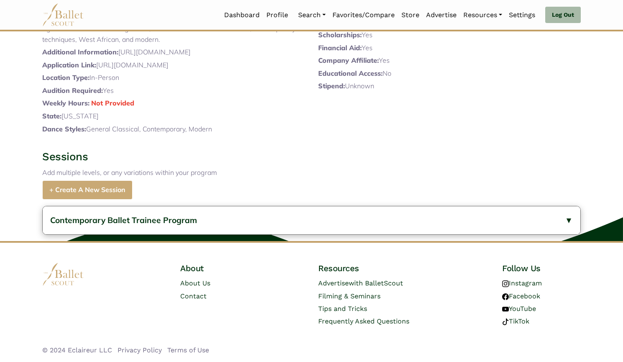
click at [69, 213] on button "Contemporary Ballet Trainee Program" at bounding box center [312, 220] width 538 height 28
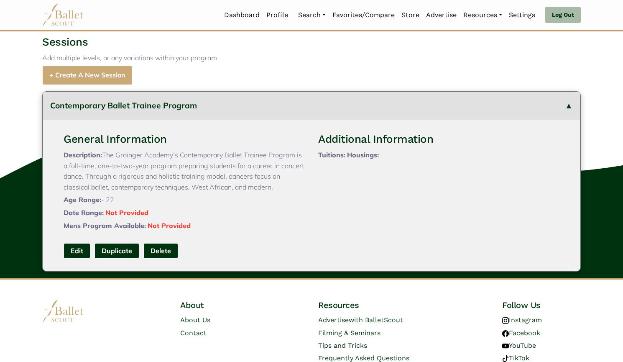
scroll to position [350, 0]
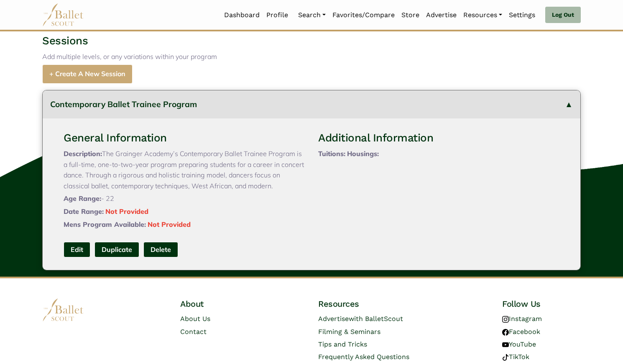
click at [77, 257] on link "Edit" at bounding box center [77, 249] width 27 height 15
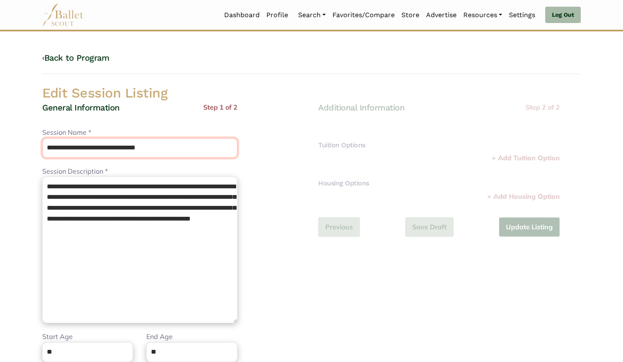
drag, startPoint x: 195, startPoint y: 152, endPoint x: 35, endPoint y: 143, distance: 160.8
click at [35, 143] on body "Loading... Please Wait Dashboard Profile" at bounding box center [311, 304] width 623 height 608
paste input "**********"
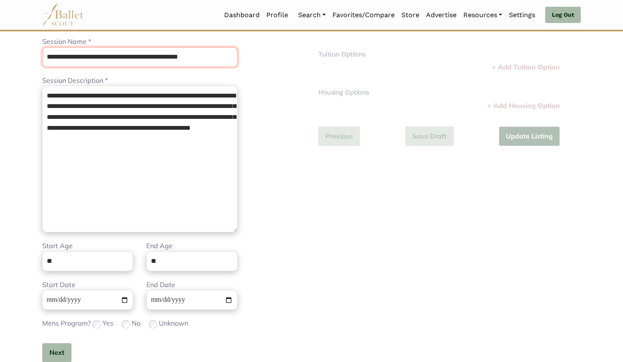
scroll to position [144, 0]
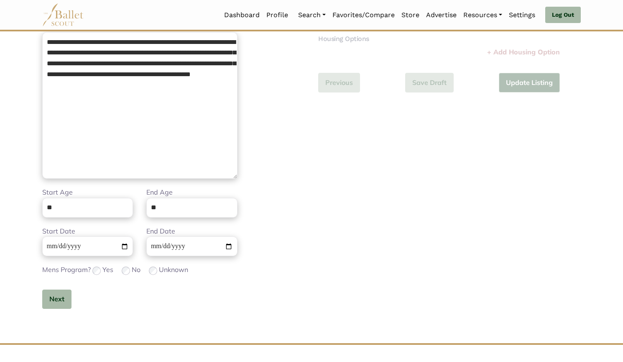
type input "**********"
click at [56, 300] on button "Next" at bounding box center [56, 299] width 29 height 20
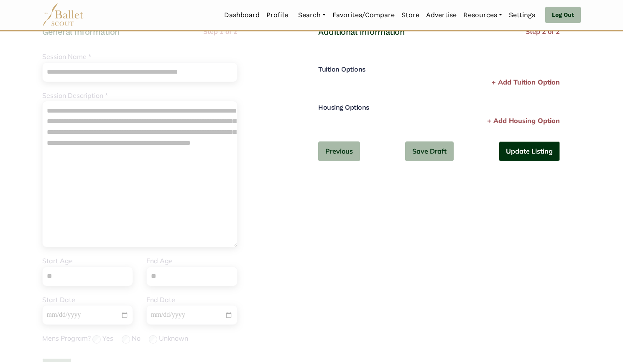
scroll to position [75, 0]
click at [517, 159] on button "Update Listing" at bounding box center [529, 152] width 61 height 20
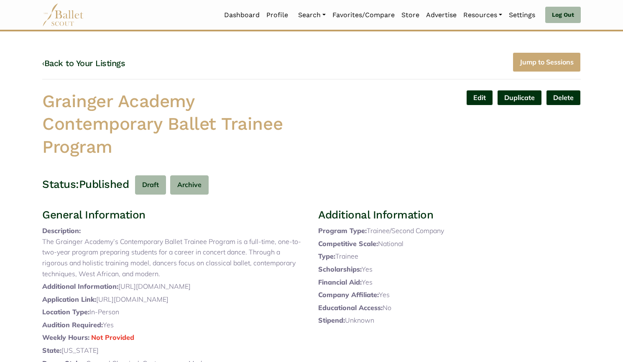
click link "‹ Back to Your Listings"
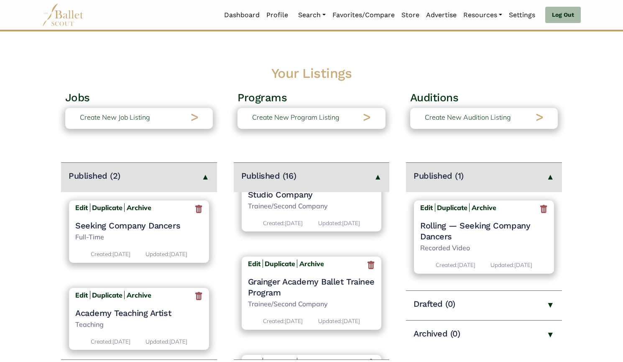
scroll to position [146, 0]
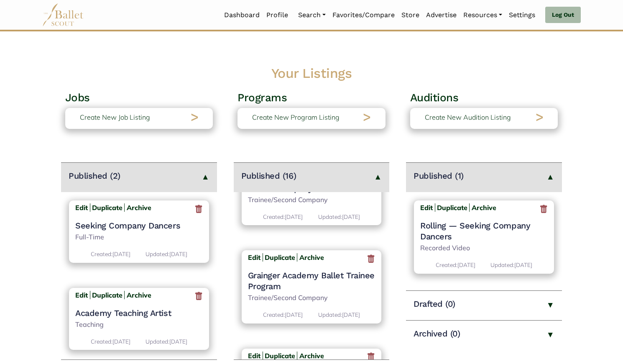
click at [298, 279] on h4 "Grainger Academy Ballet Trainee Program" at bounding box center [312, 281] width 128 height 22
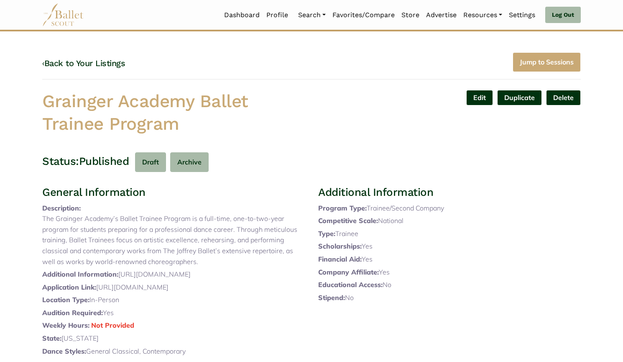
click at [83, 60] on link "‹ Back to Your Listings" at bounding box center [83, 63] width 83 height 10
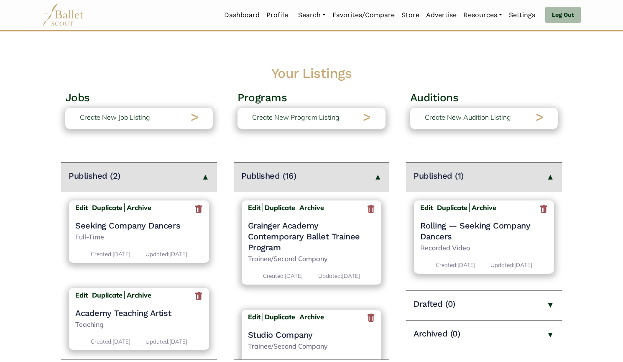
click at [264, 237] on h4 "Grainger Academy Contemporary Ballet Trainee Program" at bounding box center [312, 236] width 128 height 33
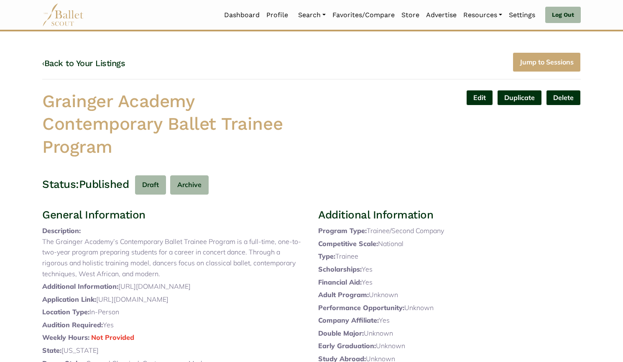
click at [483, 101] on link "Edit" at bounding box center [479, 97] width 27 height 15
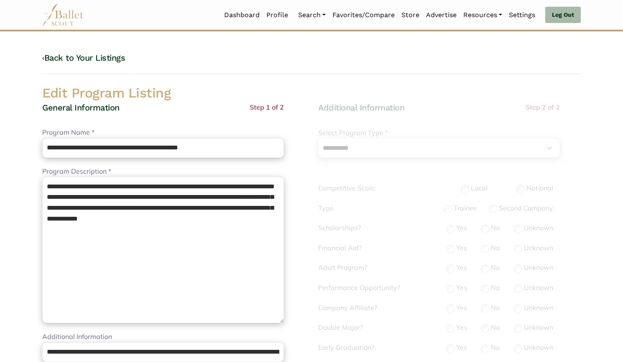
select select "**"
select select "*"
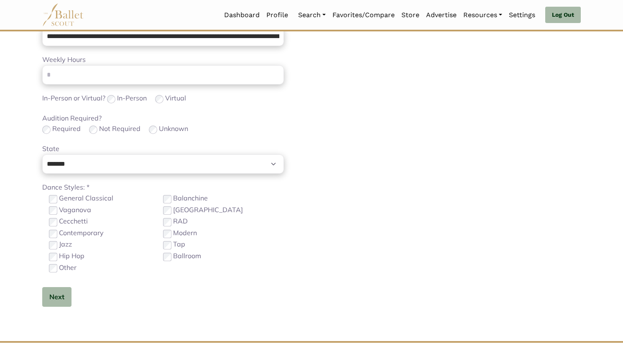
scroll to position [447, 0]
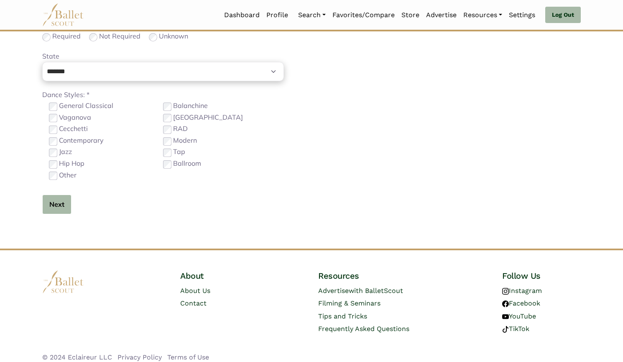
click at [51, 202] on button "Next" at bounding box center [56, 204] width 29 height 20
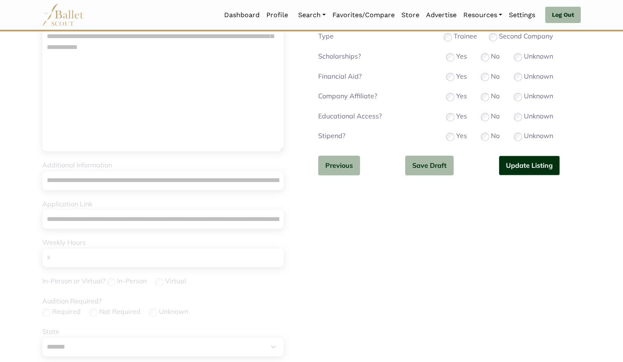
scroll to position [168, 0]
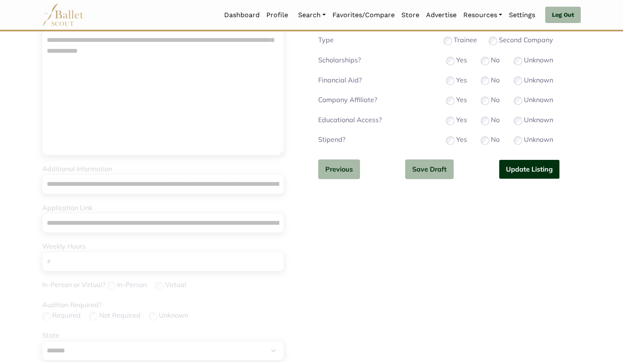
click at [517, 173] on button "Update Listing" at bounding box center [529, 169] width 61 height 20
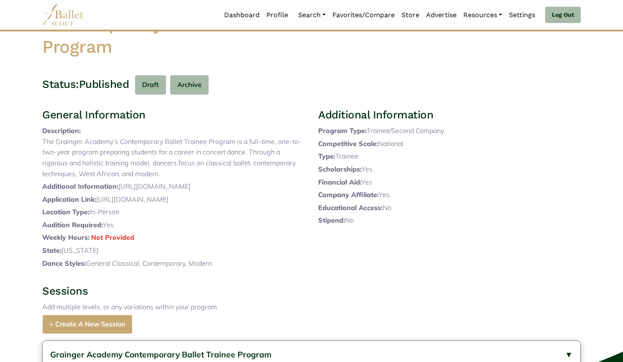
scroll to position [95, 0]
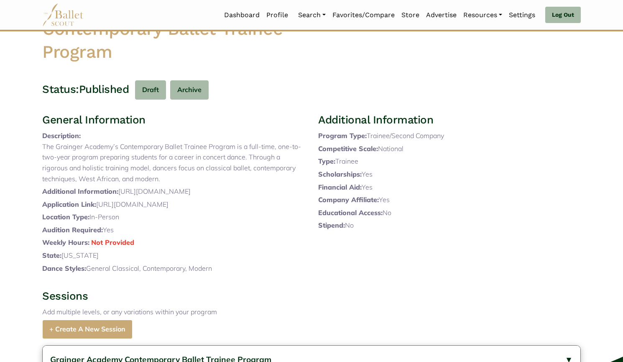
drag, startPoint x: 175, startPoint y: 245, endPoint x: 98, endPoint y: 236, distance: 77.1
click at [98, 210] on p "Application Link: [URL][DOMAIN_NAME]" at bounding box center [173, 204] width 263 height 11
copy p "[URL][DOMAIN_NAME]"
click at [276, 135] on div "General Information Description: The Grainger Academy’s Contemporary Ballet Tra…" at bounding box center [174, 194] width 276 height 163
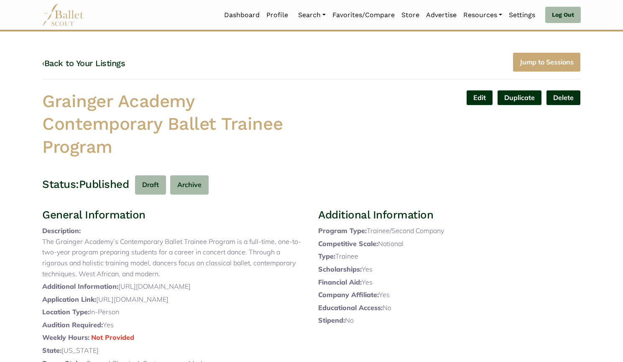
click at [105, 62] on link "‹ Back to Your Listings" at bounding box center [83, 63] width 83 height 10
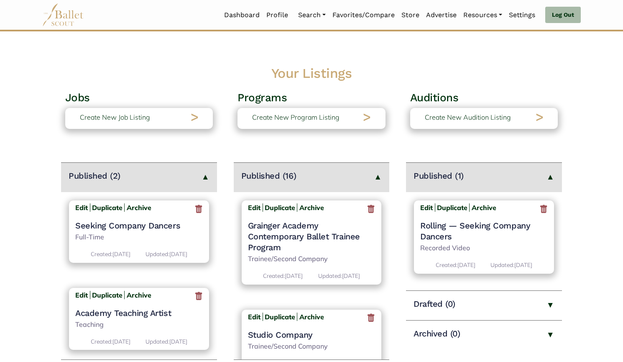
click at [291, 235] on h4 "Grainger Academy Contemporary Ballet Trainee Program" at bounding box center [312, 236] width 128 height 33
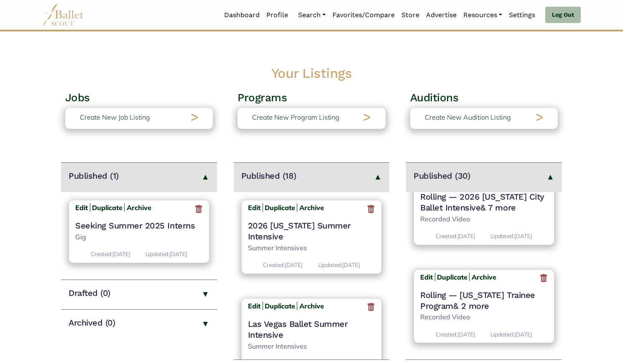
scroll to position [193, 0]
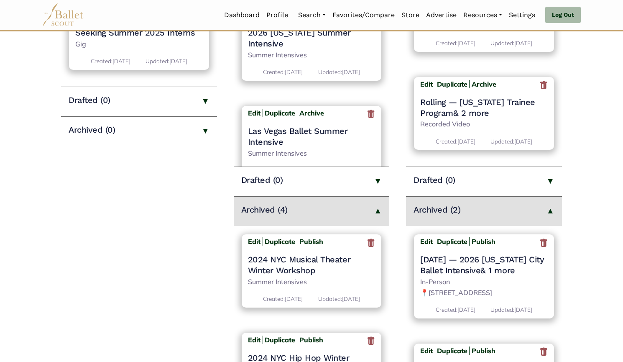
click at [539, 243] on icon at bounding box center [543, 242] width 8 height 10
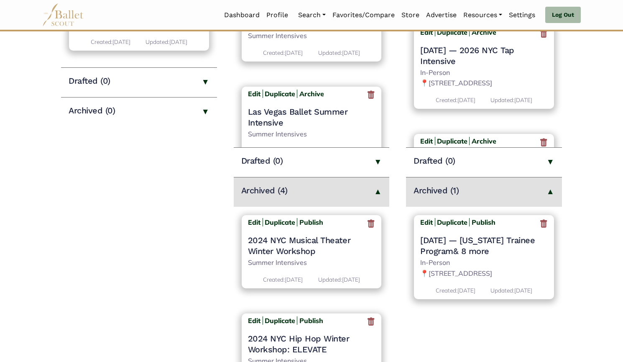
scroll to position [214, 0]
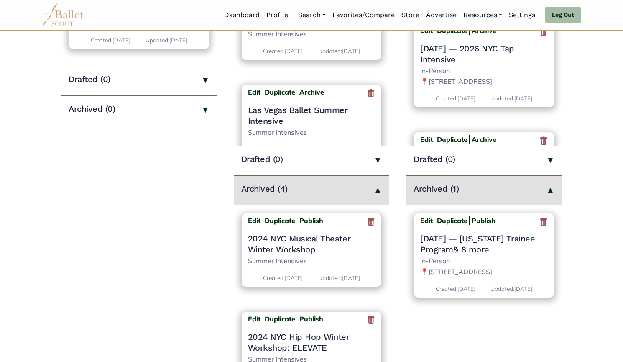
click at [544, 223] on icon at bounding box center [543, 222] width 8 height 10
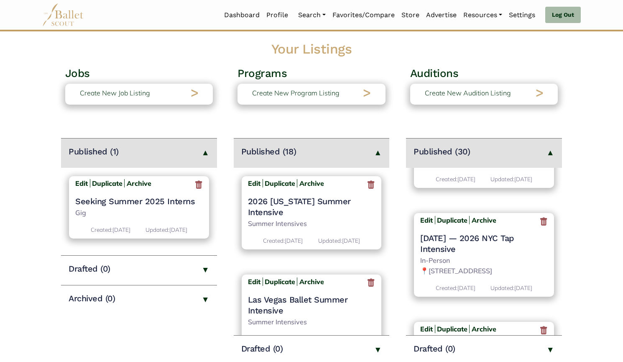
scroll to position [19, 0]
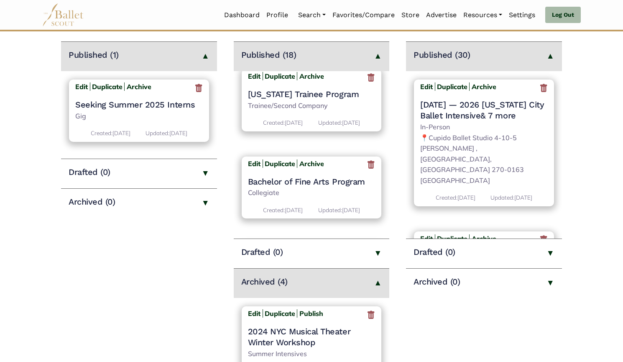
scroll to position [1061, 0]
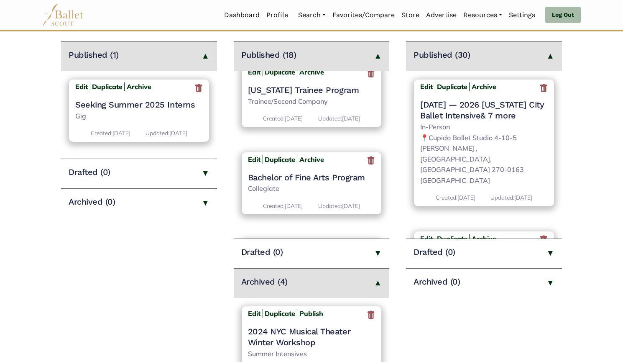
click at [293, 95] on h4 "[US_STATE] Trainee Program" at bounding box center [312, 89] width 128 height 11
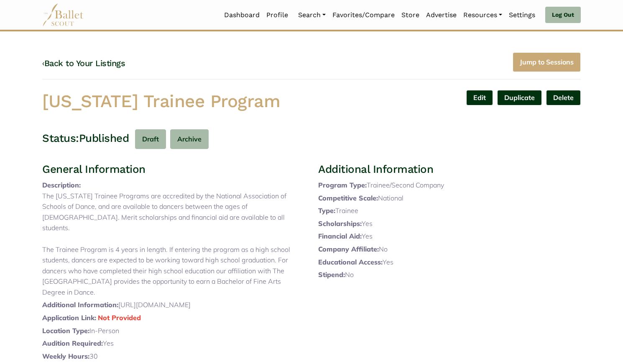
click at [479, 93] on link "Edit" at bounding box center [479, 97] width 27 height 15
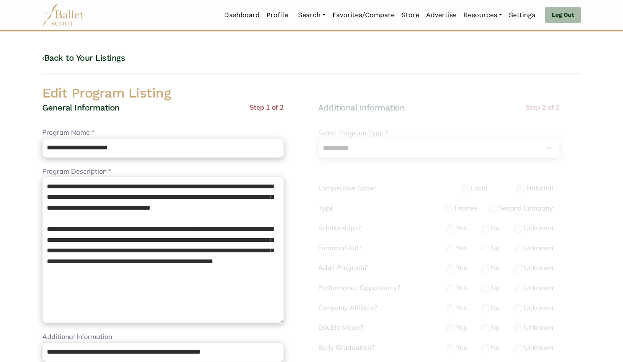
select select "**"
select select "*"
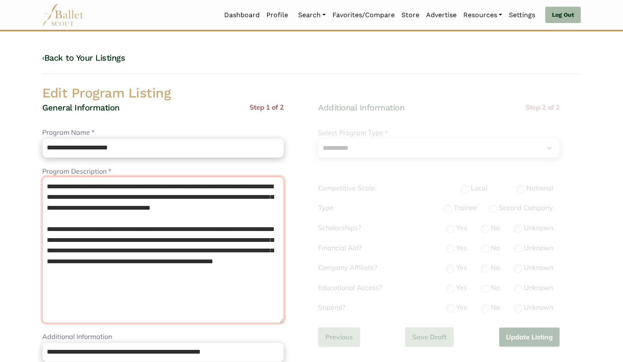
drag, startPoint x: 117, startPoint y: 242, endPoint x: 0, endPoint y: 160, distance: 143.3
click at [114, 219] on textarea "**********" at bounding box center [163, 249] width 242 height 146
click at [45, 186] on textarea "**********" at bounding box center [163, 249] width 242 height 146
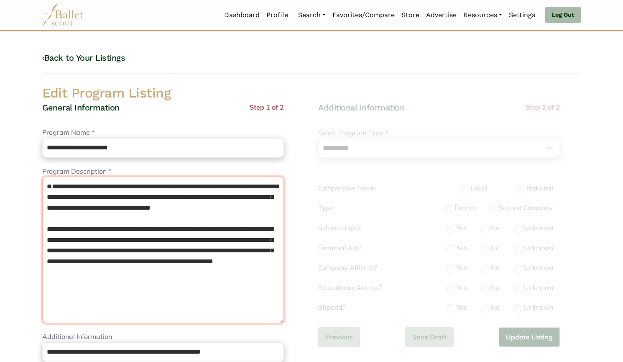
paste textarea "**********"
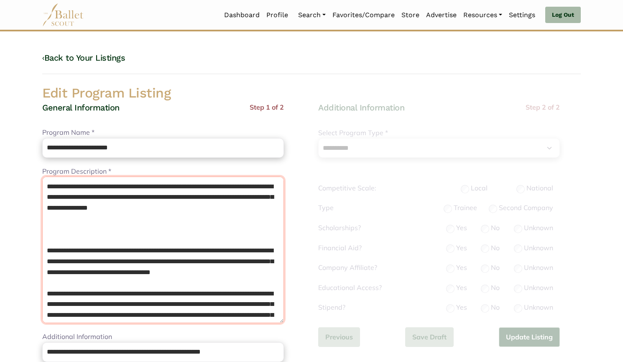
paste textarea "**********"
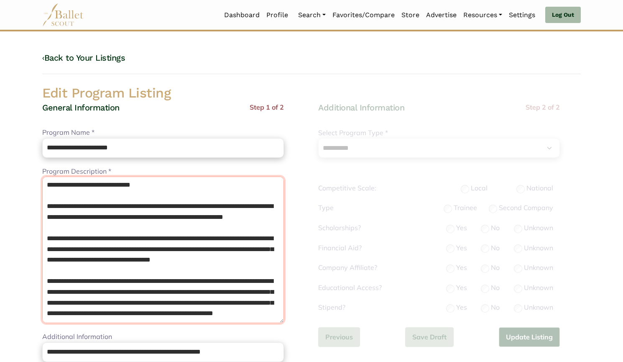
scroll to position [140, 0]
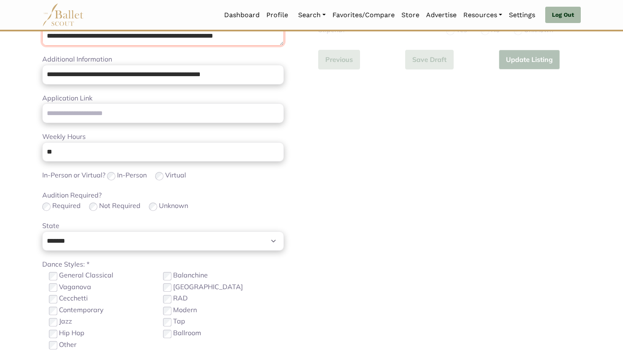
drag, startPoint x: 99, startPoint y: 223, endPoint x: 245, endPoint y: 378, distance: 213.5
click at [245, 361] on html "Loading... Please Wait Dashboard Profile Organizations" at bounding box center [311, 131] width 623 height 816
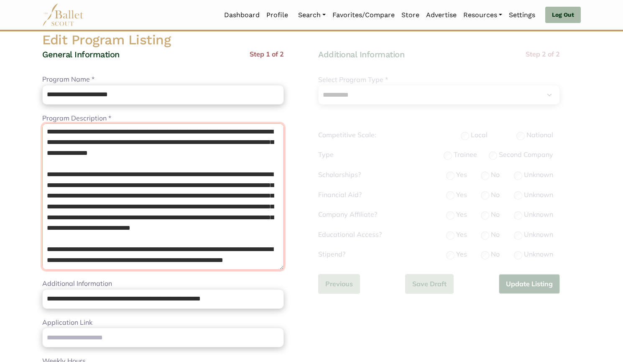
scroll to position [23, 0]
type textarea "**********"
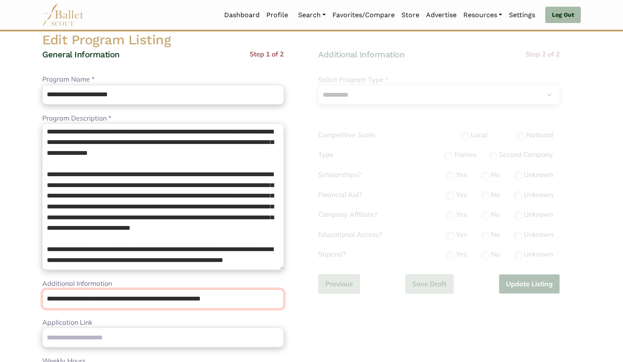
drag, startPoint x: 258, startPoint y: 300, endPoint x: 10, endPoint y: 282, distance: 248.6
click at [10, 282] on body "Loading... Please Wait Dashboard Profile" at bounding box center [311, 355] width 623 height 816
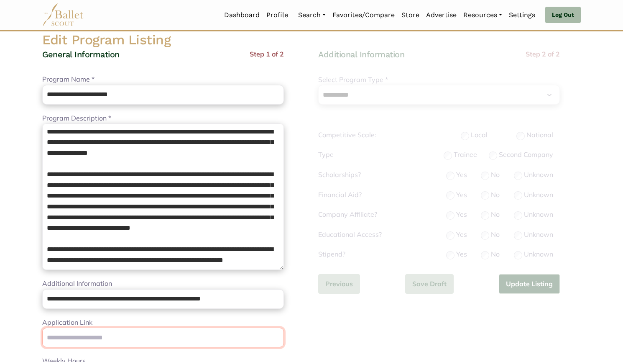
click at [119, 337] on input "Application Link" at bounding box center [163, 337] width 242 height 20
paste input "**********"
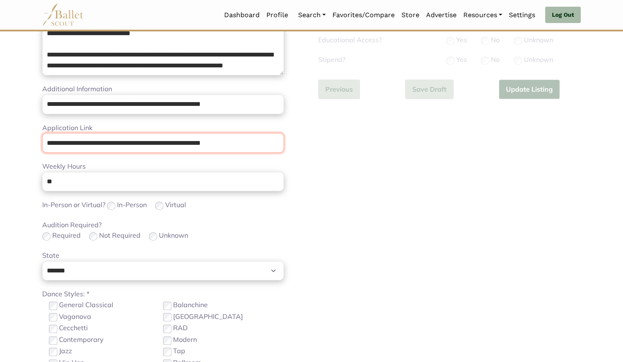
scroll to position [259, 0]
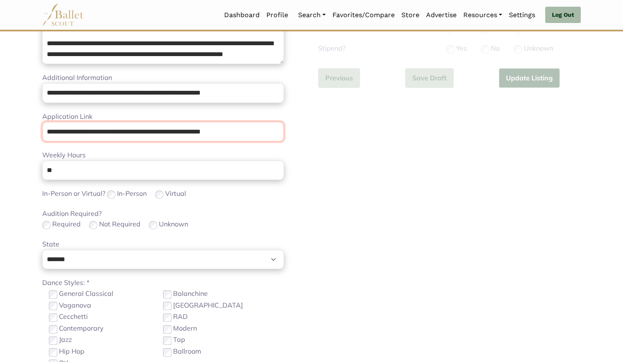
type input "**********"
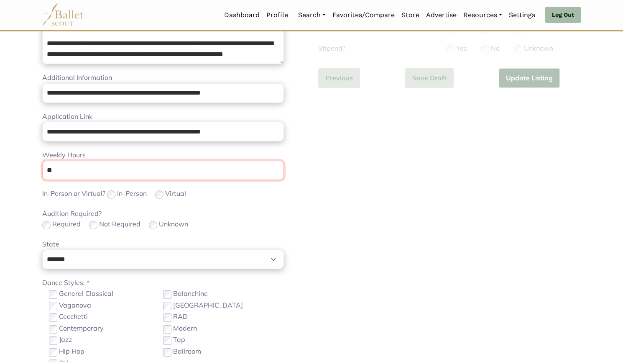
click at [6, 173] on body "Loading... Please Wait Dashboard Profile" at bounding box center [311, 149] width 623 height 816
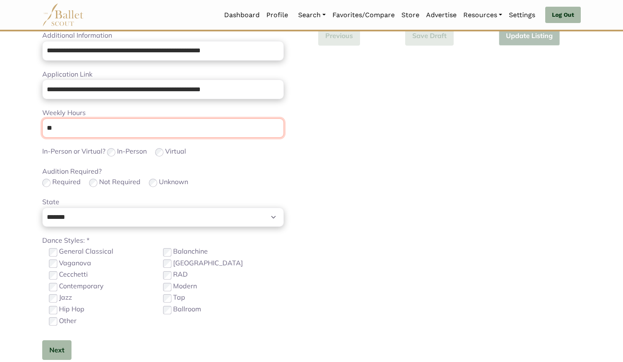
type input "**"
click at [66, 288] on label "Contemporary" at bounding box center [81, 286] width 45 height 11
click at [58, 300] on div "Jazz" at bounding box center [106, 297] width 114 height 11
click at [59, 350] on button "Next" at bounding box center [56, 350] width 29 height 20
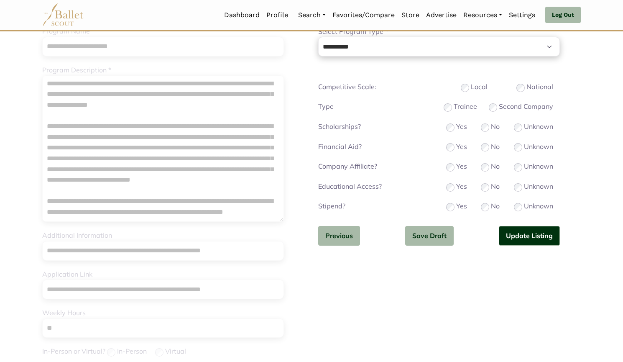
scroll to position [99, 0]
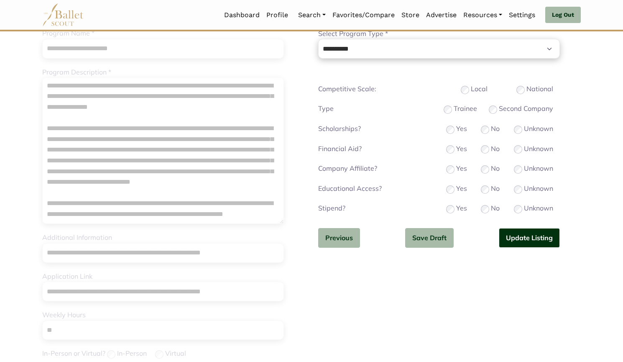
click at [531, 241] on button "Update Listing" at bounding box center [529, 238] width 61 height 20
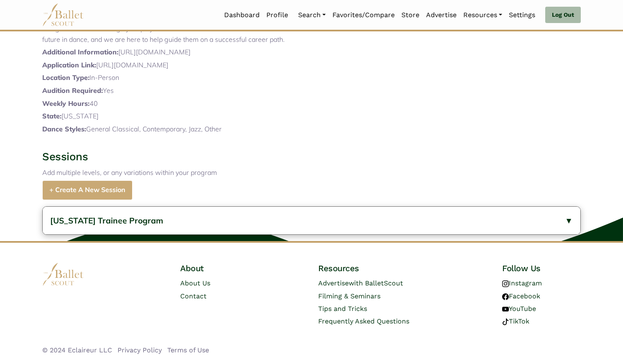
scroll to position [317, 0]
click at [165, 222] on button "New York Trainee Program" at bounding box center [312, 221] width 538 height 28
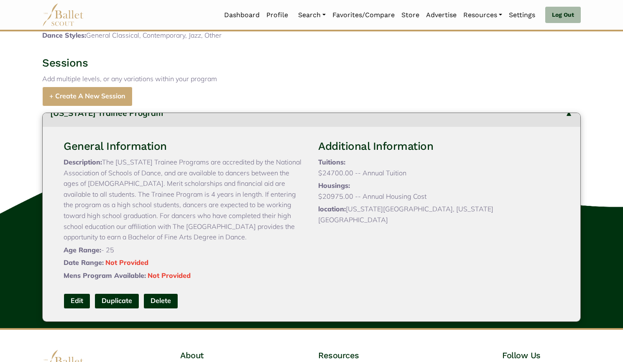
scroll to position [380, 0]
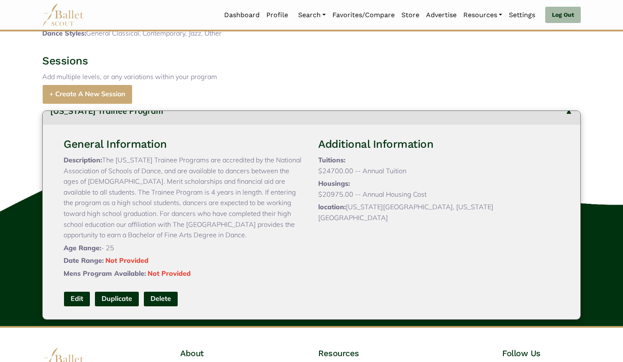
click at [77, 306] on link "Edit" at bounding box center [77, 298] width 27 height 15
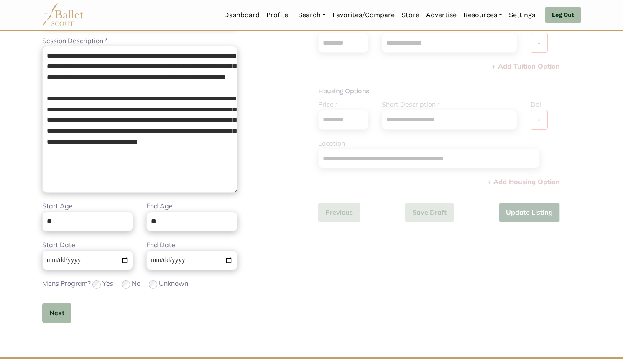
scroll to position [132, 0]
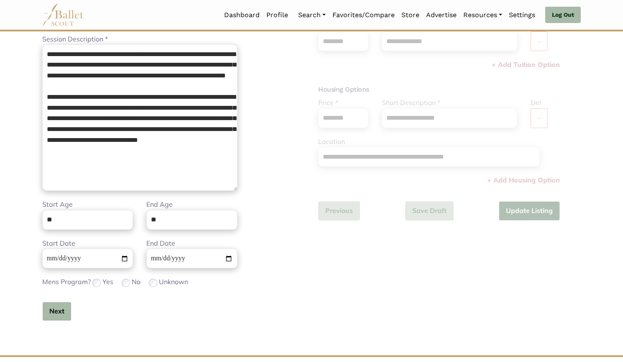
click at [59, 310] on button "Next" at bounding box center [56, 311] width 29 height 20
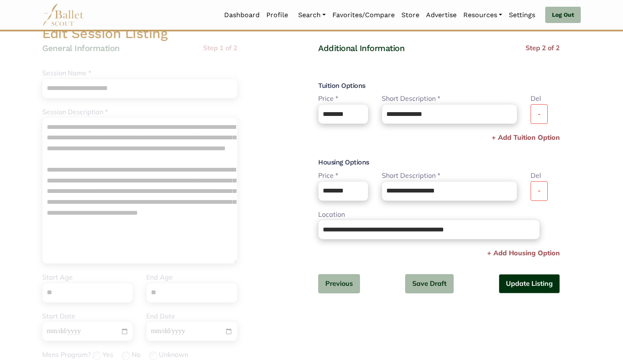
scroll to position [60, 0]
click at [528, 278] on button "Update Listing" at bounding box center [529, 283] width 61 height 20
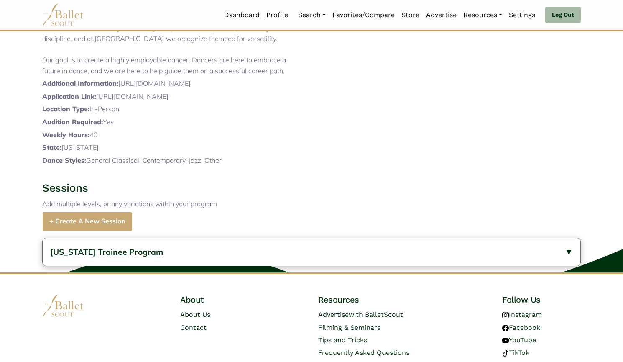
scroll to position [253, 0]
click at [180, 266] on button "New York Trainee Program" at bounding box center [312, 252] width 538 height 28
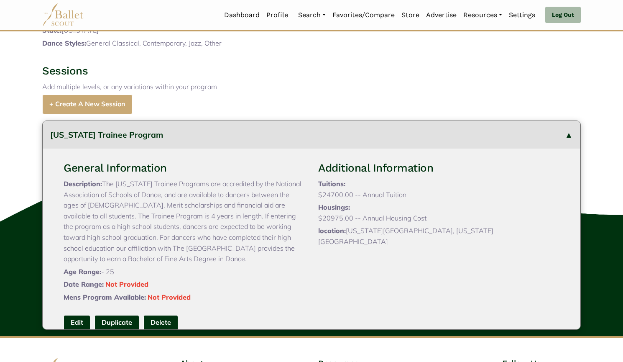
scroll to position [0, 0]
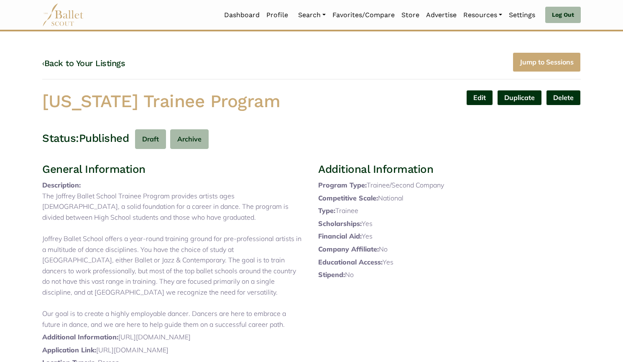
click at [112, 60] on link "‹ Back to Your Listings" at bounding box center [83, 63] width 83 height 10
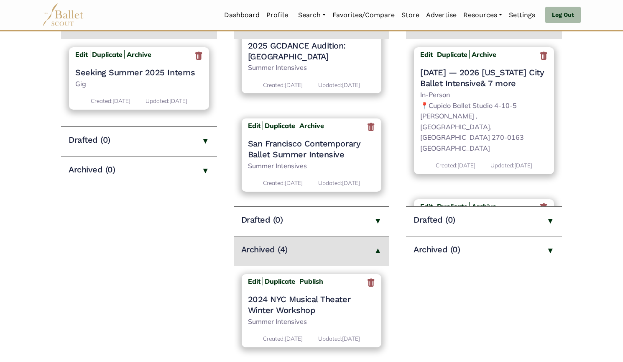
scroll to position [155, 0]
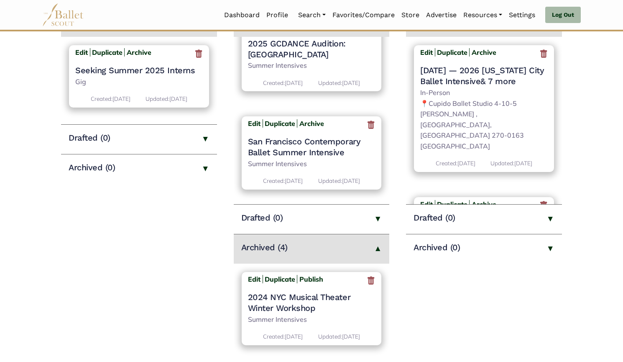
click at [313, 188] on div "Edit Duplicate Archive San Francisco Contemporary Ballet Summer Intensive Summe…" at bounding box center [312, 157] width 156 height 98
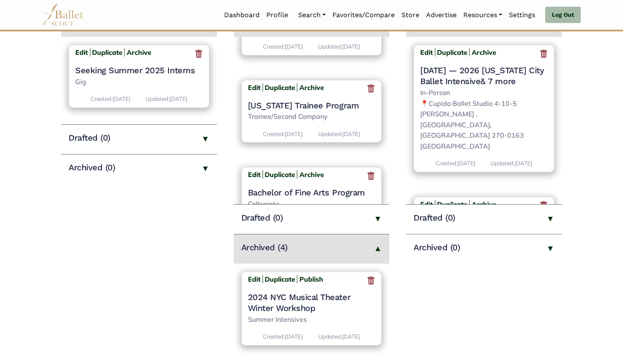
scroll to position [1098, 0]
click at [294, 111] on h4 "[US_STATE] Trainee Program" at bounding box center [312, 105] width 128 height 11
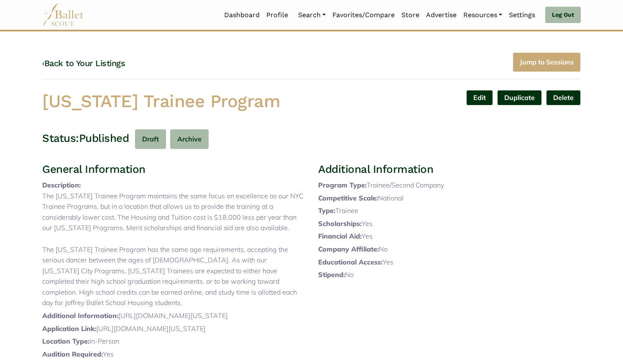
click at [480, 100] on link "Edit" at bounding box center [479, 97] width 27 height 15
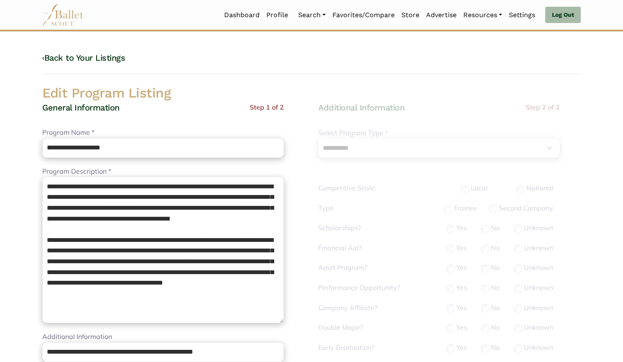
select select "**"
select select "*"
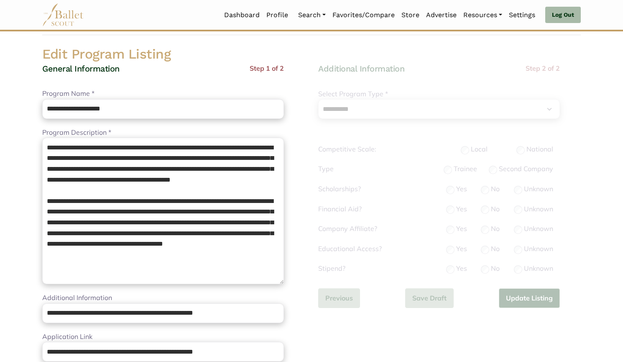
scroll to position [40, 0]
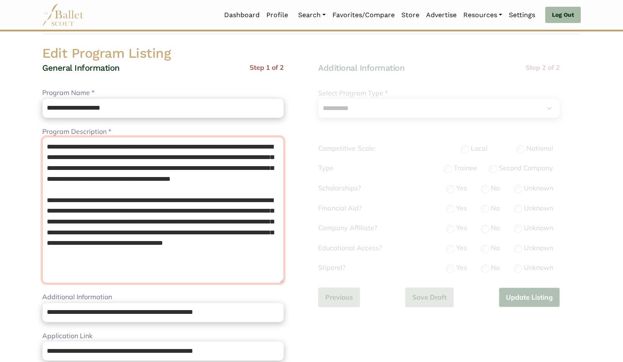
drag, startPoint x: 181, startPoint y: 264, endPoint x: 5, endPoint y: 90, distance: 247.5
click at [5, 90] on body "Loading... Please Wait Dashboard Profile" at bounding box center [311, 368] width 623 height 816
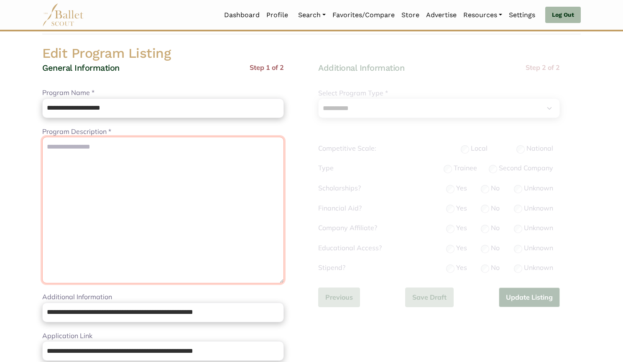
paste textarea "**********"
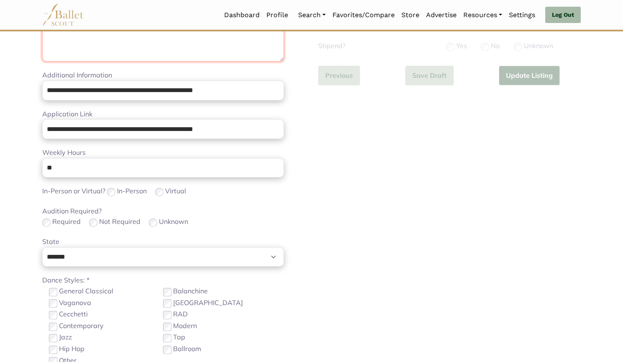
scroll to position [261, 0]
type textarea "**********"
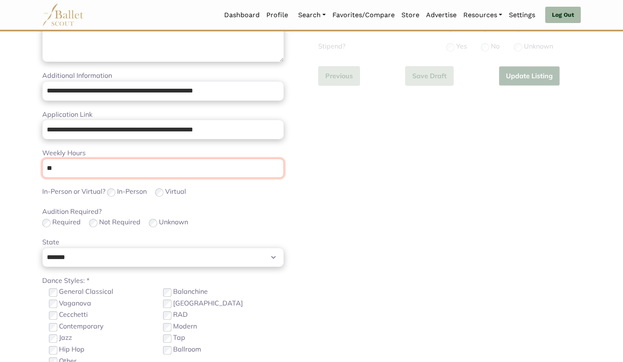
click at [64, 169] on input "**" at bounding box center [163, 168] width 242 height 20
type input "*"
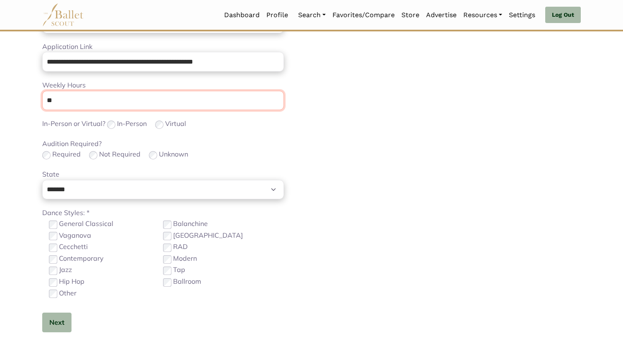
scroll to position [329, 0]
type input "**"
click at [93, 259] on label "Contemporary" at bounding box center [81, 258] width 45 height 11
click at [73, 267] on div "Jazz" at bounding box center [106, 269] width 114 height 11
click at [64, 271] on label "Jazz" at bounding box center [65, 269] width 13 height 11
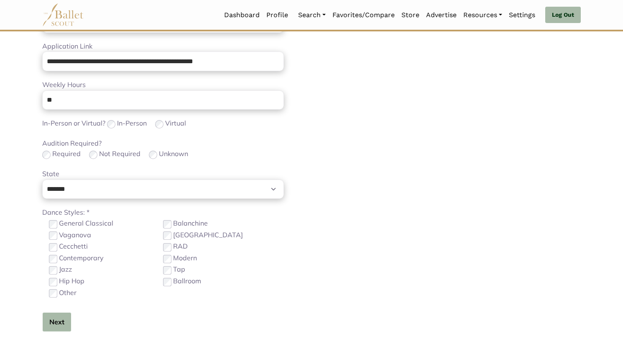
click at [56, 319] on button "Next" at bounding box center [56, 322] width 29 height 20
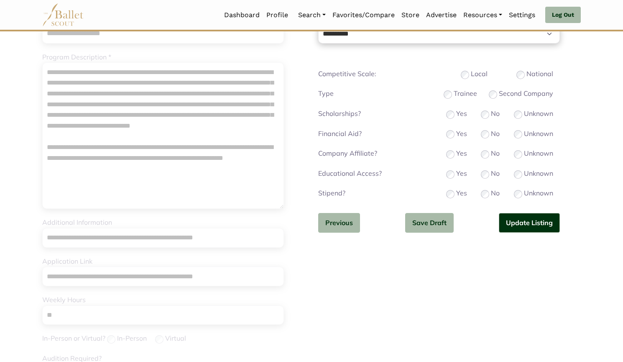
scroll to position [82, 0]
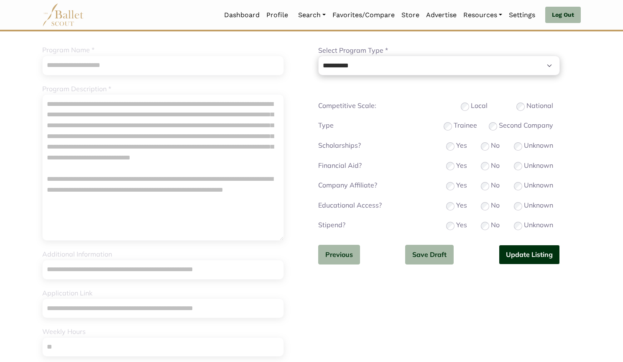
click at [525, 256] on button "Update Listing" at bounding box center [529, 255] width 61 height 20
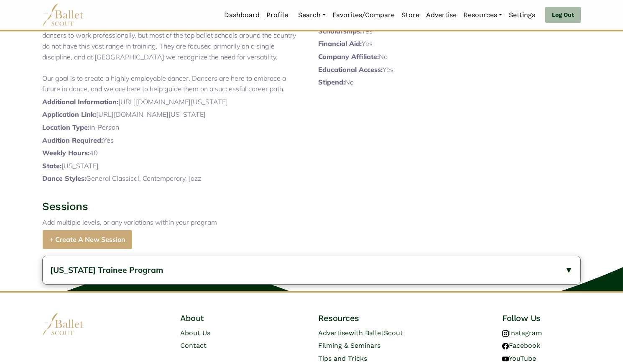
scroll to position [191, 0]
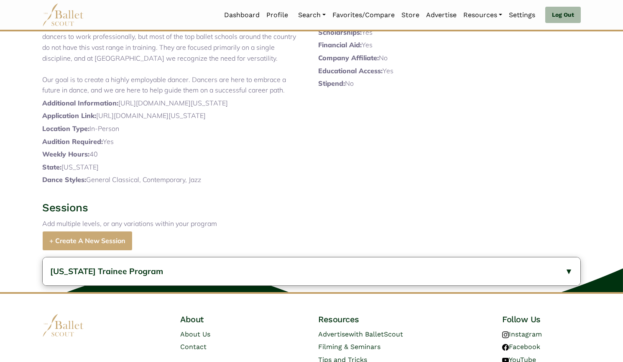
click at [256, 285] on button "[US_STATE] Trainee Program" at bounding box center [312, 271] width 538 height 28
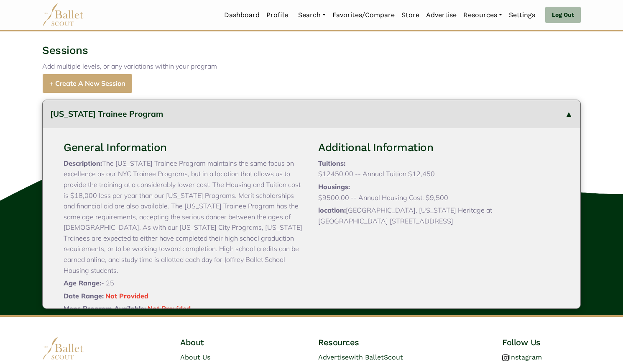
scroll to position [35, 0]
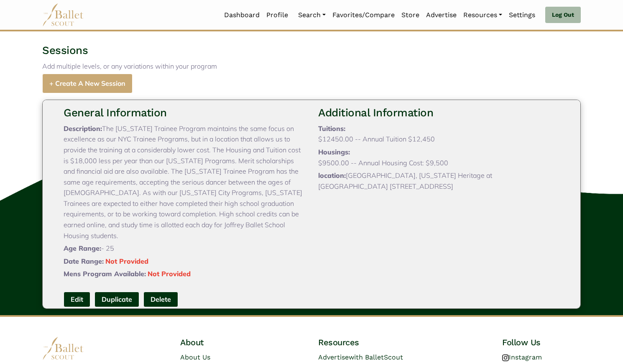
click at [74, 307] on link "Edit" at bounding box center [77, 298] width 27 height 15
click at [73, 307] on link "Edit" at bounding box center [77, 298] width 27 height 15
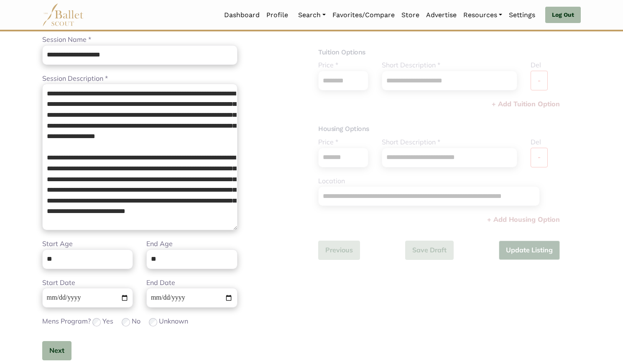
scroll to position [92, 0]
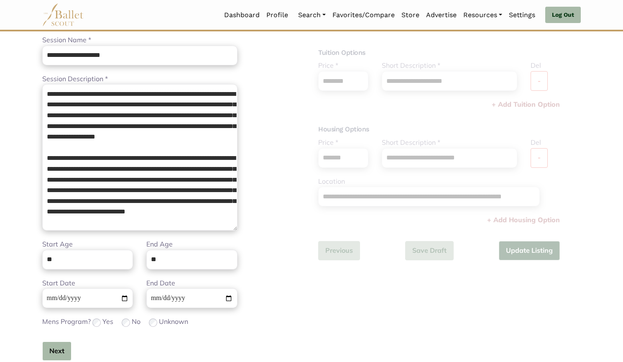
click at [61, 352] on button "Next" at bounding box center [56, 351] width 29 height 20
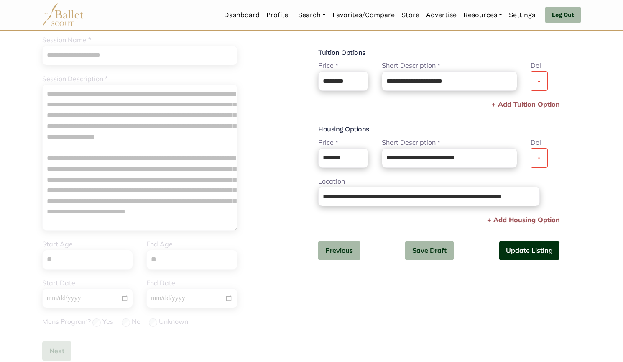
click at [521, 247] on button "Update Listing" at bounding box center [529, 251] width 61 height 20
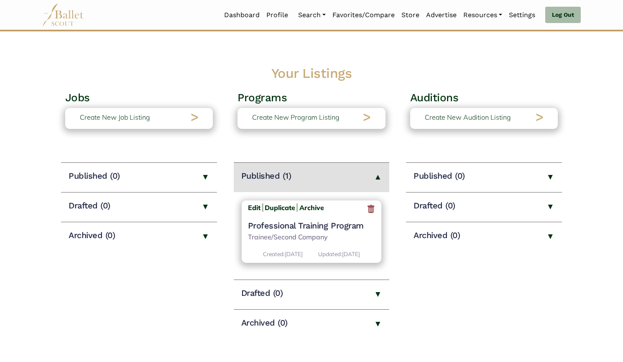
click at [318, 229] on h4 "Professional Training Program" at bounding box center [312, 225] width 128 height 11
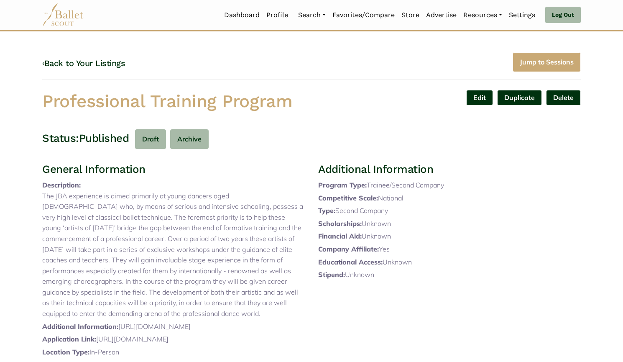
click at [480, 98] on link "Edit" at bounding box center [479, 97] width 27 height 15
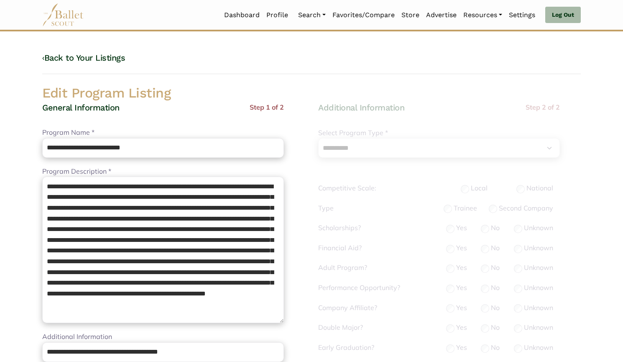
select select "**"
select select "*"
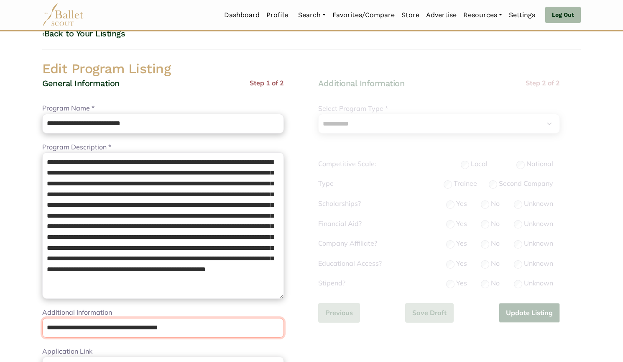
paste input "url"
type input "**********"
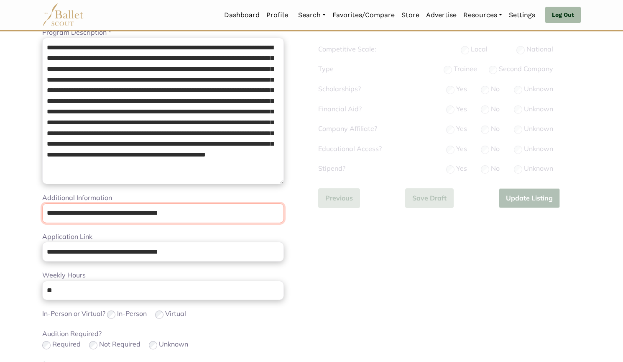
scroll to position [141, 0]
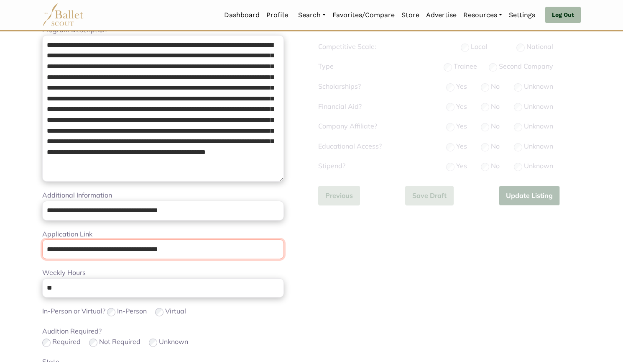
drag, startPoint x: 82, startPoint y: 239, endPoint x: 0, endPoint y: 234, distance: 81.7
click at [0, 234] on body "Loading... Please Wait Dashboard Profile" at bounding box center [311, 267] width 623 height 816
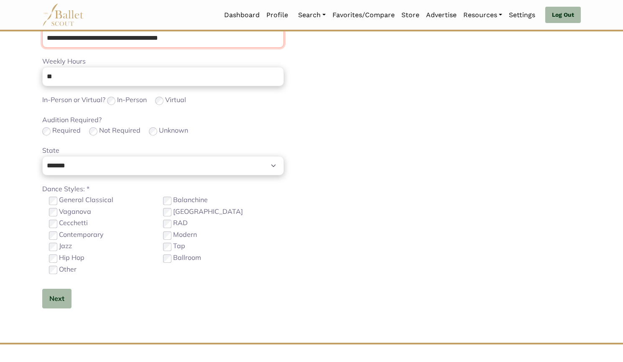
scroll to position [355, 0]
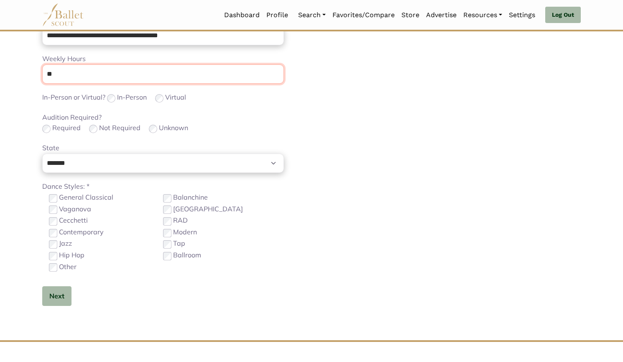
click at [69, 73] on input "**" at bounding box center [163, 74] width 242 height 20
type input "*"
click at [59, 302] on button "Next" at bounding box center [56, 296] width 29 height 20
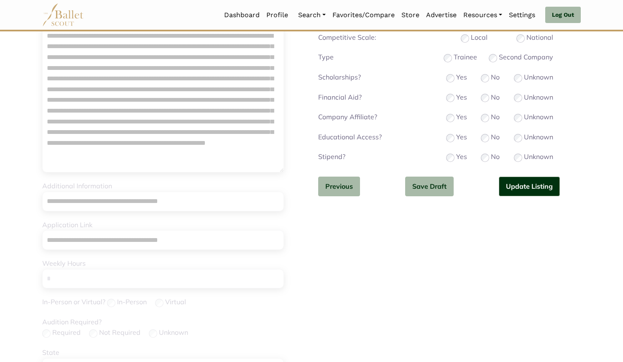
scroll to position [144, 0]
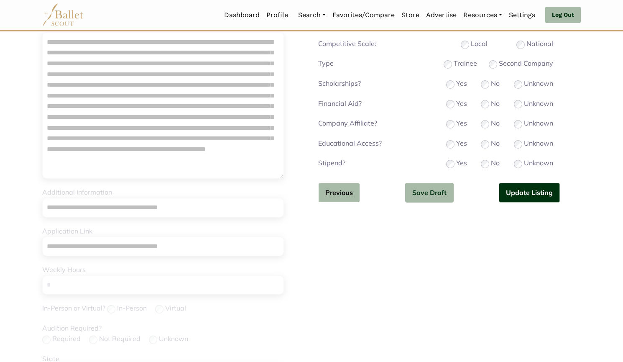
click button "Previous"
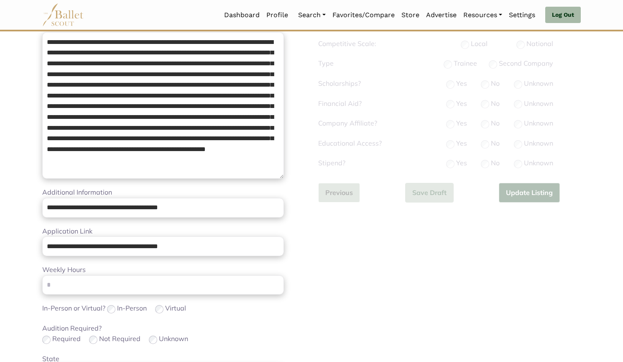
scroll to position [314, 0]
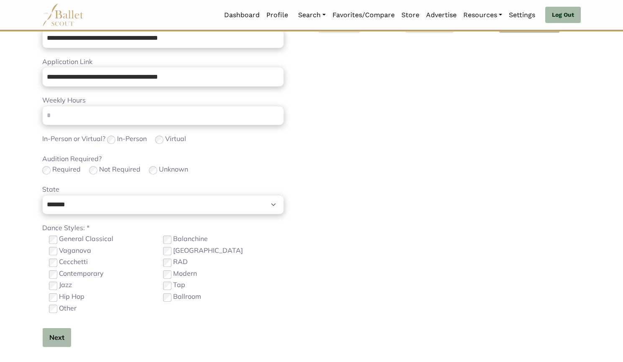
click button "Next"
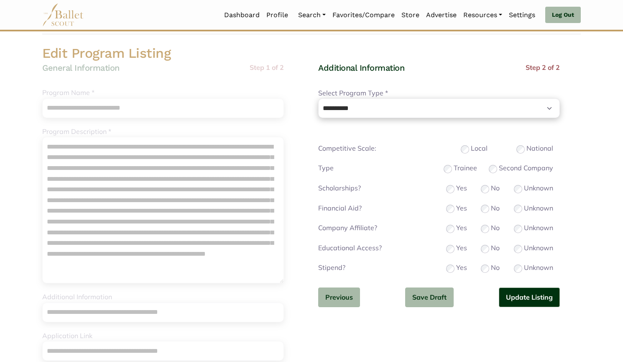
scroll to position [38, 0]
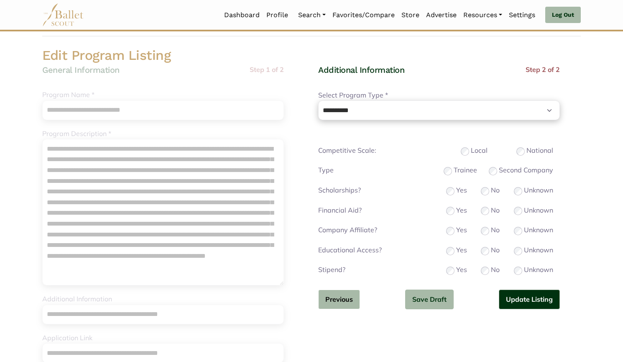
click button "Previous"
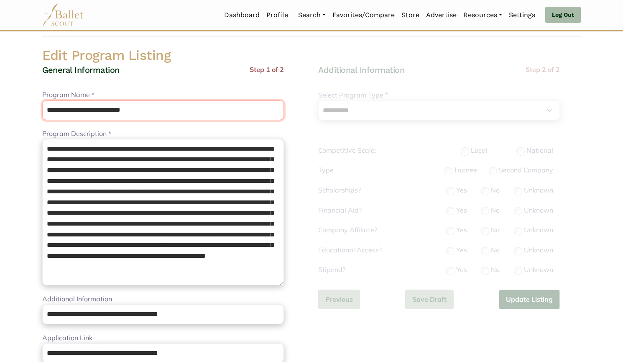
drag, startPoint x: 163, startPoint y: 115, endPoint x: 0, endPoint y: 100, distance: 163.8
click body "Loading... Please Wait Dashboard Profile"
paste input "text"
type input "**********"
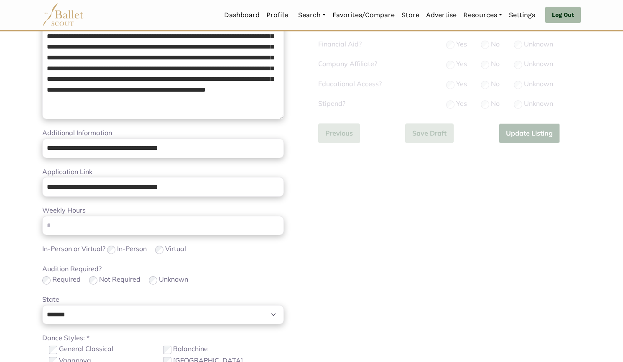
scroll to position [329, 0]
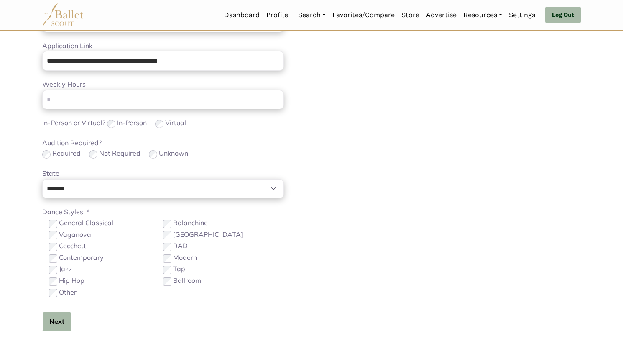
click button "Next"
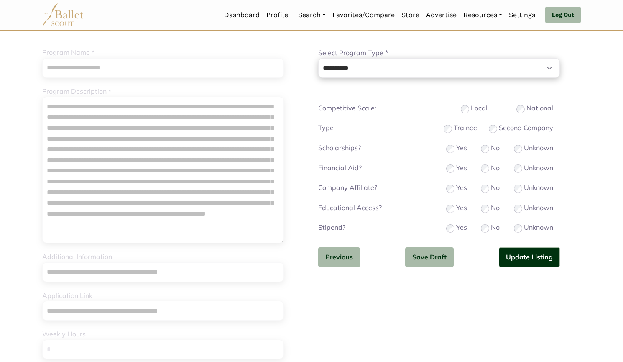
scroll to position [79, 0]
click button "Update Listing"
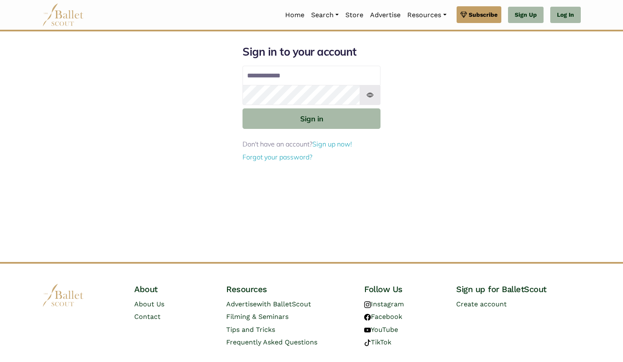
type input "**********"
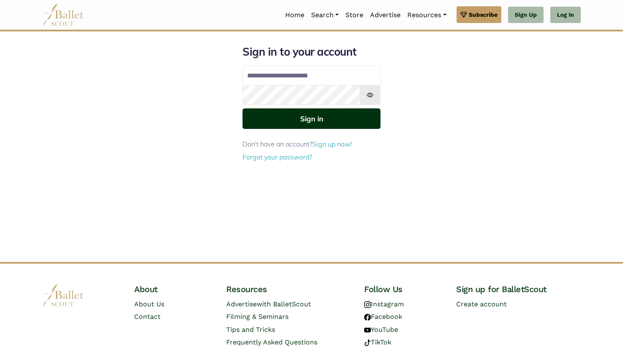
click at [305, 115] on button "Sign in" at bounding box center [312, 118] width 138 height 20
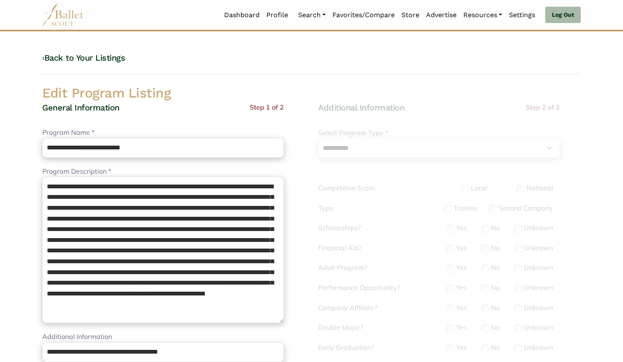
select select "**"
select select "*"
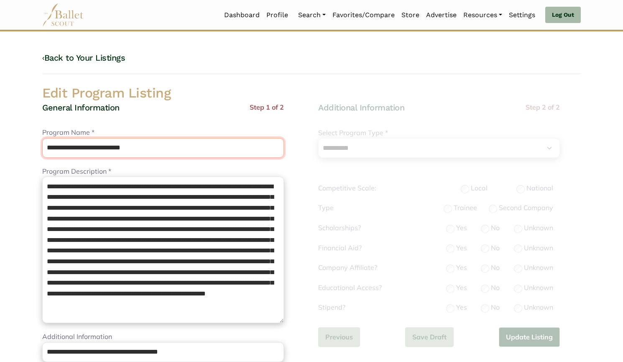
paste input "text"
drag, startPoint x: 173, startPoint y: 143, endPoint x: 1, endPoint y: 133, distance: 172.2
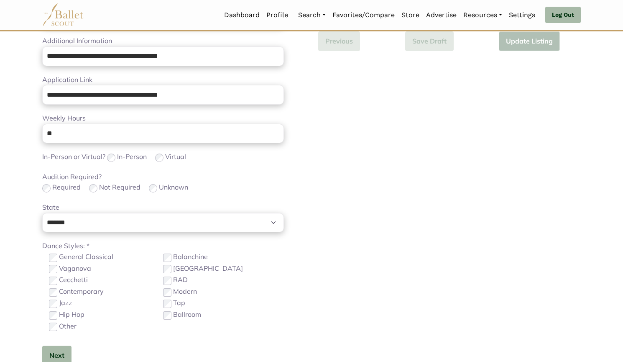
scroll to position [312, 0]
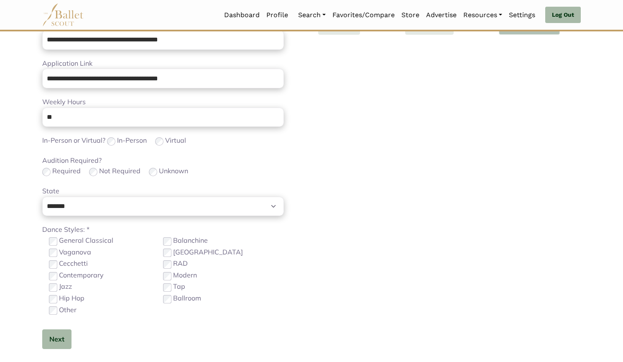
type input "**********"
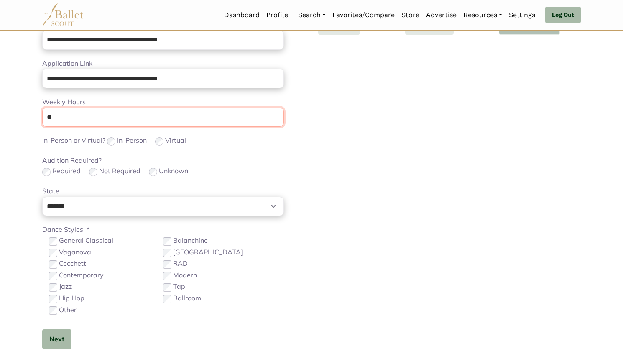
drag, startPoint x: 34, startPoint y: 119, endPoint x: 0, endPoint y: 123, distance: 34.1
click at [0, 123] on body "Loading... Please Wait Dashboard Profile" at bounding box center [311, 96] width 623 height 816
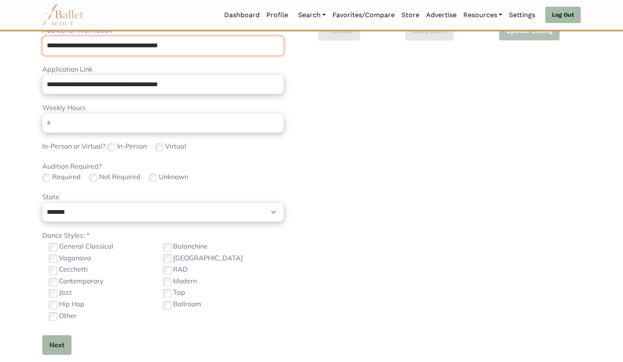
drag, startPoint x: 124, startPoint y: 50, endPoint x: 0, endPoint y: 51, distance: 124.2
click at [0, 51] on body "Loading... Please Wait Dashboard Profile" at bounding box center [311, 102] width 623 height 816
paste input "url"
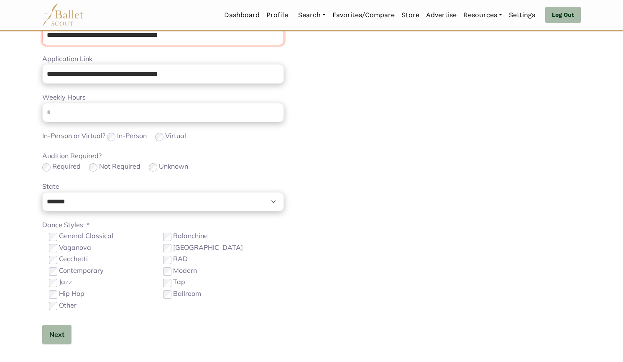
scroll to position [322, 0]
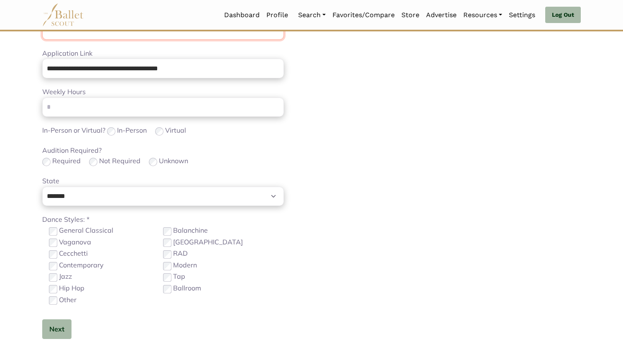
type input "**********"
click at [54, 333] on button "Next" at bounding box center [56, 329] width 29 height 20
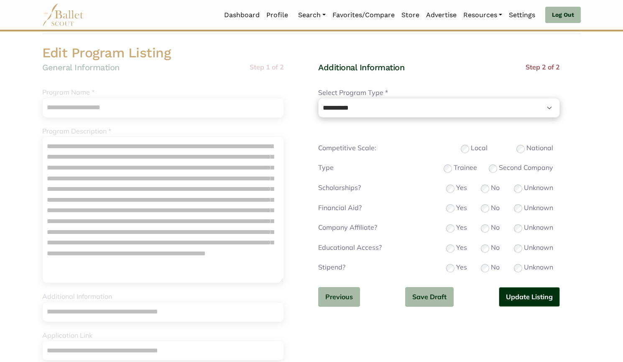
scroll to position [40, 0]
click at [512, 229] on div "Company Affiliate? Yes No Unknown" at bounding box center [439, 228] width 242 height 12
click at [523, 300] on button "Update Listing" at bounding box center [529, 297] width 61 height 20
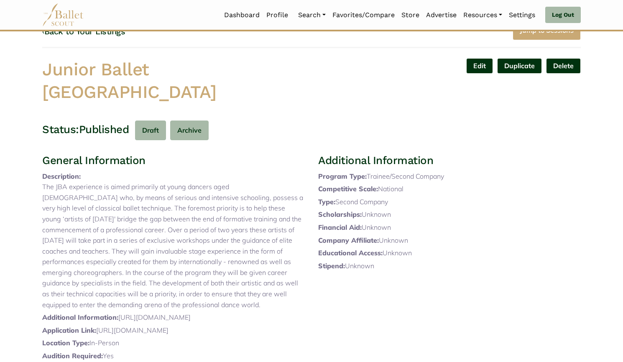
scroll to position [31, 0]
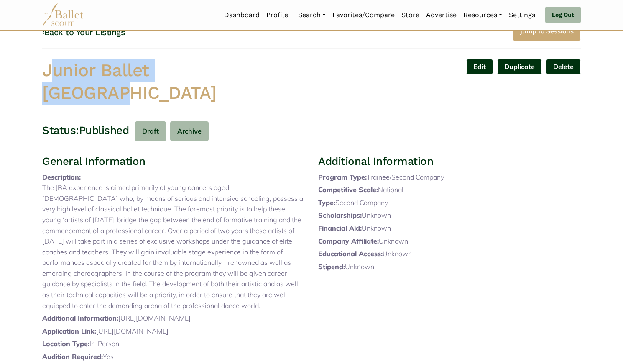
drag, startPoint x: 43, startPoint y: 70, endPoint x: 268, endPoint y: 59, distance: 225.2
click at [268, 59] on h1 "Junior Ballet Antwerp" at bounding box center [173, 82] width 263 height 46
copy h1 "Junior Ballet Antwerp"
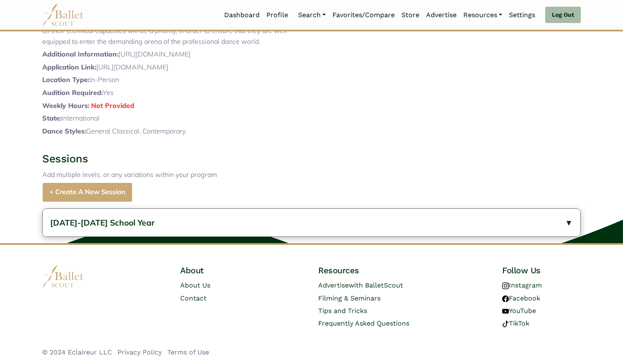
click at [187, 227] on button "2024-2025 School Year" at bounding box center [312, 223] width 538 height 28
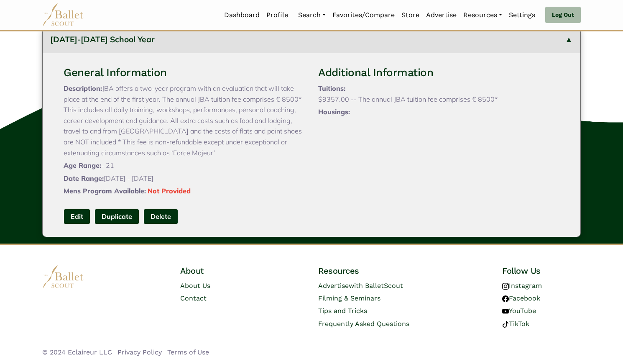
scroll to position [475, 0]
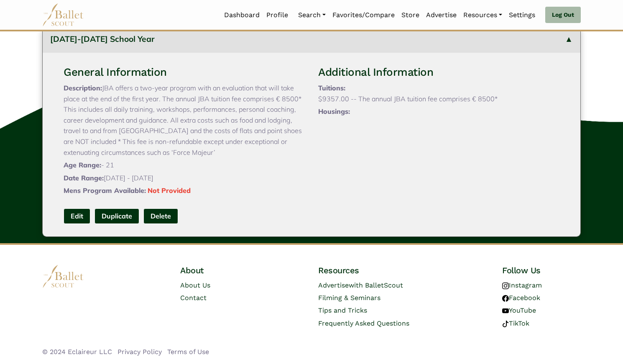
click at [66, 220] on link "Edit" at bounding box center [77, 215] width 27 height 15
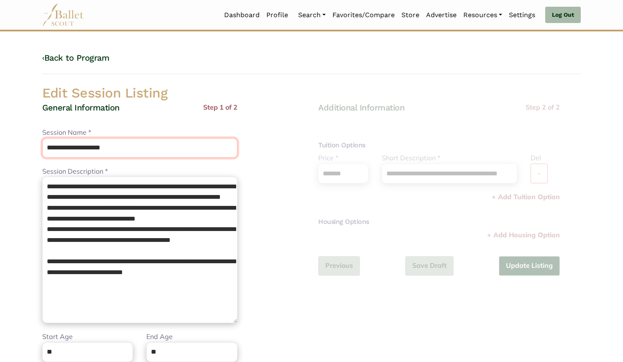
drag, startPoint x: 64, startPoint y: 148, endPoint x: 1, endPoint y: 156, distance: 64.0
click at [1, 156] on body "Loading... Please Wait Dashboard Profile" at bounding box center [311, 304] width 623 height 608
paste input "text"
type input "**********"
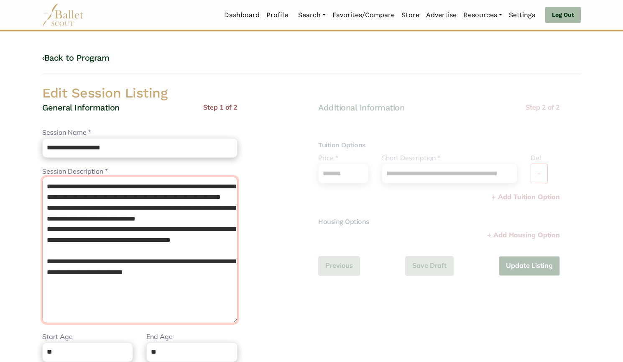
drag, startPoint x: 199, startPoint y: 293, endPoint x: 0, endPoint y: 159, distance: 239.5
click at [0, 159] on body "Loading... Please Wait Dashboard Profile" at bounding box center [311, 304] width 623 height 608
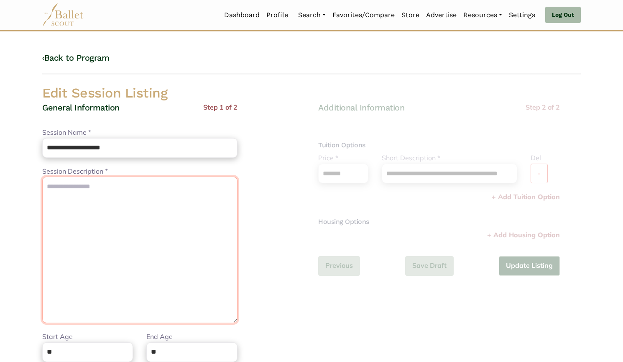
paste textarea "**********"
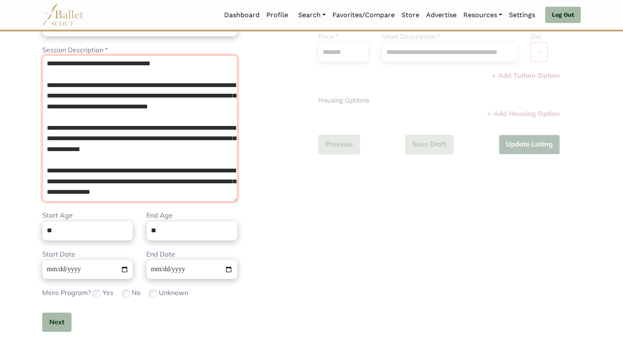
scroll to position [87, 0]
type textarea "**********"
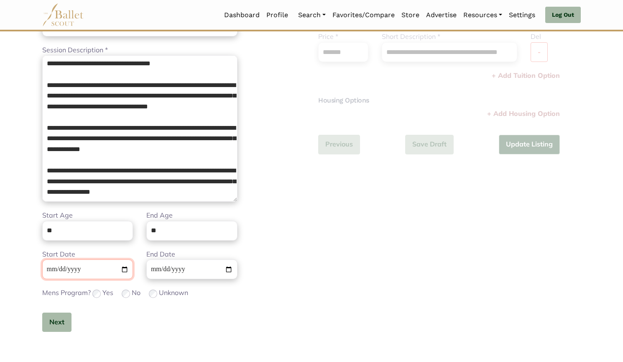
click at [50, 266] on input "**********" at bounding box center [87, 269] width 91 height 20
click at [54, 319] on button "Next" at bounding box center [56, 322] width 29 height 20
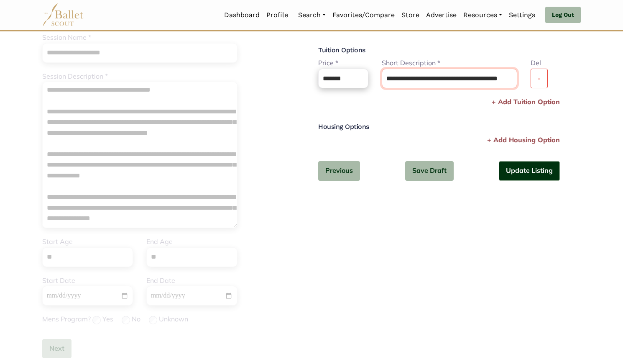
scroll to position [0, 14]
drag, startPoint x: 405, startPoint y: 72, endPoint x: 541, endPoint y: 71, distance: 135.9
click at [541, 71] on div "**********" at bounding box center [439, 77] width 255 height 38
click at [437, 81] on input "**********" at bounding box center [449, 79] width 135 height 20
drag, startPoint x: 386, startPoint y: 78, endPoint x: 591, endPoint y: 78, distance: 204.9
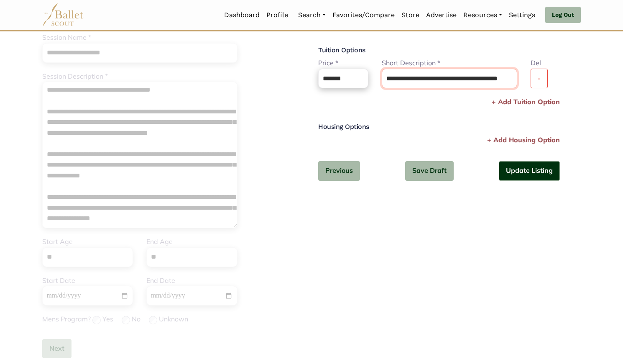
click at [591, 78] on body "Loading... Please Wait Dashboard Profile" at bounding box center [311, 209] width 623 height 608
type input "*******"
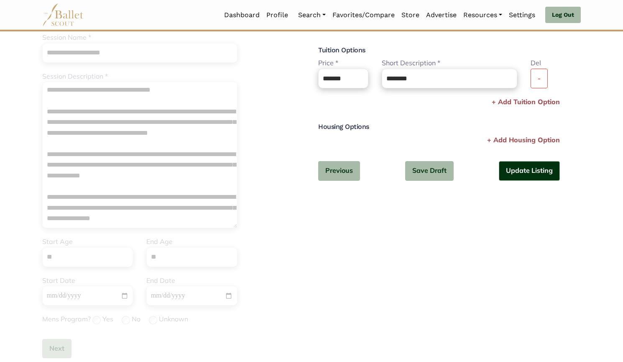
click at [594, 96] on body "Loading... Please Wait Dashboard Profile" at bounding box center [311, 209] width 623 height 608
click at [527, 174] on button "Update Listing" at bounding box center [529, 171] width 61 height 20
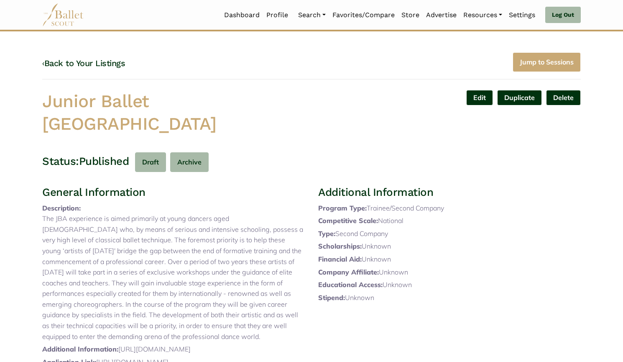
click at [115, 67] on link "‹ Back to Your Listings" at bounding box center [83, 63] width 83 height 10
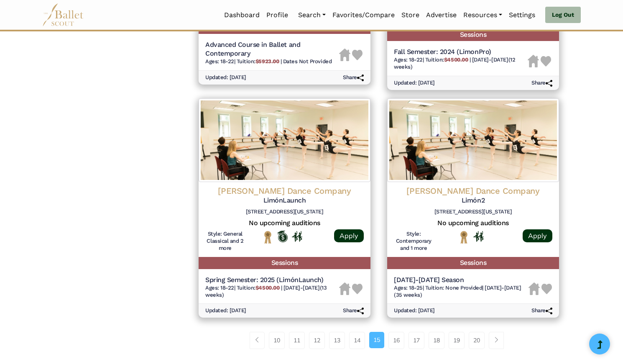
scroll to position [1116, 0]
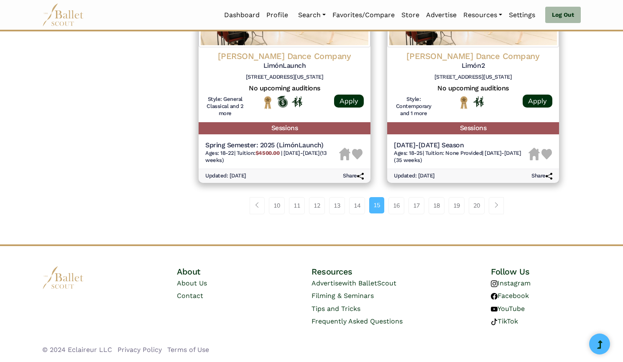
click at [478, 204] on link "20" at bounding box center [477, 205] width 16 height 17
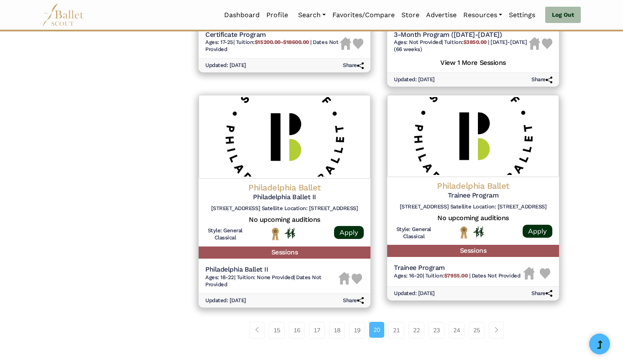
scroll to position [1102, 0]
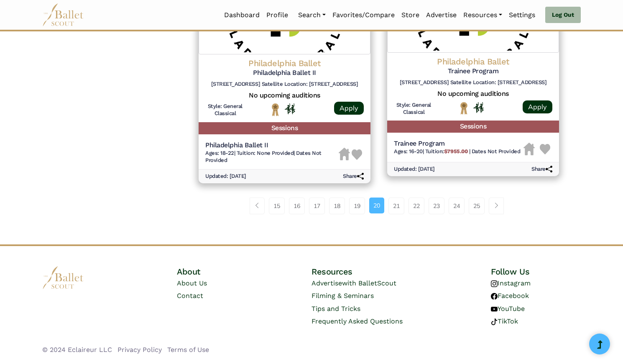
click at [477, 209] on link "25" at bounding box center [477, 205] width 16 height 17
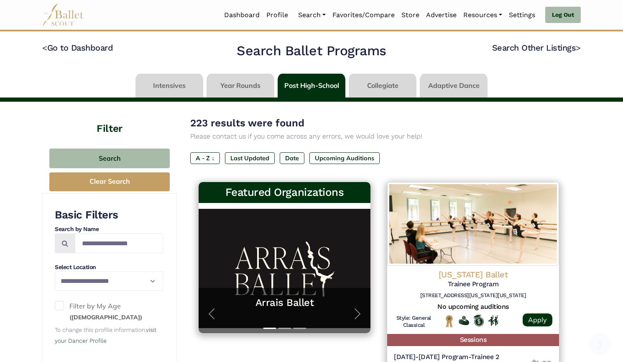
scroll to position [909, 0]
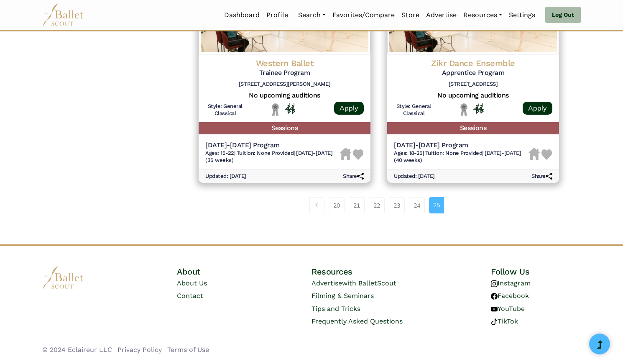
click at [315, 209] on link "Page navigation example" at bounding box center [316, 205] width 15 height 17
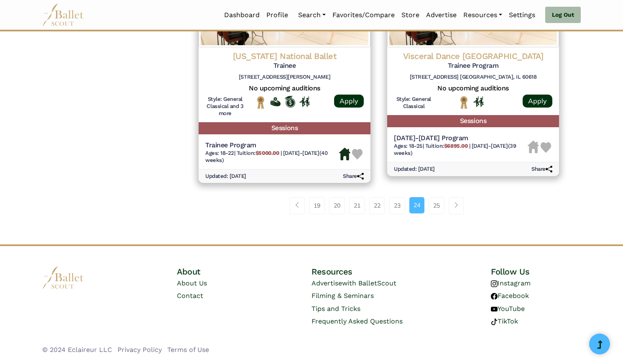
scroll to position [1108, 0]
click at [316, 209] on link "19" at bounding box center [317, 205] width 16 height 17
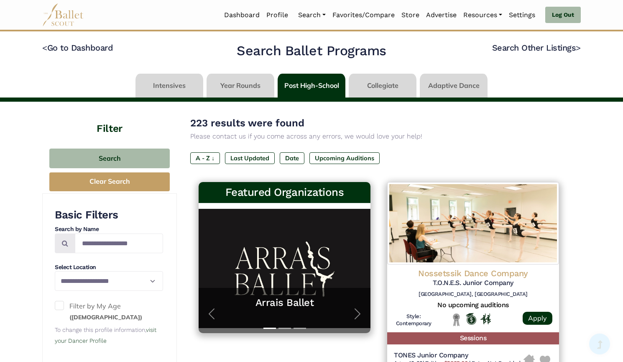
scroll to position [1095, 0]
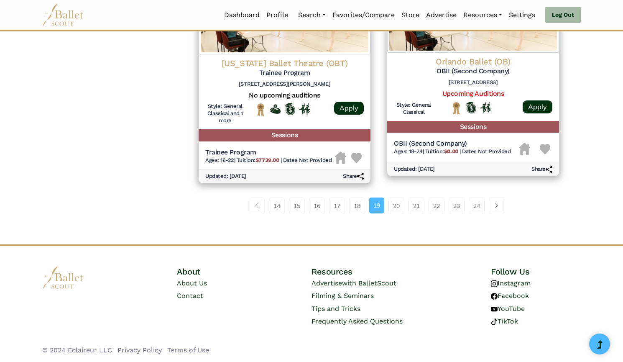
click at [298, 207] on link "15" at bounding box center [297, 205] width 16 height 17
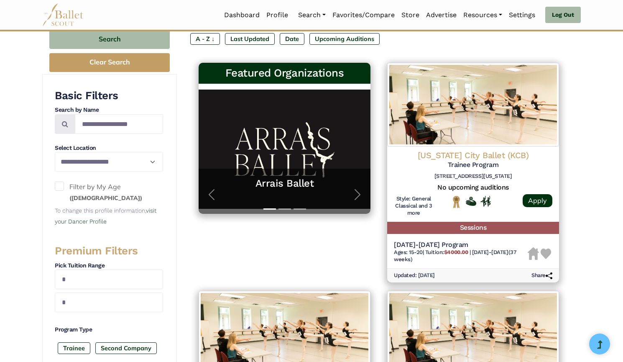
scroll to position [100, 0]
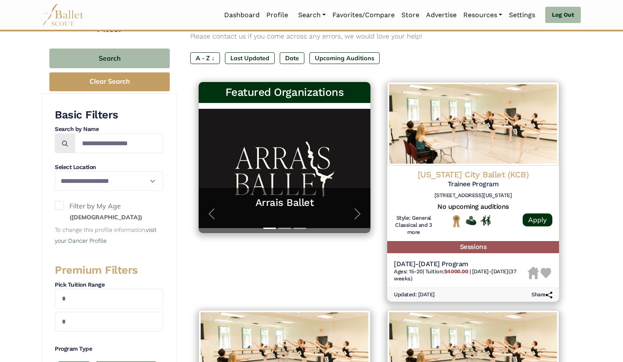
click at [460, 148] on img at bounding box center [473, 124] width 172 height 84
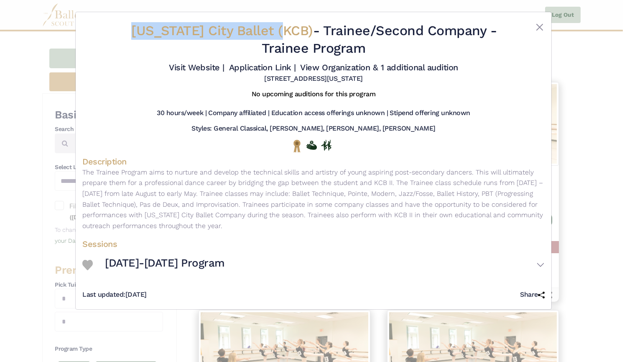
drag, startPoint x: 130, startPoint y: 24, endPoint x: 294, endPoint y: 31, distance: 164.5
click at [294, 31] on h2 "Kansas City Ballet (KCB) - Trainee/Second Company - Trainee Program" at bounding box center [314, 39] width 386 height 35
copy span "Kansas City Ballet (KCB)"
drag, startPoint x: 263, startPoint y: 48, endPoint x: 375, endPoint y: 50, distance: 112.5
click at [375, 50] on h2 "Kansas City Ballet (KCB) - Trainee/Second Company - Trainee Program" at bounding box center [314, 39] width 386 height 35
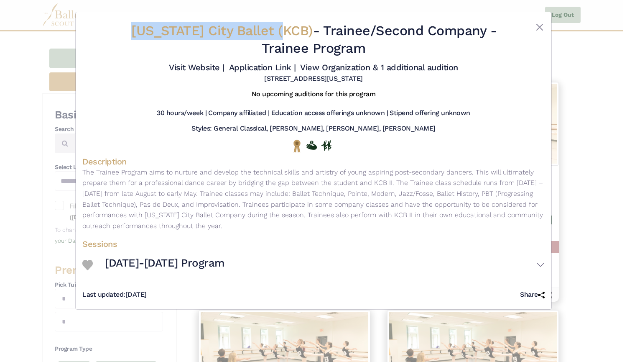
copy h2 "Trainee Program"
click at [204, 71] on link "Visit Website |" at bounding box center [197, 67] width 56 height 10
click at [254, 69] on link "Application Link |" at bounding box center [262, 67] width 67 height 10
click at [318, 70] on link "View Organization & 1 additional audition" at bounding box center [379, 67] width 158 height 10
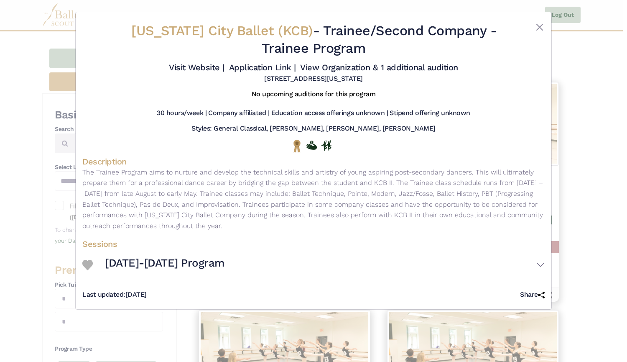
click at [24, 179] on div "Kansas City Ballet (KCB) - Trainee/Second Company - Trainee Program Visit Websi…" at bounding box center [313, 181] width 627 height 362
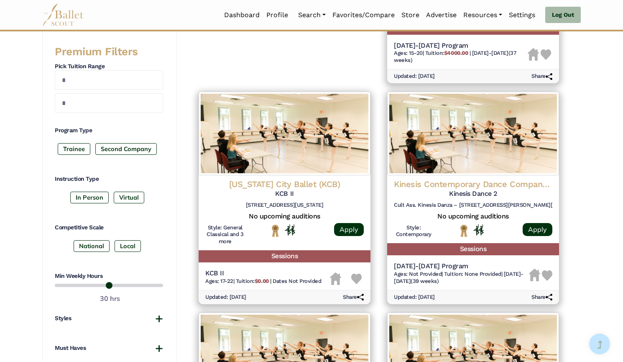
scroll to position [324, 0]
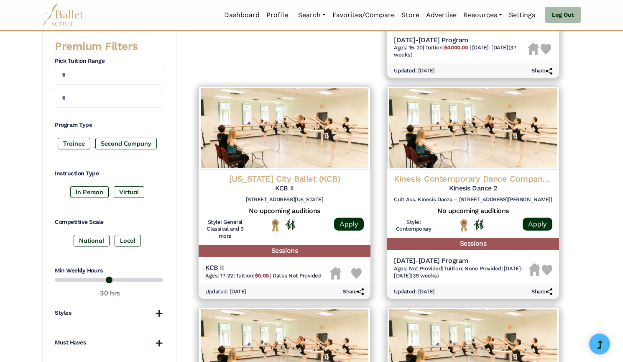
click at [269, 157] on img at bounding box center [285, 128] width 172 height 84
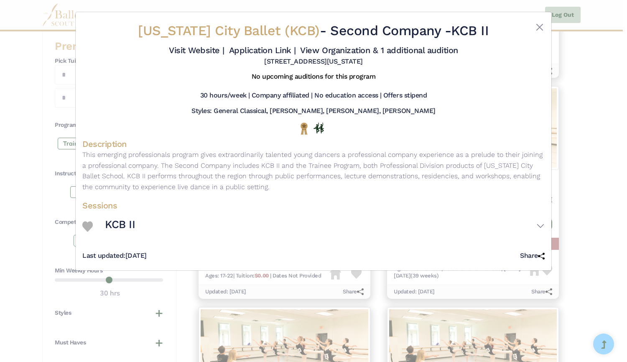
drag, startPoint x: 460, startPoint y: 29, endPoint x: 501, endPoint y: 29, distance: 41.0
click at [501, 29] on h2 "Kansas City Ballet (KCB) - Second Company - KCB II" at bounding box center [314, 31] width 386 height 18
copy h2 "KCB II"
click at [203, 49] on link "Visit Website |" at bounding box center [197, 50] width 56 height 10
click at [261, 48] on link "Application Link |" at bounding box center [262, 50] width 67 height 10
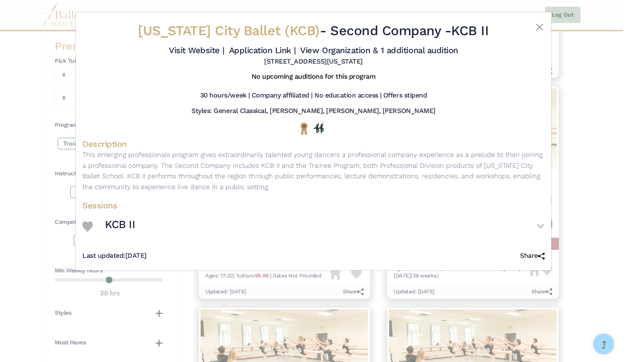
click at [51, 119] on div "Kansas City Ballet (KCB) - Second Company - KCB II Visit Website | Application …" at bounding box center [313, 181] width 627 height 362
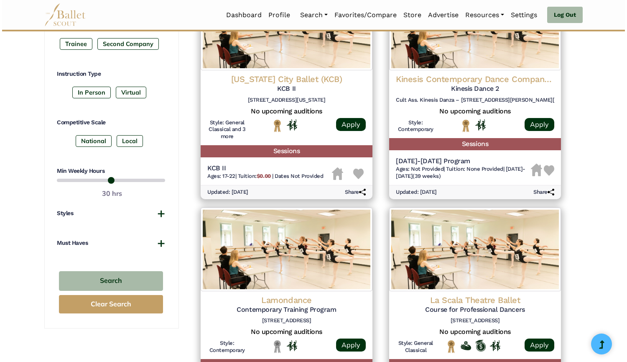
scroll to position [404, 0]
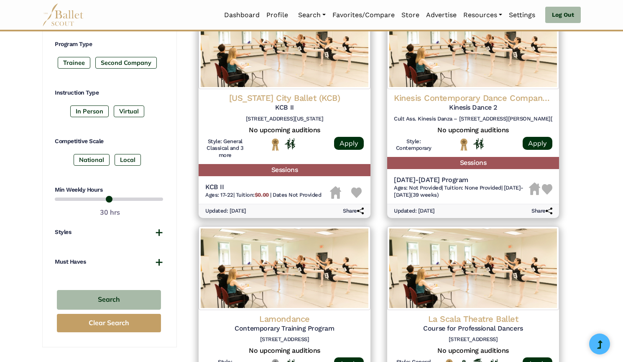
click at [493, 78] on img at bounding box center [473, 47] width 172 height 84
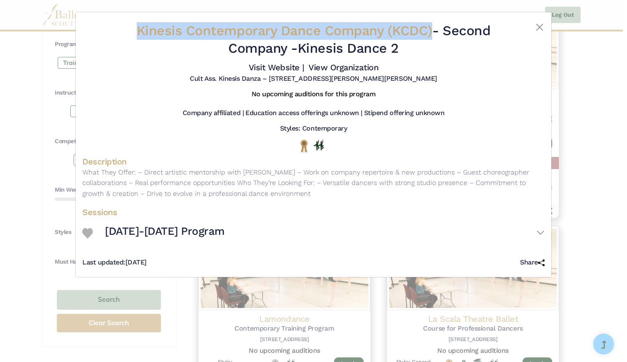
drag, startPoint x: 149, startPoint y: 29, endPoint x: 432, endPoint y: 21, distance: 282.8
click at [432, 21] on div "Kinesis Contemporary Dance Company (KCDC) - Second Company - Kinesis Dance 2 Vi…" at bounding box center [313, 53] width 462 height 68
copy span "Kinesis Contemporary Dance Company (KCDC)"
drag, startPoint x: 302, startPoint y: 51, endPoint x: 429, endPoint y: 44, distance: 126.9
click at [429, 44] on h2 "Kinesis Contemporary Dance Company (KCDC) - Second Company - Kinesis Dance 2" at bounding box center [314, 39] width 386 height 35
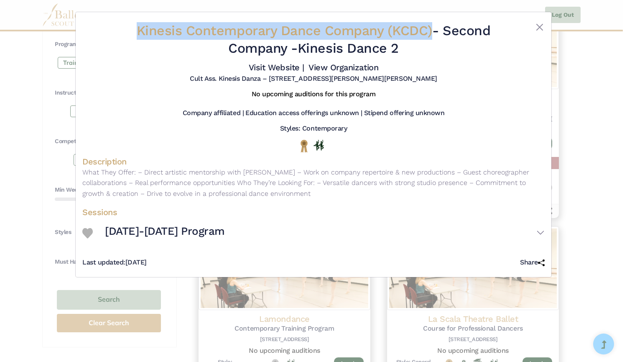
copy h2 "Kinesis Dance 2"
click at [274, 68] on link "Visit Website |" at bounding box center [277, 67] width 56 height 10
click at [345, 67] on link "View Organization" at bounding box center [344, 67] width 70 height 10
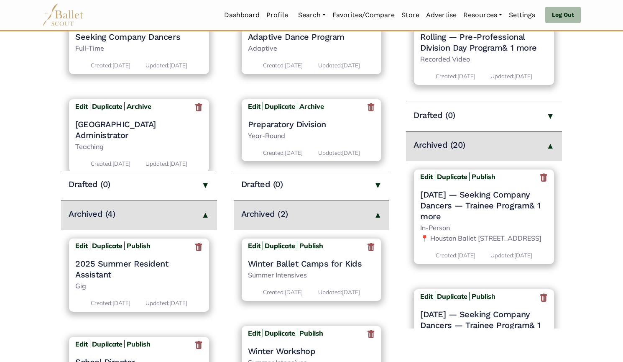
scroll to position [212, 0]
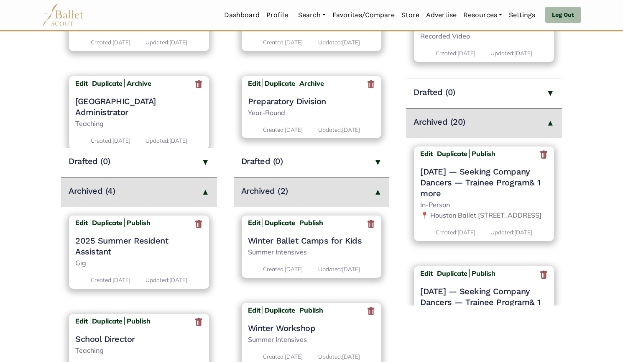
click at [541, 158] on icon at bounding box center [543, 155] width 8 height 10
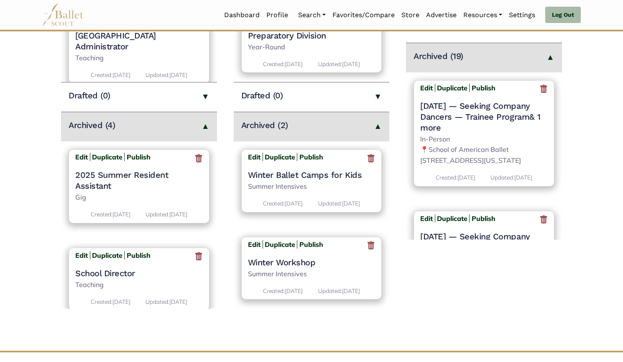
scroll to position [280, 0]
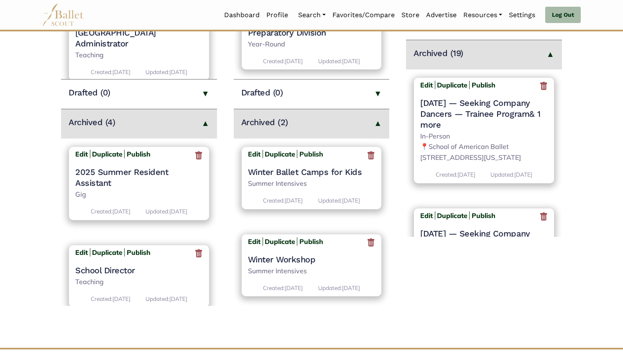
click at [539, 86] on icon at bounding box center [543, 86] width 8 height 10
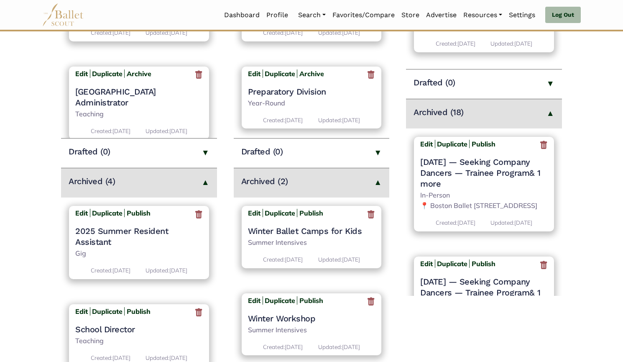
scroll to position [222, 0]
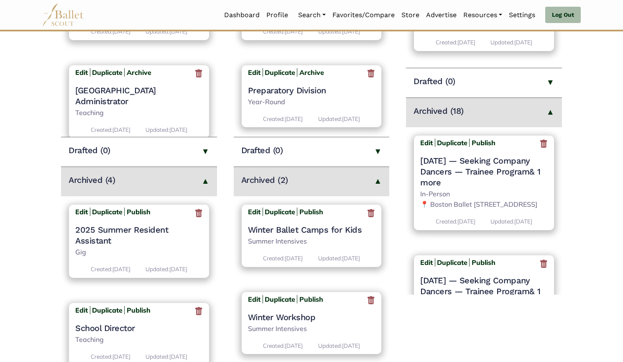
click at [539, 145] on icon at bounding box center [543, 144] width 8 height 10
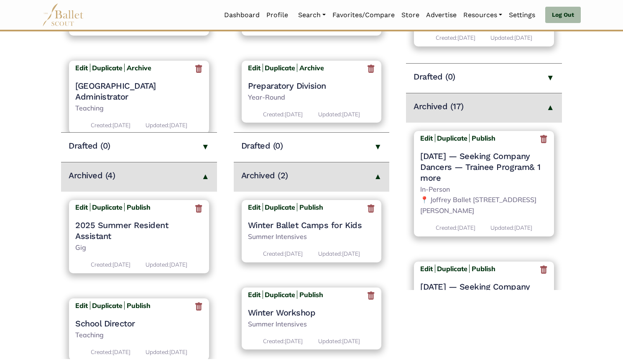
scroll to position [228, 0]
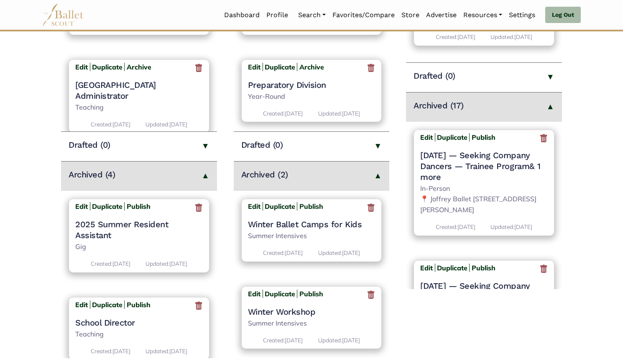
click at [540, 140] on icon at bounding box center [543, 138] width 8 height 10
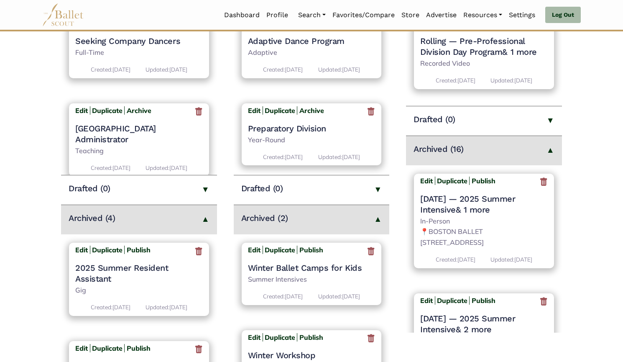
scroll to position [186, 0]
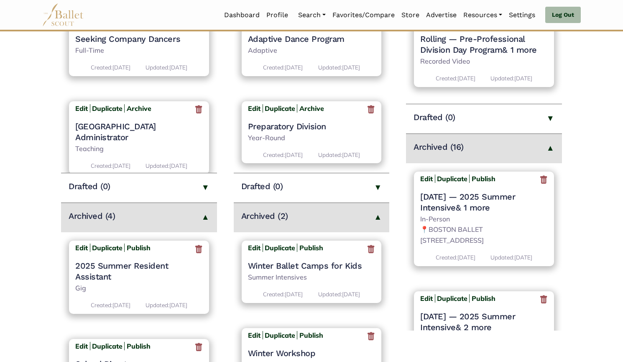
click at [539, 179] on icon at bounding box center [543, 180] width 8 height 10
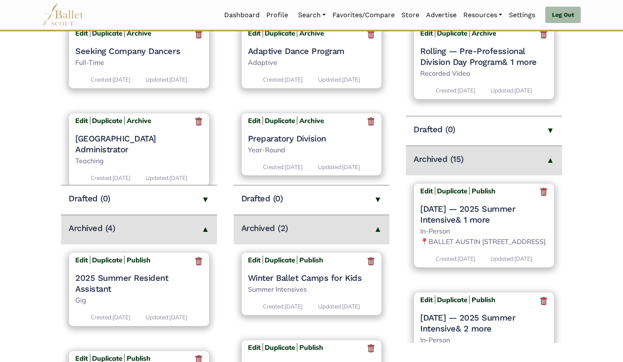
scroll to position [210, 0]
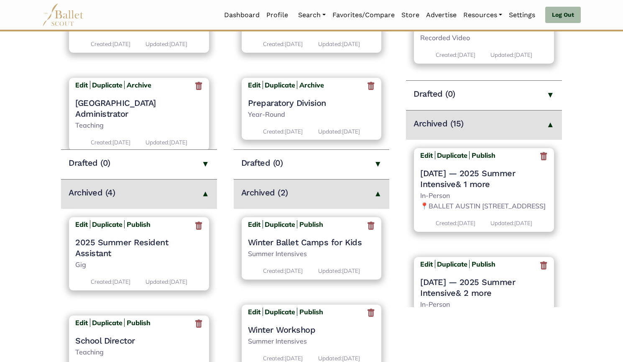
click at [539, 156] on icon at bounding box center [543, 156] width 8 height 10
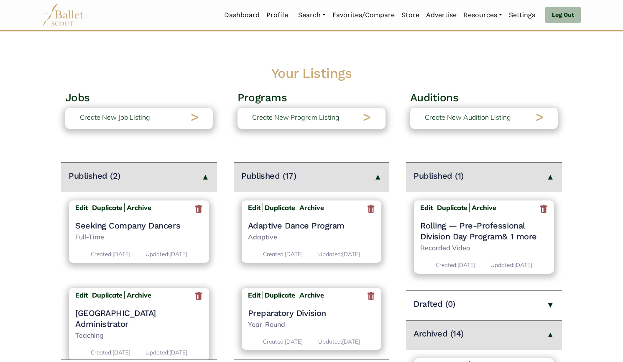
scroll to position [209, 0]
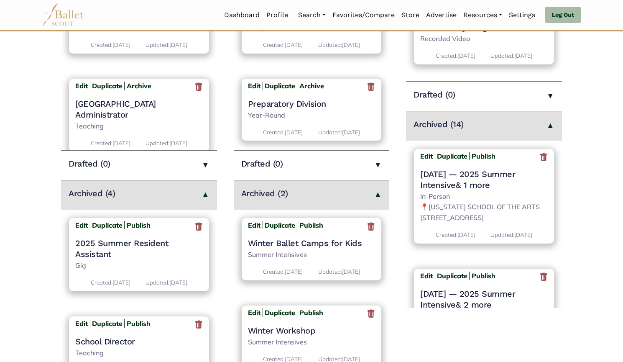
click at [540, 159] on icon at bounding box center [543, 157] width 8 height 10
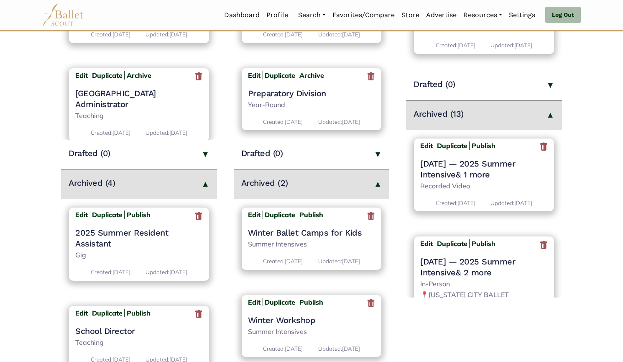
scroll to position [220, 0]
click at [541, 148] on icon at bounding box center [543, 146] width 8 height 10
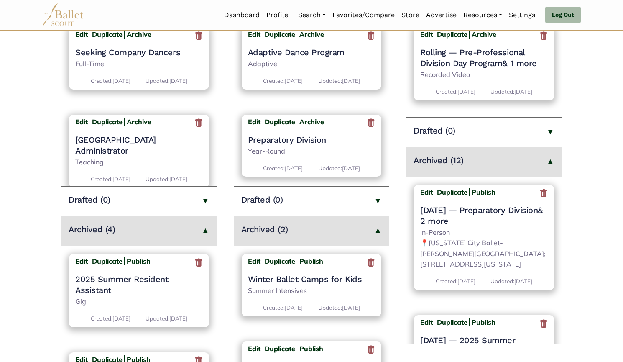
scroll to position [232, 0]
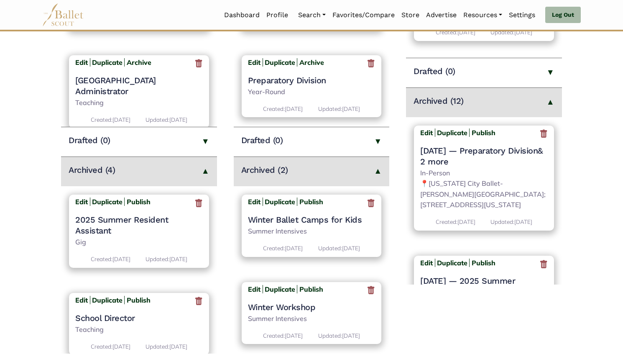
click at [539, 135] on icon at bounding box center [543, 134] width 8 height 10
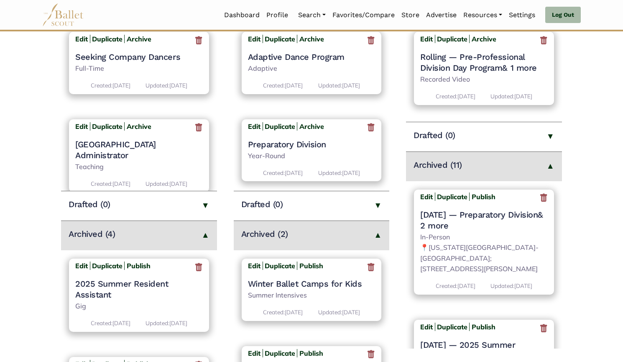
scroll to position [253, 0]
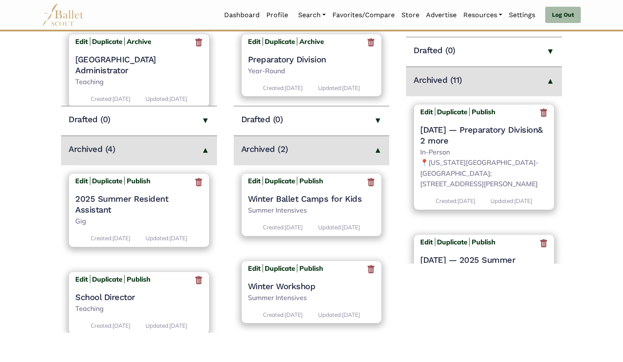
click at [541, 117] on icon at bounding box center [543, 113] width 8 height 10
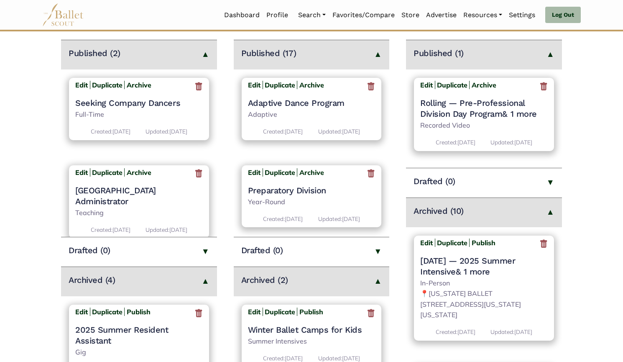
scroll to position [205, 0]
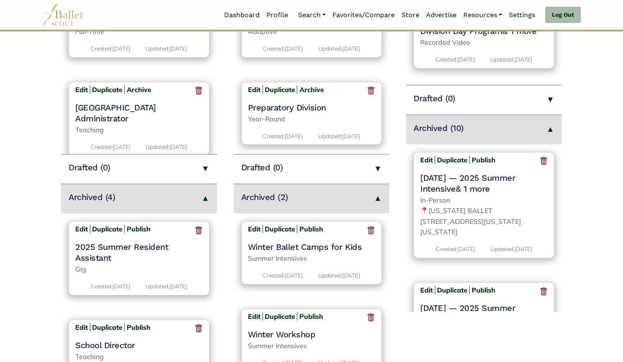
click at [542, 162] on icon at bounding box center [543, 161] width 8 height 10
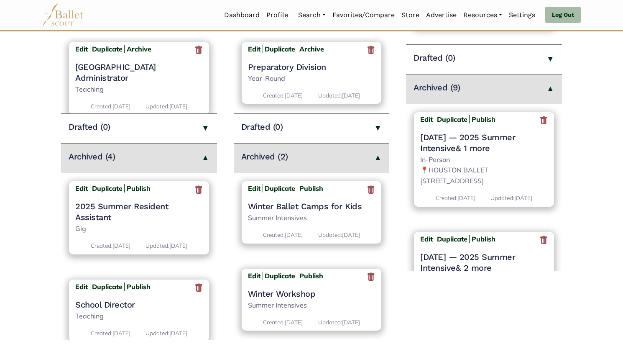
scroll to position [242, 0]
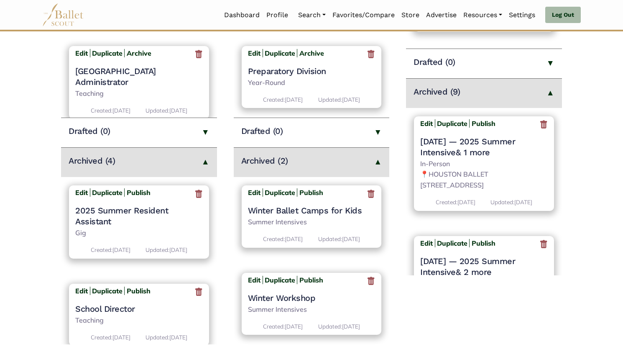
click at [539, 125] on icon at bounding box center [543, 125] width 8 height 10
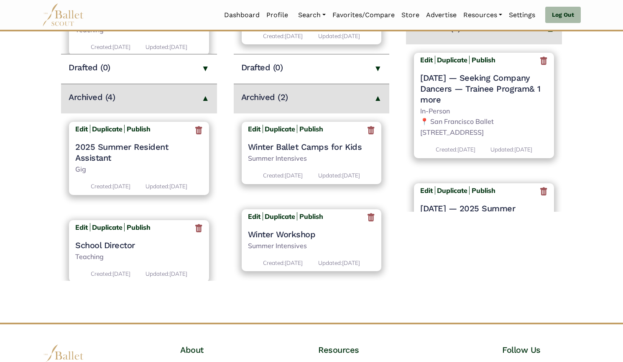
scroll to position [240, 0]
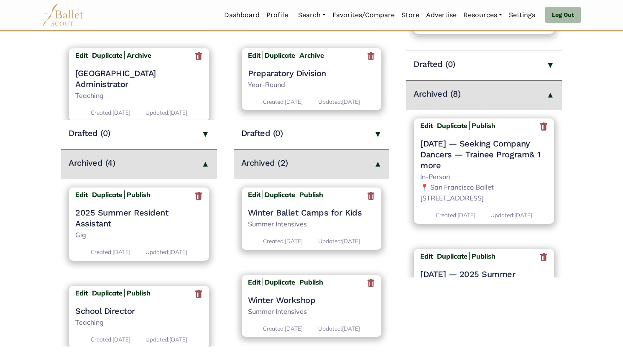
click at [541, 129] on icon at bounding box center [543, 127] width 8 height 10
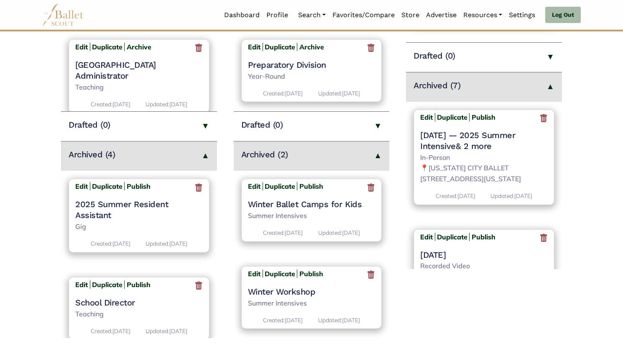
scroll to position [249, 0]
click at [539, 119] on icon at bounding box center [543, 117] width 8 height 10
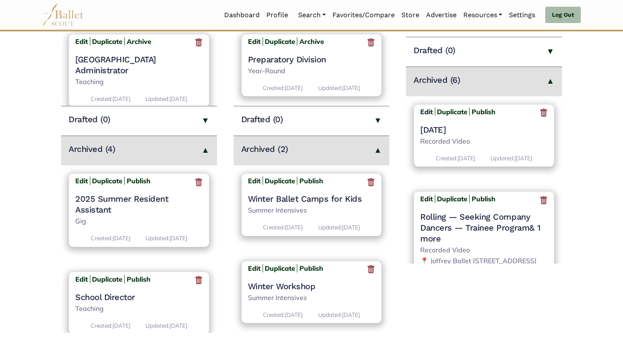
scroll to position [253, 0]
click at [539, 115] on icon at bounding box center [543, 113] width 8 height 10
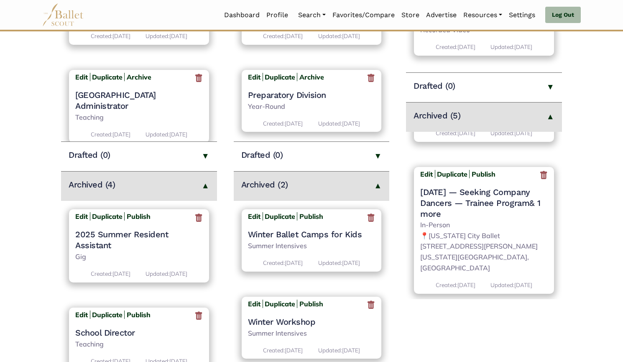
scroll to position [105, 0]
click at [539, 176] on icon at bounding box center [543, 174] width 8 height 10
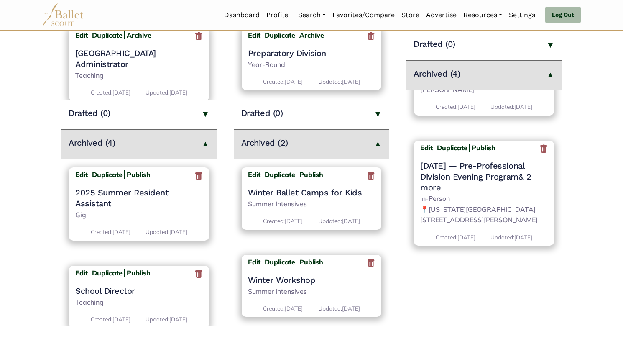
scroll to position [113, 0]
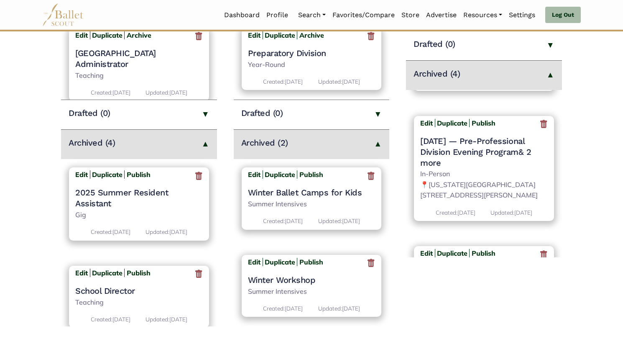
click at [540, 125] on icon at bounding box center [543, 124] width 8 height 10
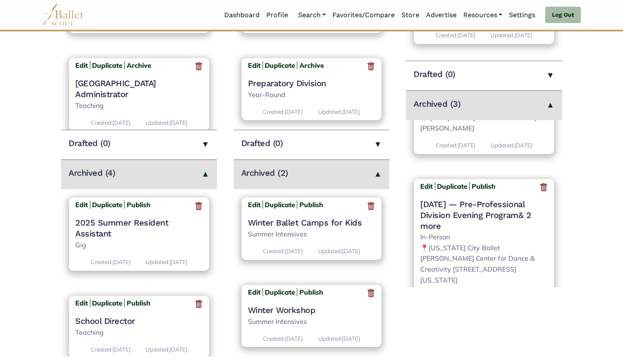
scroll to position [86, 0]
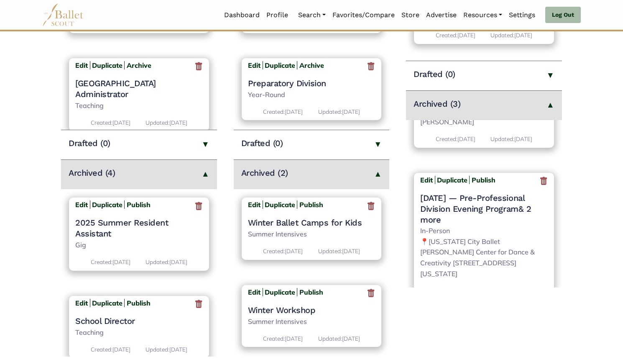
click at [539, 180] on icon at bounding box center [543, 181] width 8 height 10
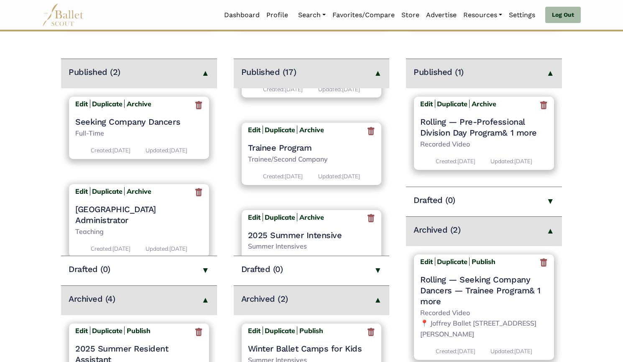
scroll to position [1336, 0]
click at [288, 150] on h4 "Trainee Program" at bounding box center [312, 148] width 128 height 11
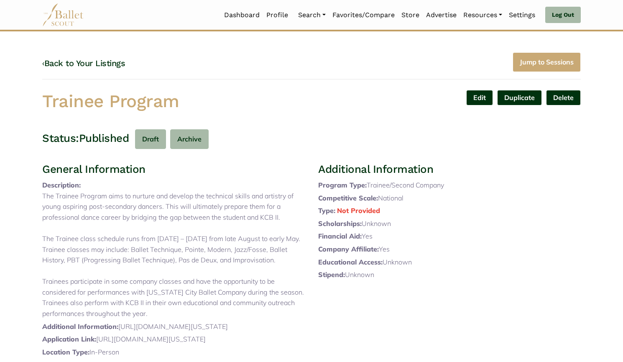
click at [478, 96] on link "Edit" at bounding box center [479, 97] width 27 height 15
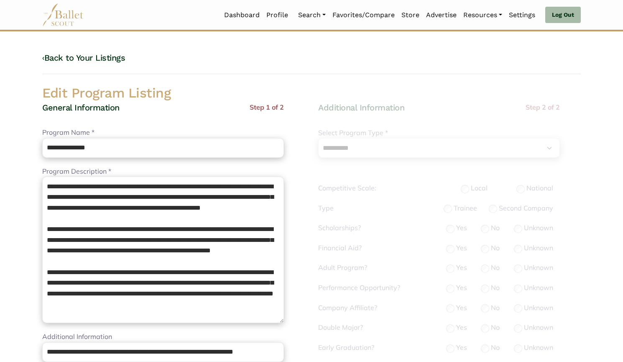
select select "**"
select select "*"
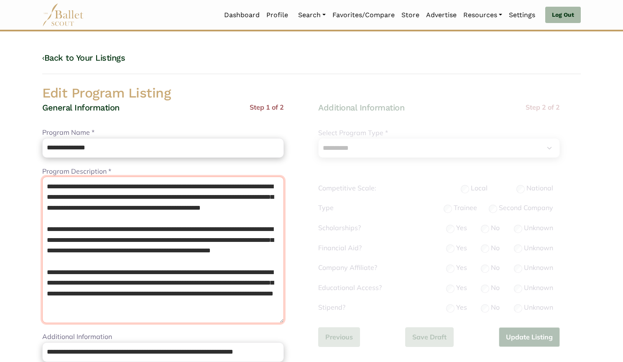
scroll to position [12, 0]
drag, startPoint x: 44, startPoint y: 184, endPoint x: 324, endPoint y: 358, distance: 329.4
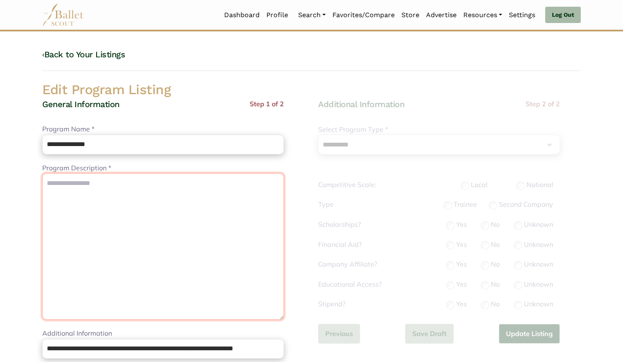
scroll to position [0, 0]
paste textarea "**********"
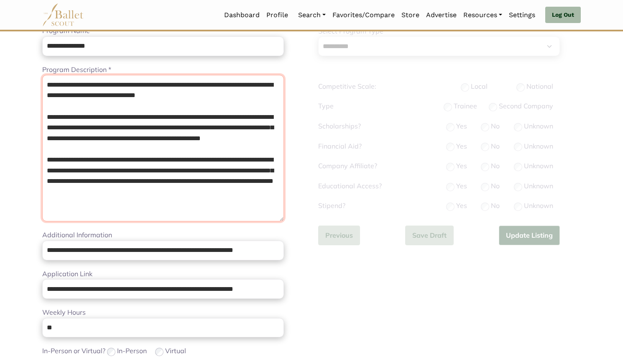
scroll to position [110, 0]
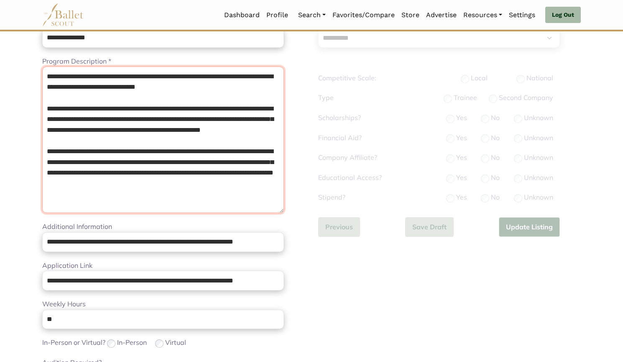
type textarea "**********"
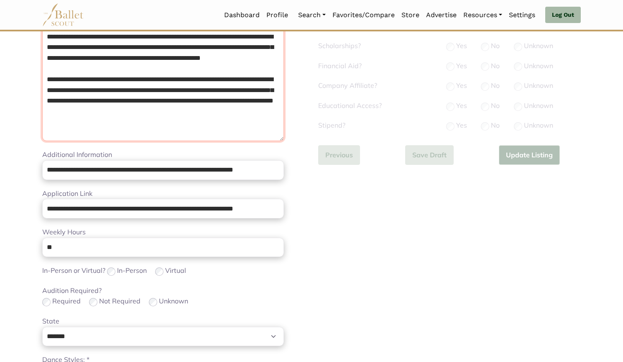
scroll to position [188, 0]
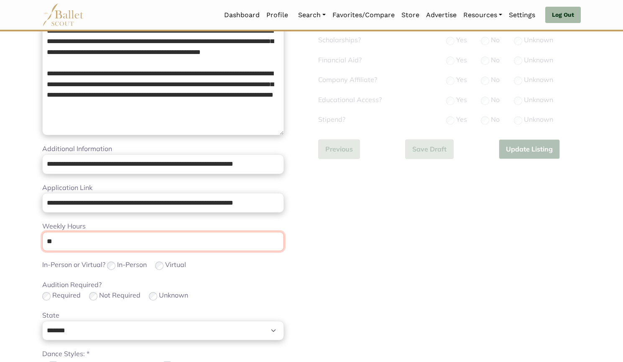
drag, startPoint x: 141, startPoint y: 239, endPoint x: 0, endPoint y: 248, distance: 140.8
click at [0, 248] on body "Loading... Please Wait Dashboard Profile" at bounding box center [311, 220] width 623 height 816
type input "**"
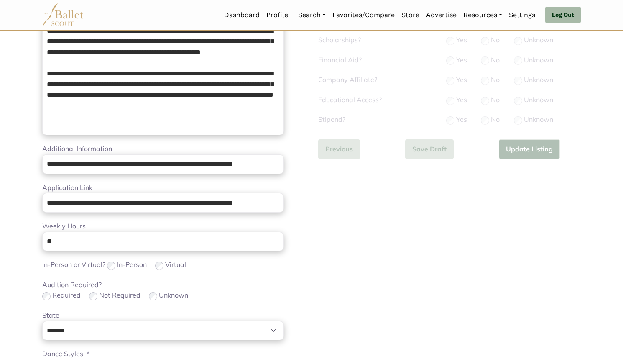
click at [343, 239] on div "**********" at bounding box center [450, 210] width 276 height 593
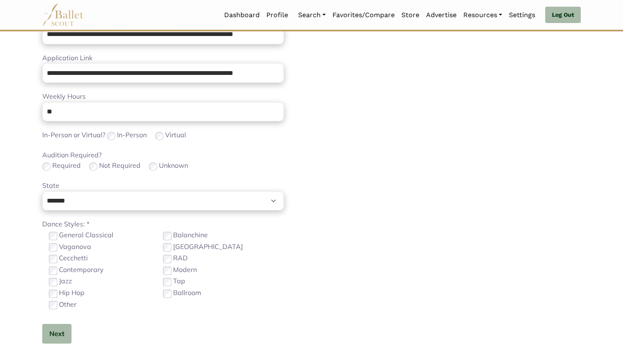
scroll to position [323, 0]
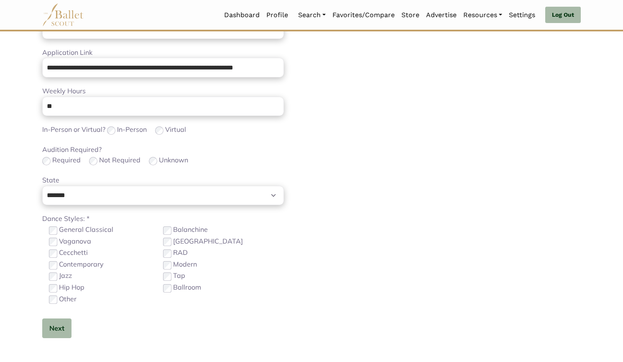
click at [71, 277] on label "Jazz" at bounding box center [65, 275] width 13 height 11
click at [66, 267] on label "Contemporary" at bounding box center [81, 264] width 45 height 11
click at [69, 303] on label "Other" at bounding box center [68, 299] width 18 height 11
click at [59, 327] on button "Next" at bounding box center [56, 328] width 29 height 20
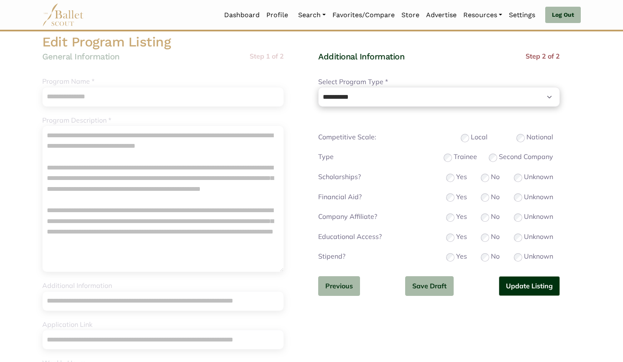
scroll to position [50, 0]
click at [452, 156] on div "Trainee" at bounding box center [460, 157] width 33 height 11
click at [515, 283] on button "Update Listing" at bounding box center [529, 287] width 61 height 20
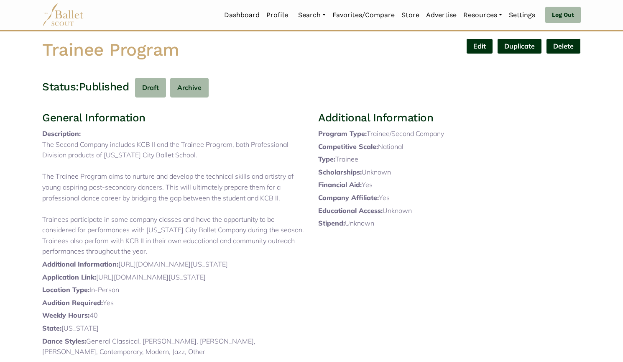
scroll to position [51, 0]
drag, startPoint x: 42, startPoint y: 52, endPoint x: 209, endPoint y: 54, distance: 167.3
click at [209, 54] on div "Trainee Program" at bounding box center [174, 52] width 276 height 26
copy h1 "Trainee Program"
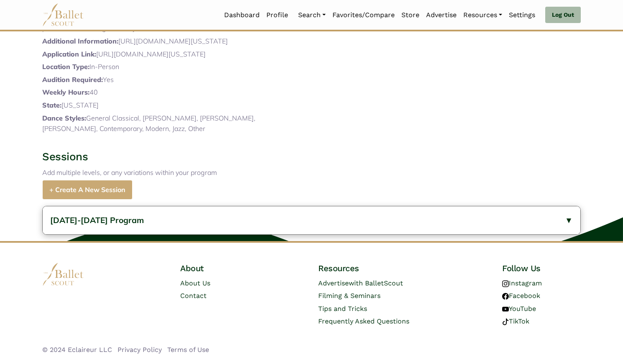
click at [184, 235] on div "[DATE]-[DATE] Program General Information Description: Age Range: - 20 Date Ran…" at bounding box center [311, 219] width 623 height 41
click at [188, 222] on button "2024-2025 Program" at bounding box center [312, 220] width 538 height 28
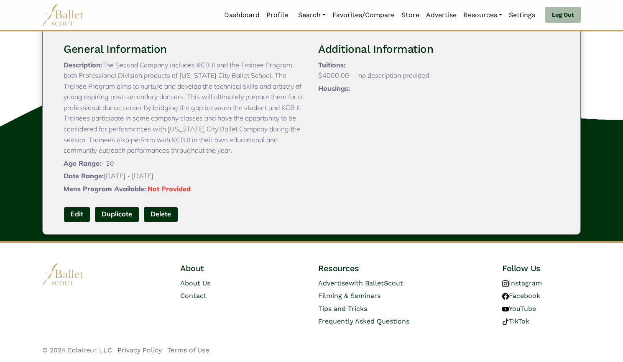
scroll to position [496, 0]
click at [83, 209] on link "Edit" at bounding box center [77, 214] width 27 height 15
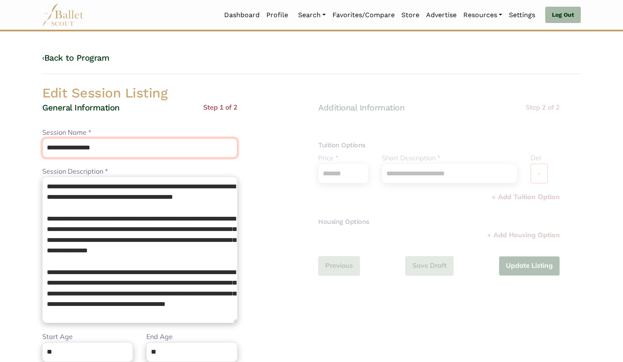
drag, startPoint x: 141, startPoint y: 154, endPoint x: 12, endPoint y: 146, distance: 129.0
click at [12, 146] on body "Loading... Please Wait Dashboard Profile" at bounding box center [311, 304] width 623 height 608
paste input "text"
type input "**********"
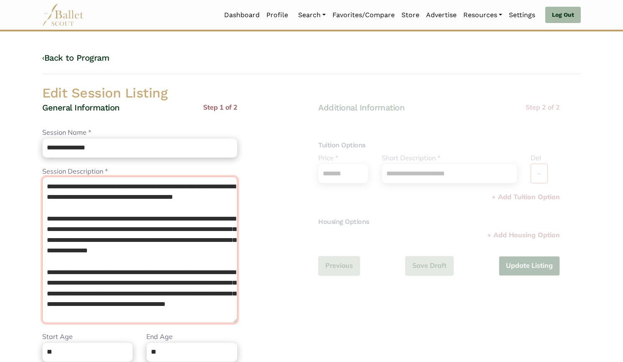
scroll to position [44, 0]
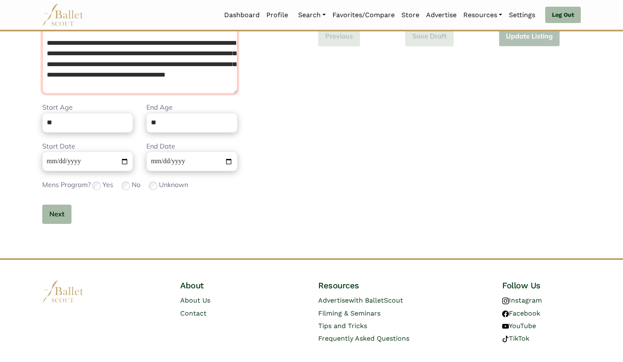
drag, startPoint x: 43, startPoint y: 185, endPoint x: 309, endPoint y: 381, distance: 330.0
click at [309, 361] on html "Loading... Please Wait Dashboard Profile Organizations" at bounding box center [311, 75] width 623 height 608
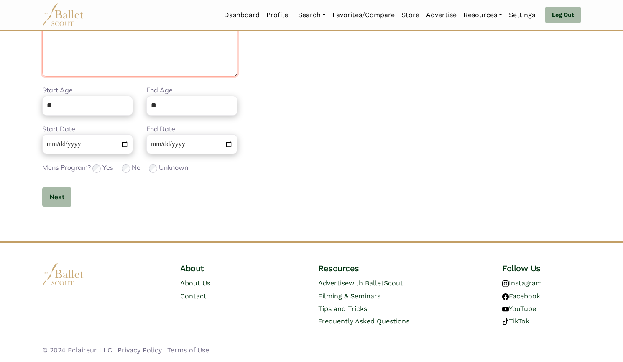
scroll to position [0, 0]
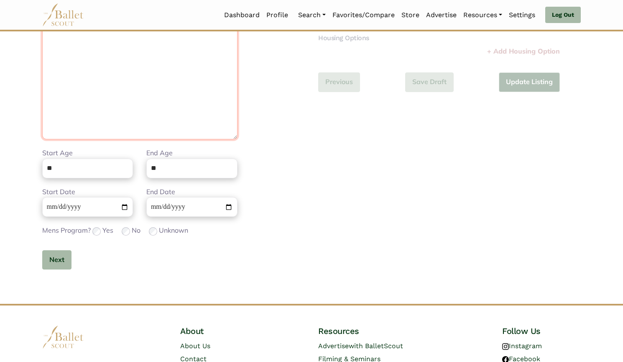
paste textarea "**********"
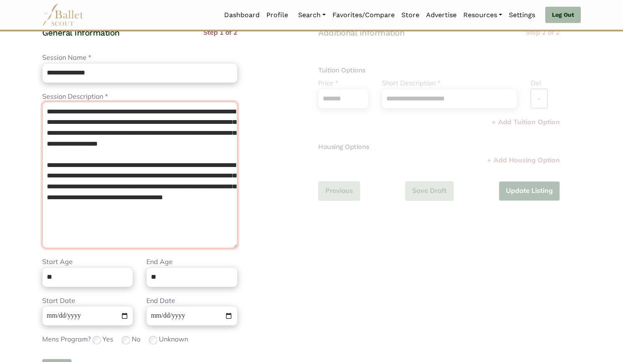
scroll to position [74, 0]
type textarea "**********"
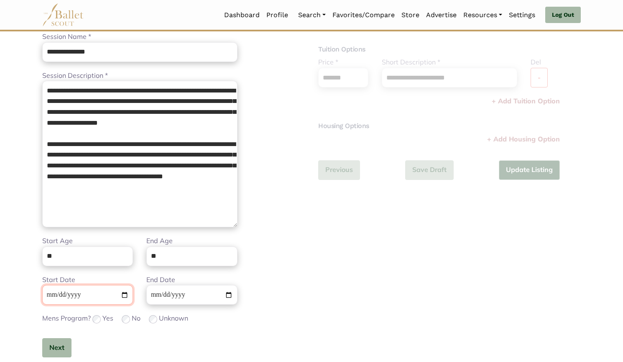
click at [52, 290] on input "**********" at bounding box center [87, 295] width 91 height 20
click at [53, 346] on button "Next" at bounding box center [56, 348] width 29 height 20
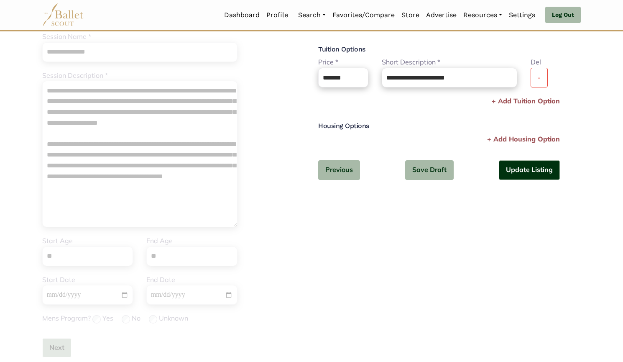
scroll to position [80, 0]
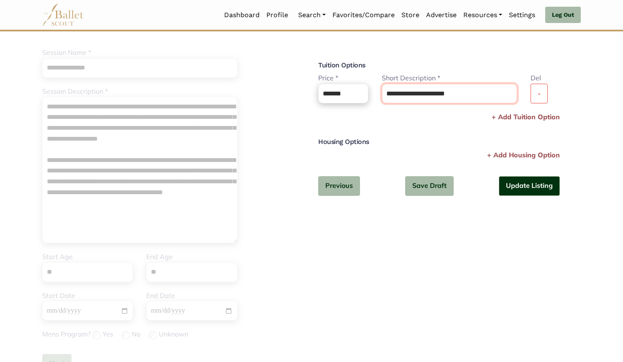
drag, startPoint x: 470, startPoint y: 92, endPoint x: 276, endPoint y: 97, distance: 194.5
click at [276, 97] on div "**********" at bounding box center [312, 206] width 552 height 403
type input "**********"
click at [536, 187] on button "Update Listing" at bounding box center [529, 186] width 61 height 20
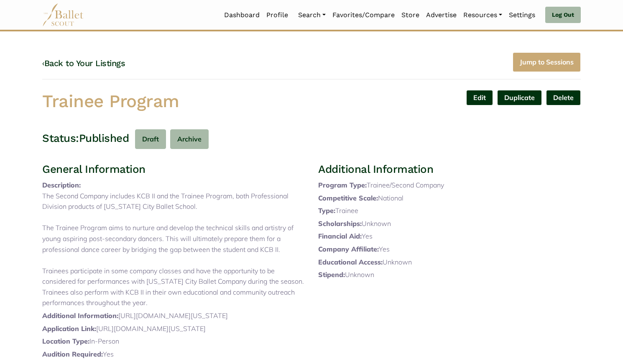
click at [111, 61] on link "‹ Back to Your Listings" at bounding box center [83, 63] width 83 height 10
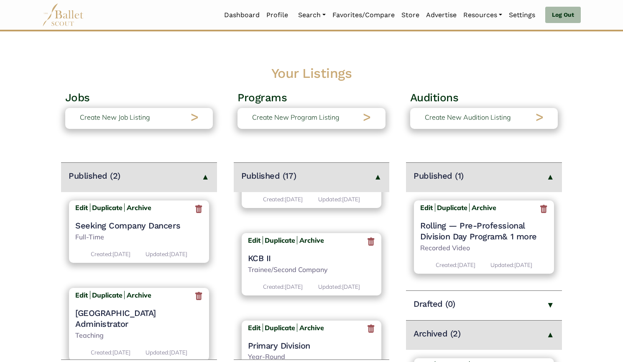
scroll to position [611, 0]
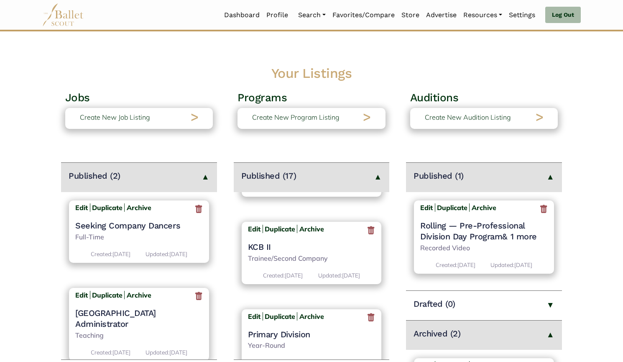
click at [261, 245] on h4 "KCB II" at bounding box center [312, 246] width 128 height 11
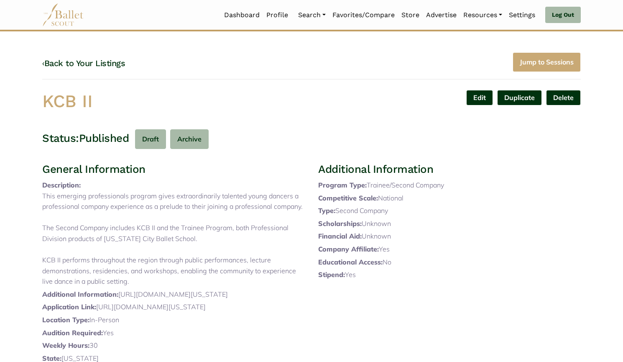
click at [478, 97] on link "Edit" at bounding box center [479, 97] width 27 height 15
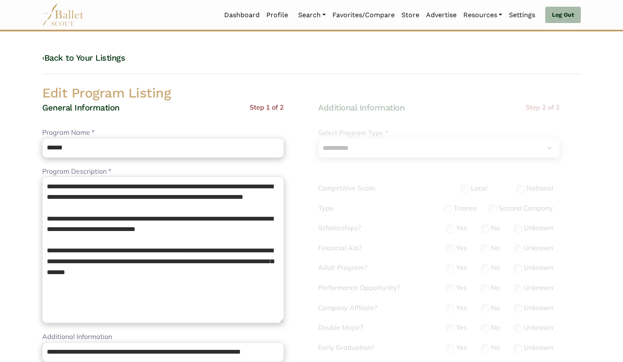
select select "**"
select select "*"
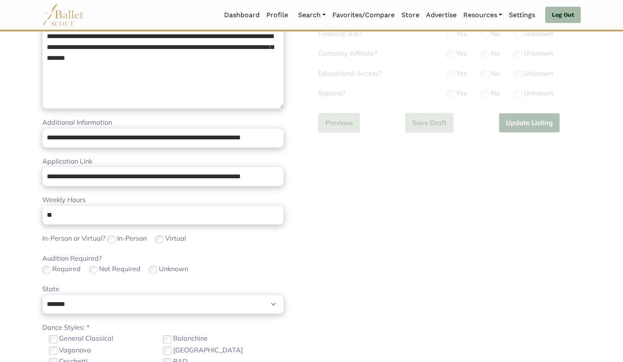
scroll to position [231, 0]
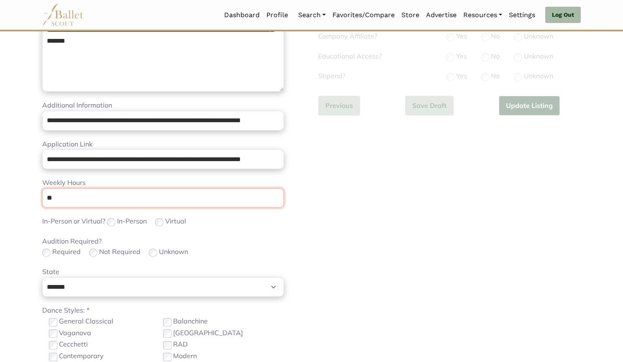
click at [119, 204] on input "**" at bounding box center [163, 198] width 242 height 20
type input "*"
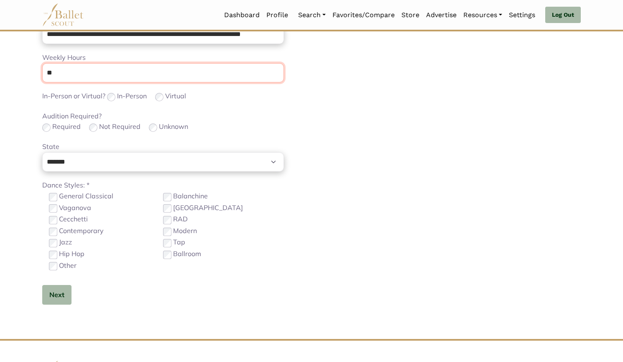
scroll to position [414, 0]
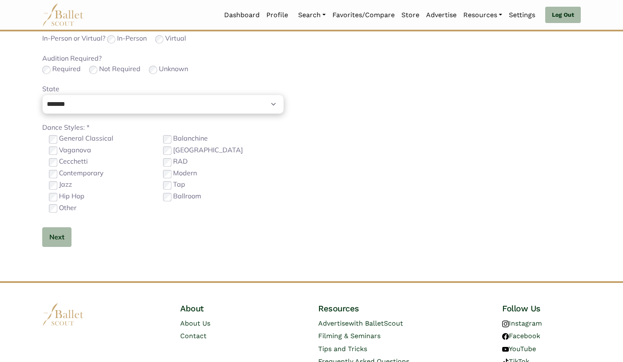
type input "**"
click at [75, 179] on div "General Classical Balanchine Vaganova Bournonville Cecchetti RAD Contemporary M…" at bounding box center [163, 173] width 228 height 81
click at [69, 175] on label "Contemporary" at bounding box center [81, 173] width 45 height 11
click at [66, 180] on label "Jazz" at bounding box center [65, 184] width 13 height 11
click at [174, 174] on label "Modern" at bounding box center [185, 173] width 24 height 11
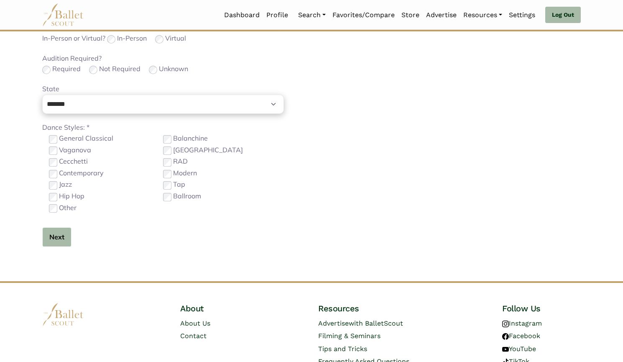
click at [60, 235] on button "Next" at bounding box center [56, 237] width 29 height 20
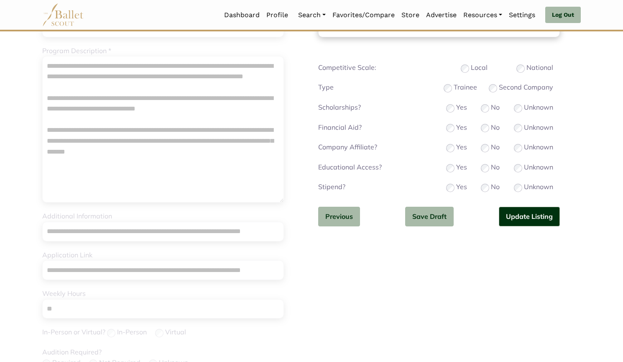
scroll to position [104, 0]
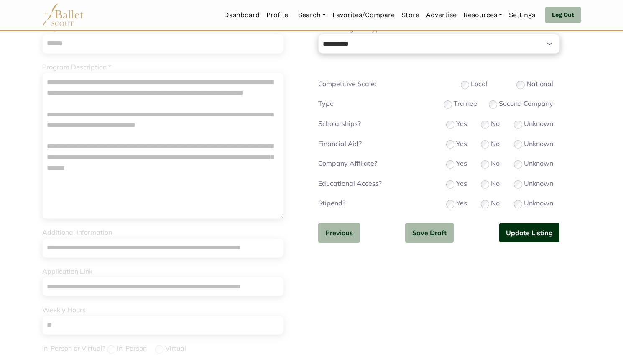
click at [513, 229] on button "Update Listing" at bounding box center [529, 233] width 61 height 20
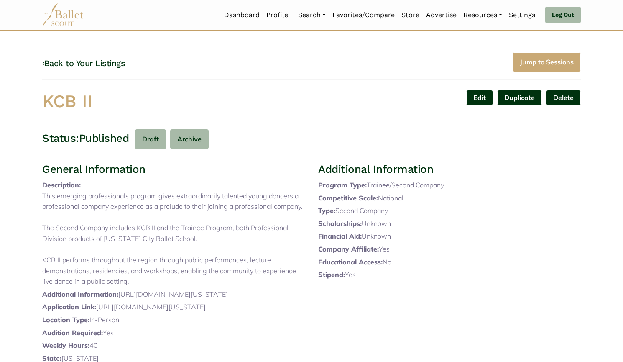
drag, startPoint x: 120, startPoint y: 97, endPoint x: 0, endPoint y: 95, distance: 120.4
click at [0, 95] on body "Loading... Please Wait Dashboard Profile" at bounding box center [311, 307] width 623 height 615
copy h1 "KCB II"
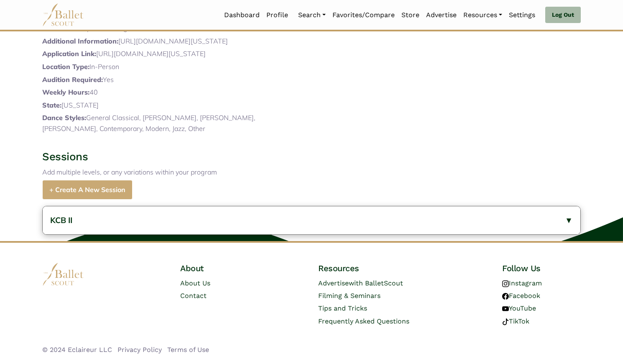
click at [133, 224] on button "KCB II" at bounding box center [312, 220] width 538 height 28
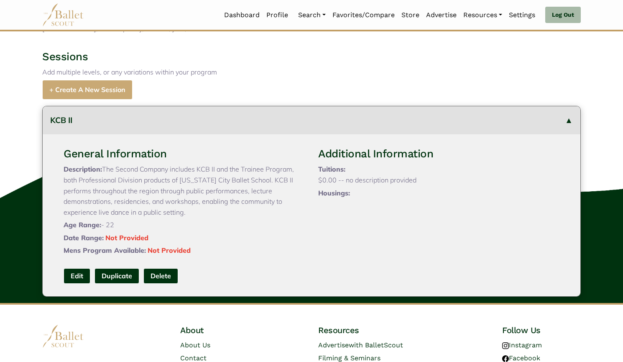
scroll to position [432, 0]
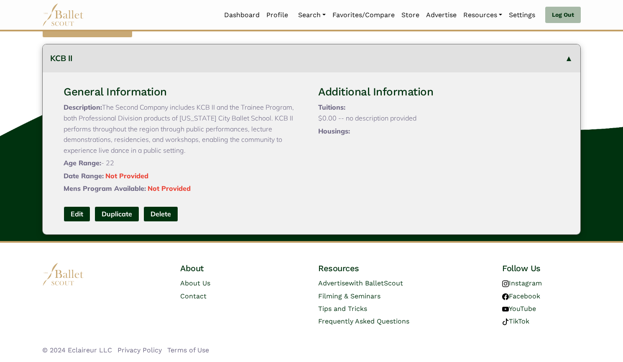
click at [74, 222] on link "Edit" at bounding box center [77, 213] width 27 height 15
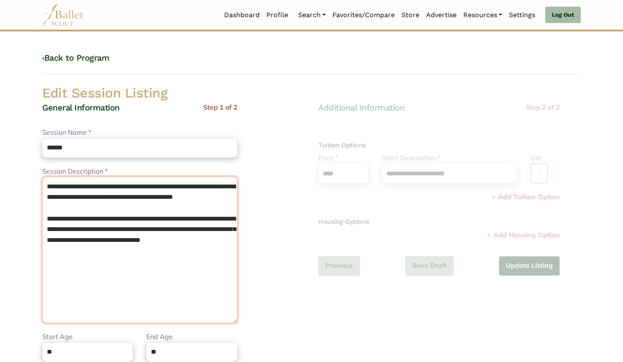
click at [44, 184] on textarea "**********" at bounding box center [139, 249] width 195 height 146
paste textarea "**********"
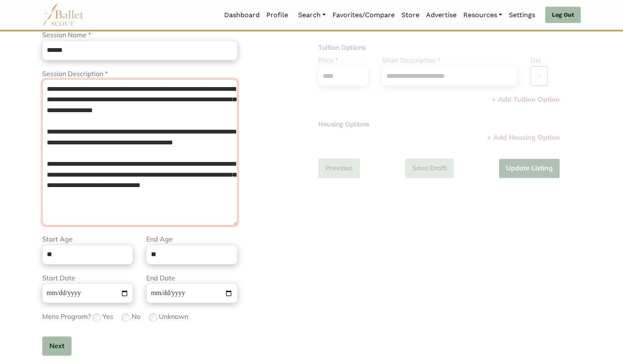
scroll to position [99, 0]
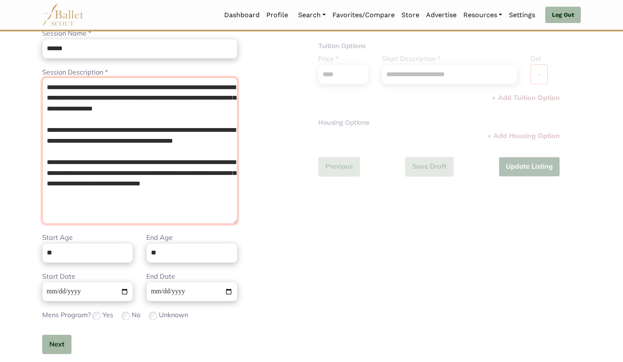
type textarea "**********"
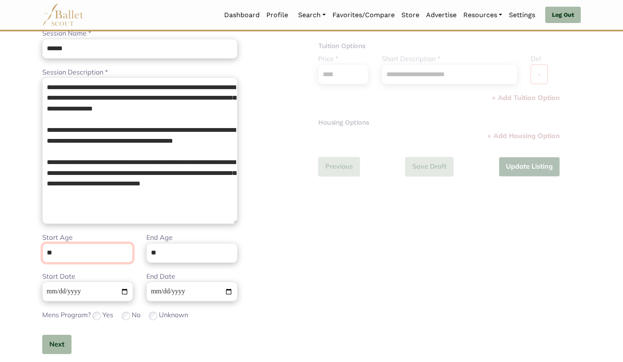
click at [103, 257] on input "**" at bounding box center [87, 253] width 91 height 20
type input "**"
click at [59, 344] on button "Next" at bounding box center [56, 345] width 29 height 20
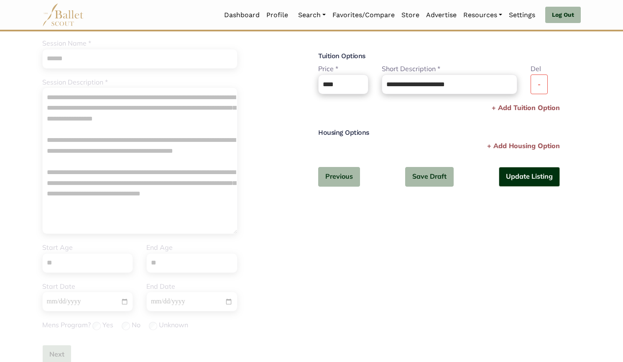
scroll to position [88, 0]
click at [539, 78] on button "-" at bounding box center [539, 85] width 17 height 20
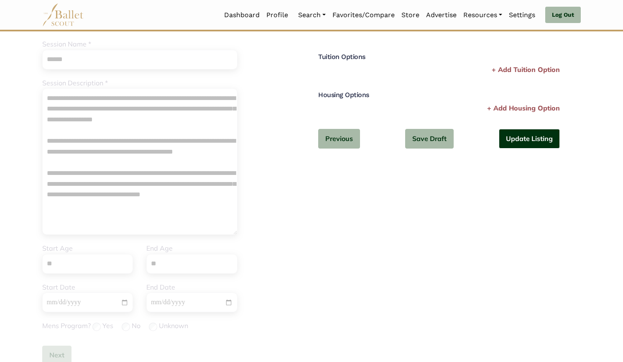
click at [529, 137] on button "Update Listing" at bounding box center [529, 139] width 61 height 20
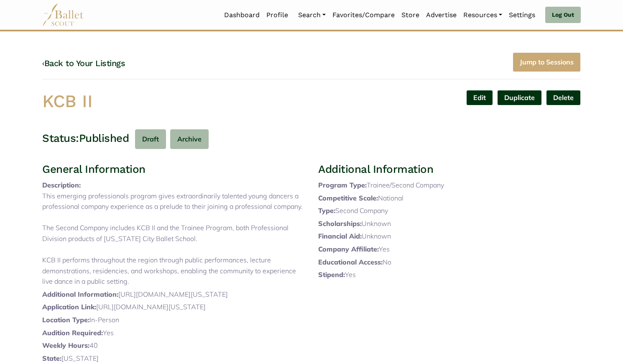
click at [95, 55] on div "‹ Back to Your Listings Jump to Sessions" at bounding box center [311, 66] width 539 height 28
click at [97, 59] on link "‹ Back to Your Listings" at bounding box center [83, 63] width 83 height 10
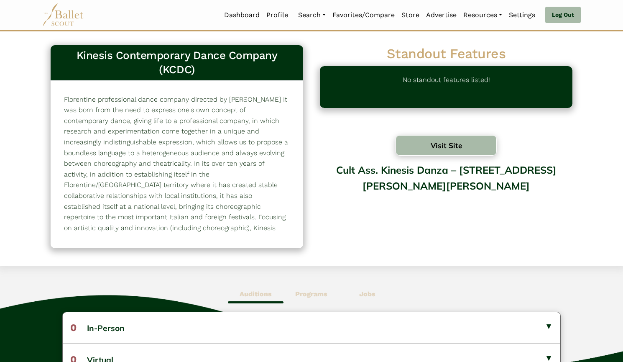
click at [436, 148] on button "Visit Site" at bounding box center [446, 145] width 101 height 20
